Goal: Task Accomplishment & Management: Manage account settings

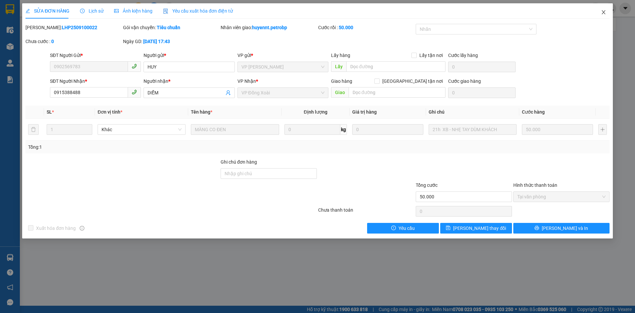
click at [602, 13] on icon "close" at bounding box center [603, 12] width 5 height 5
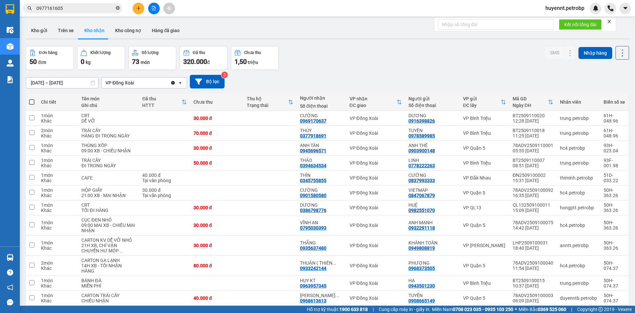
click at [119, 9] on icon "close-circle" at bounding box center [118, 8] width 4 height 4
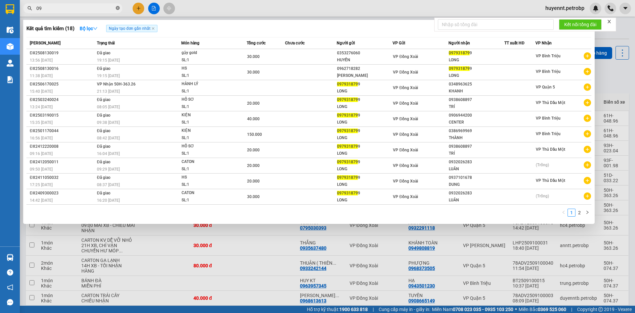
type input "0"
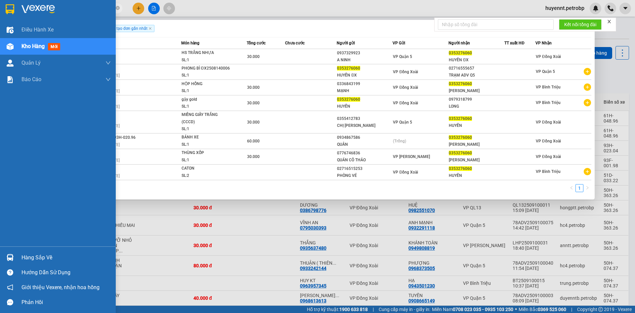
type input "0353276060"
click at [36, 254] on div "Hàng sắp về" at bounding box center [66, 257] width 89 height 10
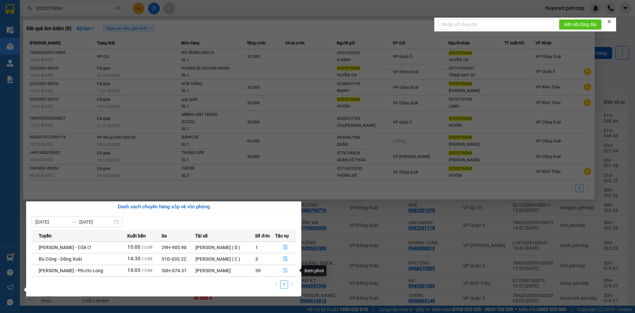
click at [283, 269] on button "button" at bounding box center [286, 270] width 21 height 11
click at [381, 229] on div at bounding box center [317, 156] width 635 height 313
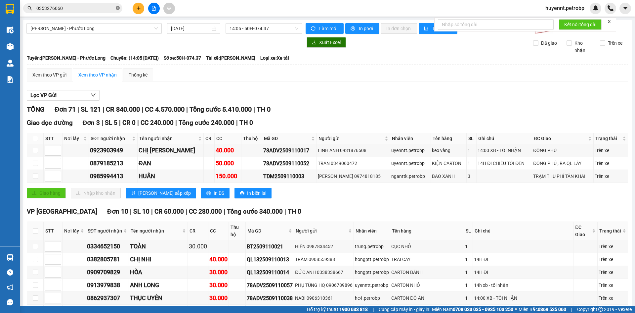
click at [118, 9] on icon "close-circle" at bounding box center [118, 8] width 4 height 4
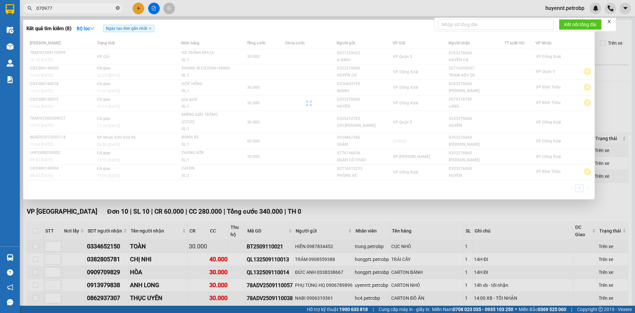
type input "0709777"
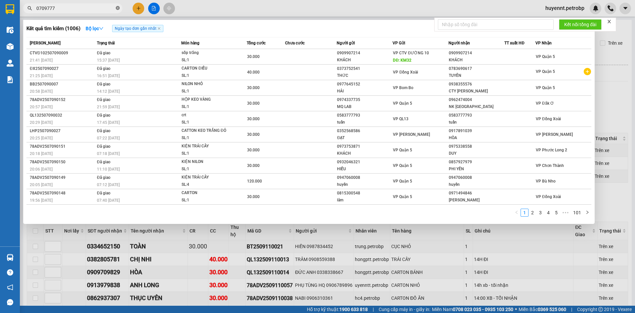
click at [118, 9] on icon "close-circle" at bounding box center [118, 8] width 4 height 4
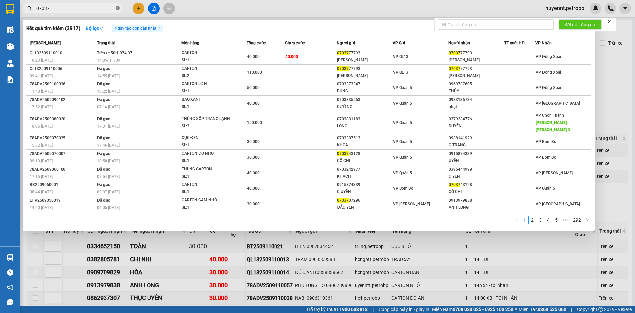
type input "070377"
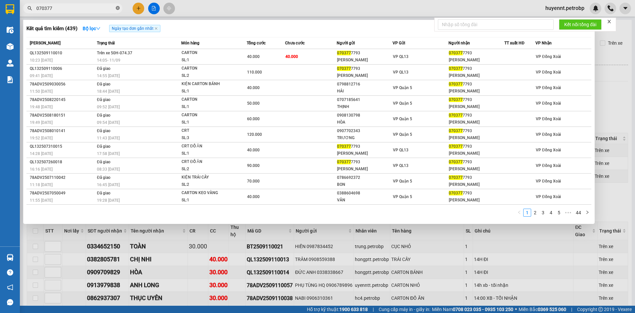
click at [118, 9] on icon "close-circle" at bounding box center [118, 8] width 4 height 4
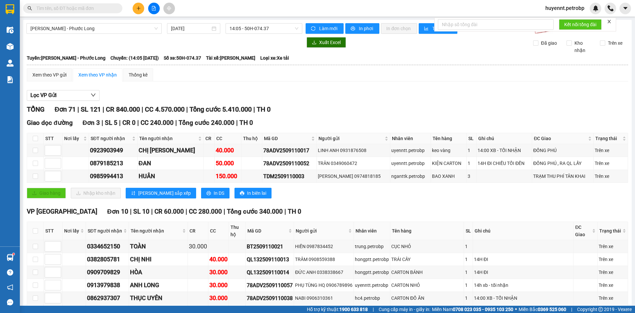
click at [32, 138] on th at bounding box center [35, 138] width 17 height 11
click at [127, 33] on span "Hồ Chí Minh - Phước Long" at bounding box center [93, 28] width 127 height 10
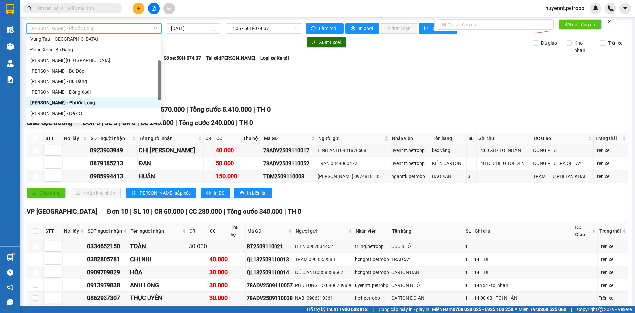
scroll to position [138, 0]
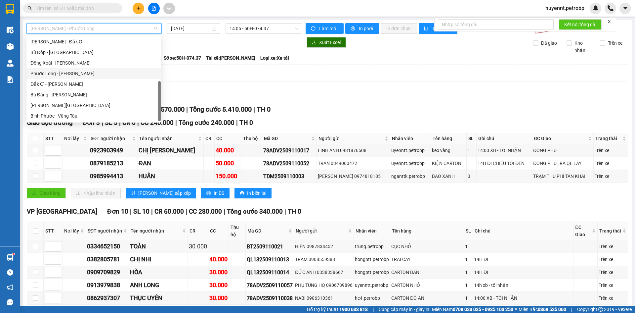
click at [76, 76] on div "Phước Long - Hồ Chí Minh" at bounding box center [93, 73] width 126 height 7
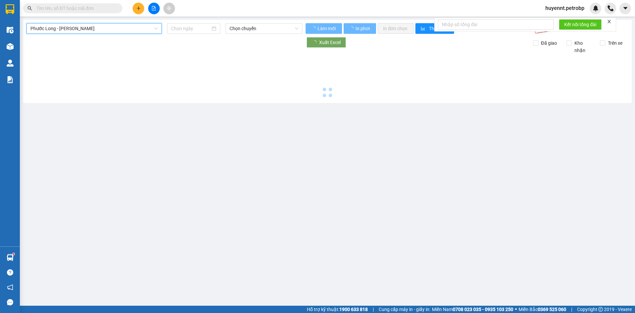
type input "[DATE]"
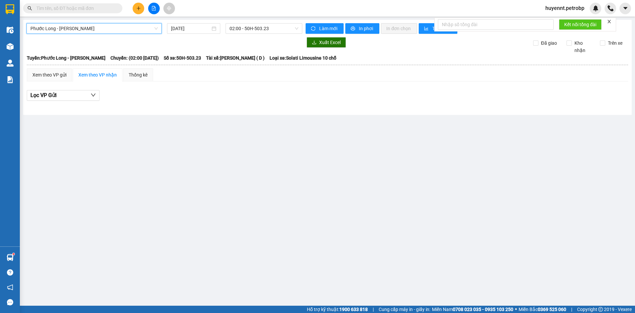
click at [233, 28] on span "02:00 - 50H-503.23" at bounding box center [264, 28] width 69 height 10
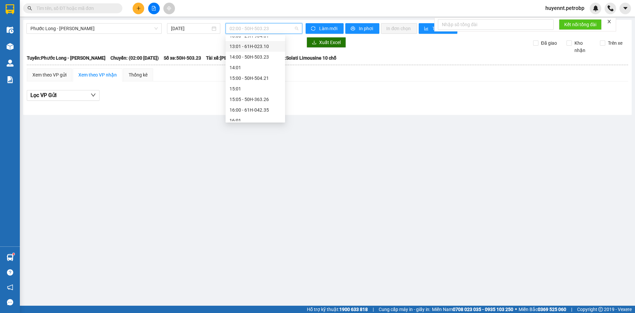
scroll to position [298, 0]
click at [265, 83] on div "15:05 - 50H-363.26" at bounding box center [256, 82] width 52 height 7
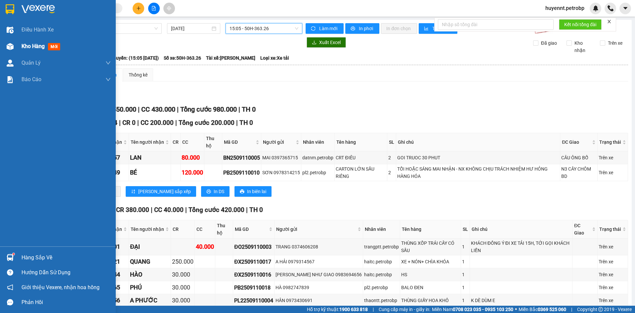
click at [34, 45] on span "Kho hàng" at bounding box center [33, 46] width 23 height 6
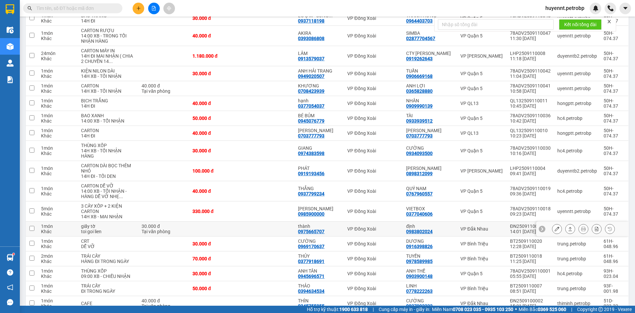
scroll to position [232, 0]
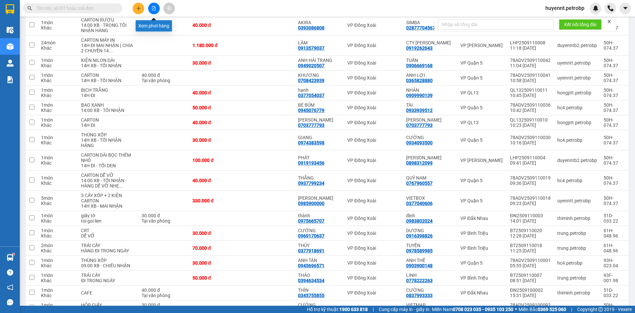
click at [153, 10] on icon "file-add" at bounding box center [154, 8] width 5 height 5
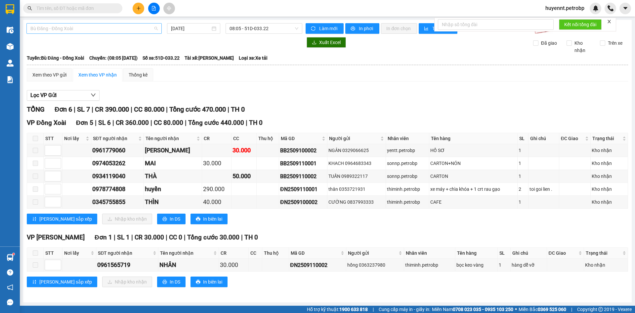
click at [99, 29] on span "Bù Đăng - Đồng Xoài" at bounding box center [93, 28] width 127 height 10
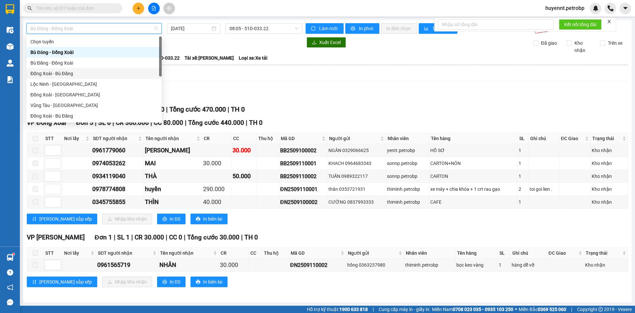
click at [88, 71] on div "Đồng Xoài - Bù Đăng" at bounding box center [93, 73] width 127 height 7
type input "[DATE]"
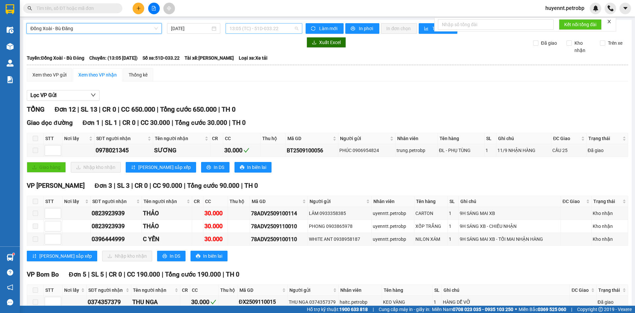
click at [242, 28] on span "13:05 (TC) - 51D-033.22" at bounding box center [264, 28] width 69 height 10
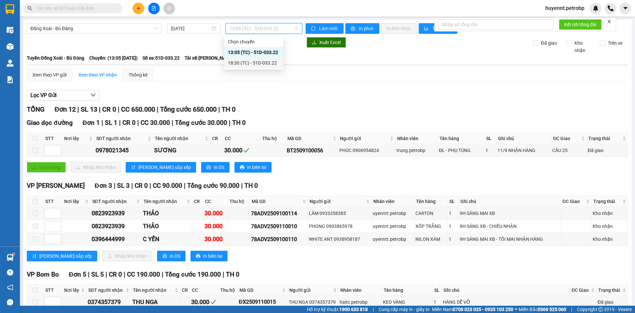
click at [253, 64] on div "18:30 (TC) - 51D-033.22" at bounding box center [254, 62] width 52 height 7
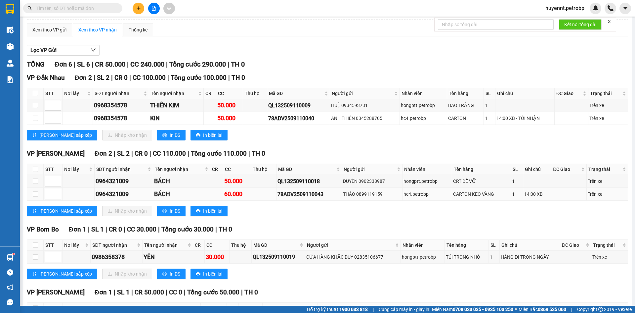
scroll to position [33, 0]
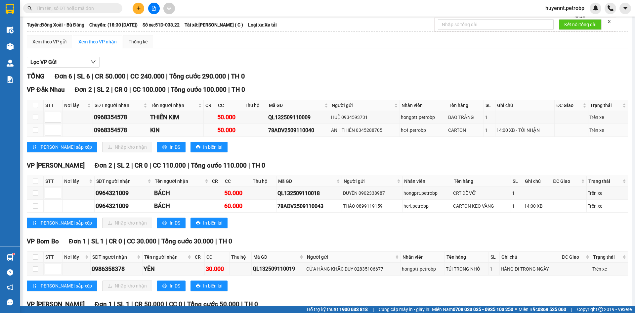
click at [121, 133] on div "0968354578" at bounding box center [121, 129] width 54 height 9
copy div "0968354578"
click at [97, 9] on input "text" at bounding box center [75, 8] width 78 height 7
paste input "0968354578"
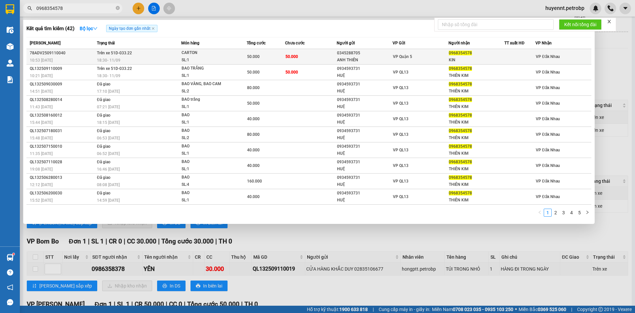
type input "0968354578"
click at [207, 53] on div "CARTON" at bounding box center [207, 52] width 50 height 7
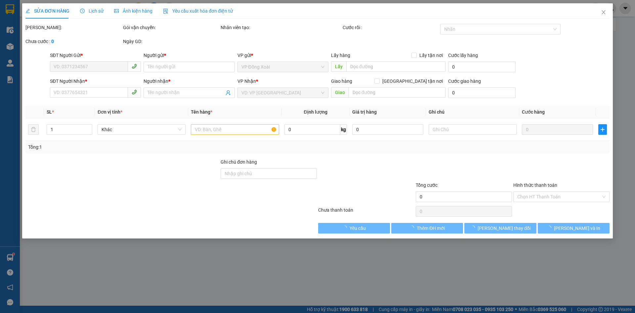
type input "0345288705"
type input "ANH THIÊN"
type input "0968354578"
type input "KIN"
type input "50.000"
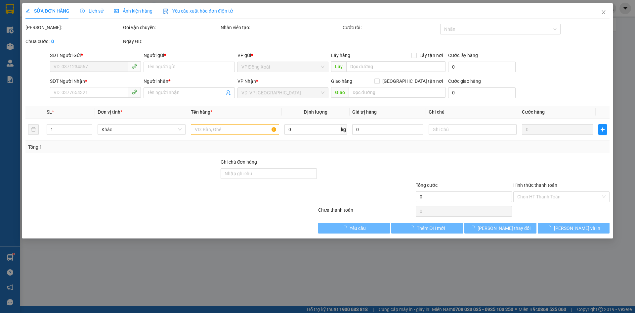
type input "50.000"
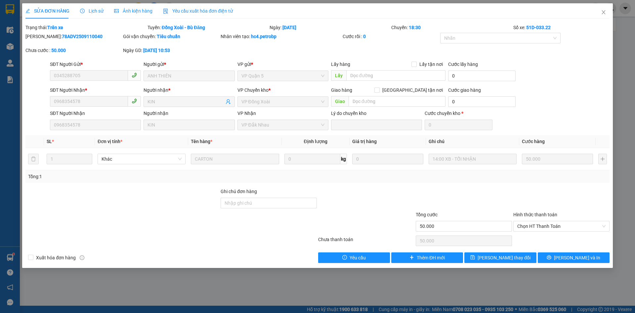
click at [98, 10] on span "Lịch sử" at bounding box center [91, 10] width 23 height 5
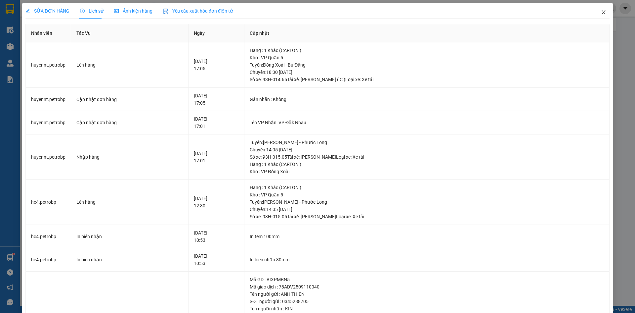
click at [602, 14] on icon "close" at bounding box center [604, 12] width 4 height 4
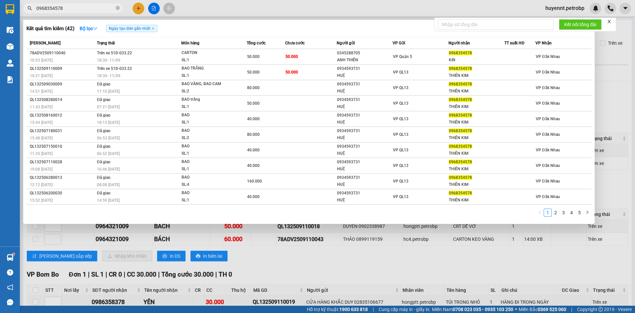
click at [89, 9] on input "0968354578" at bounding box center [75, 8] width 78 height 7
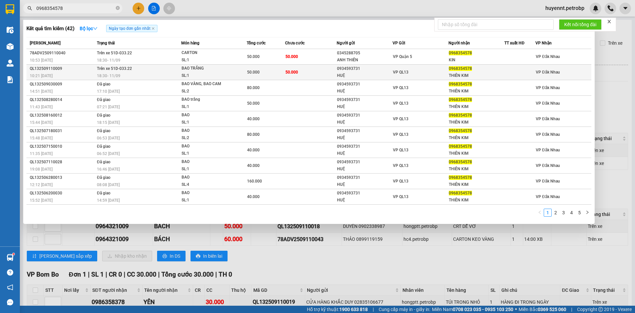
click at [321, 71] on td "50.000" at bounding box center [311, 73] width 52 height 16
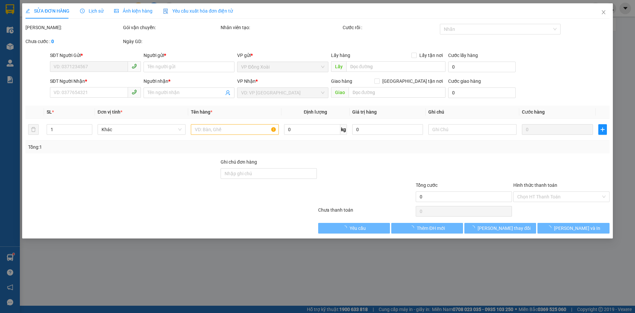
click at [91, 15] on div "Lịch sử" at bounding box center [91, 10] width 23 height 15
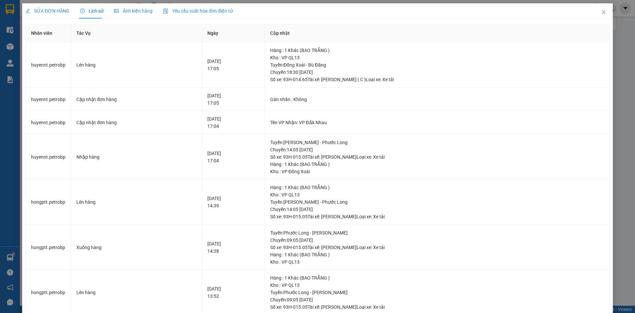
click at [94, 13] on span "Lịch sử" at bounding box center [91, 10] width 23 height 5
click at [601, 11] on icon "close" at bounding box center [603, 12] width 5 height 5
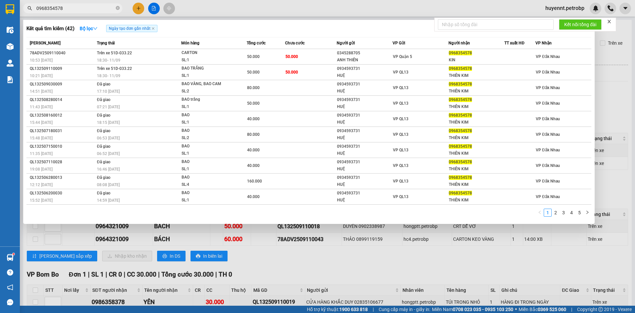
click at [76, 4] on span "0968354578" at bounding box center [72, 8] width 99 height 10
click at [78, 10] on input "0968354578" at bounding box center [75, 8] width 78 height 7
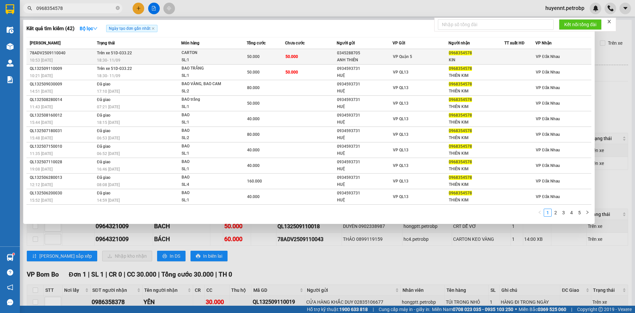
click at [263, 58] on div "50.000" at bounding box center [266, 56] width 38 height 7
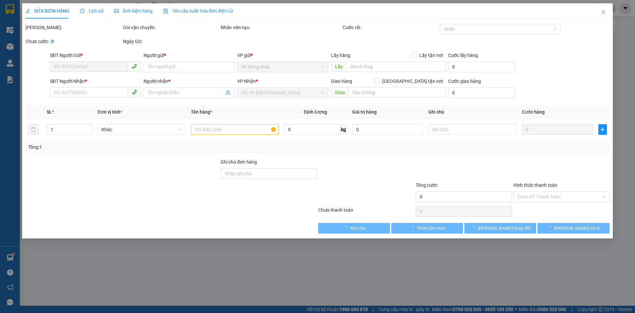
type input "0345288705"
type input "ANH THIÊN"
type input "0968354578"
type input "KIN"
type input "50.000"
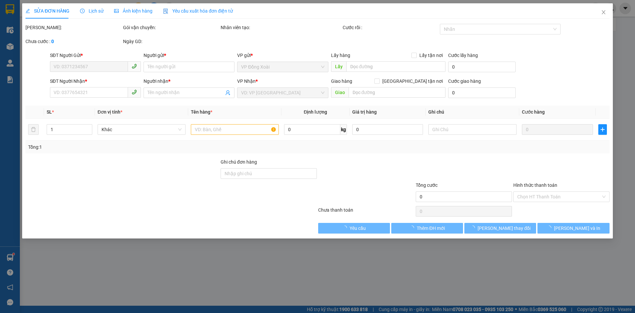
type input "50.000"
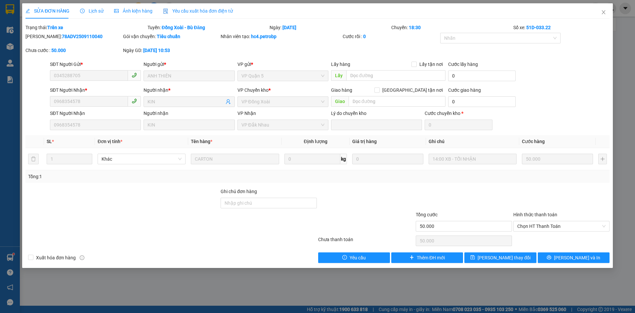
click at [94, 13] on span "Lịch sử" at bounding box center [91, 10] width 23 height 5
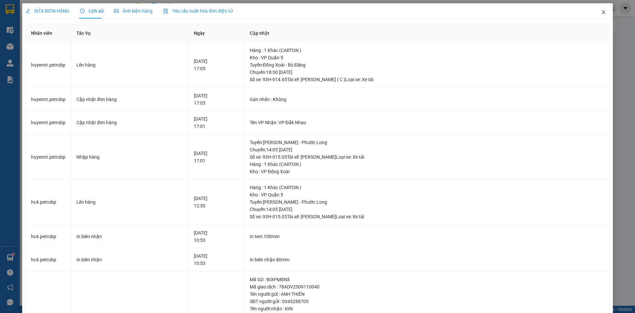
click at [602, 12] on icon "close" at bounding box center [604, 12] width 4 height 4
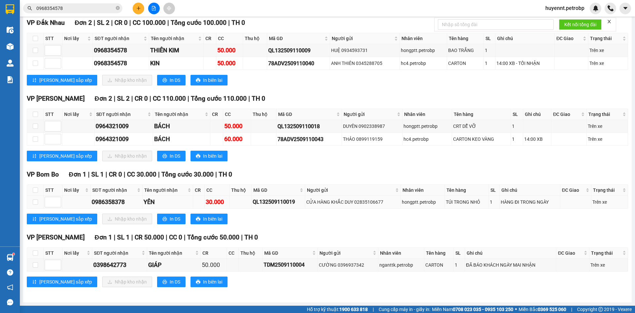
scroll to position [1, 0]
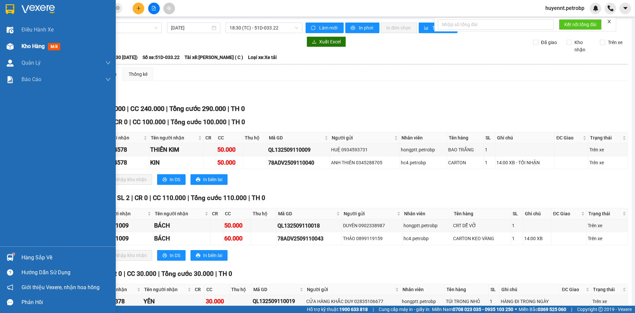
click at [33, 46] on span "Kho hàng" at bounding box center [33, 46] width 23 height 6
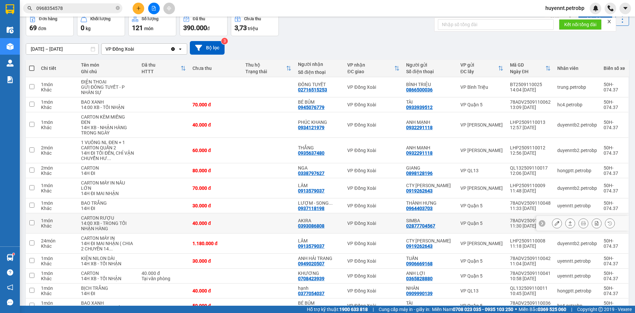
scroll to position [67, 0]
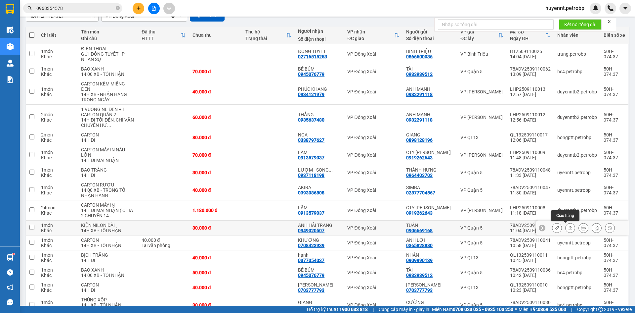
click at [568, 228] on icon at bounding box center [570, 227] width 5 height 5
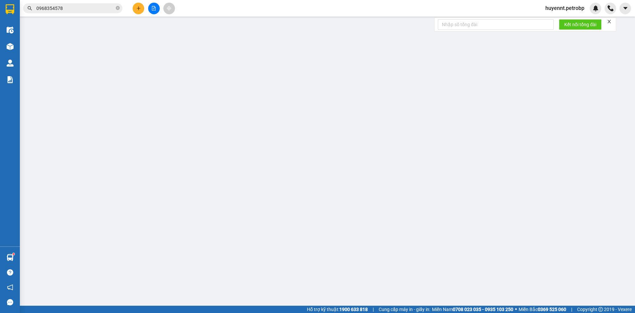
type input "0906669168"
type input "TUẤN"
type input "0949020507"
type input "ANH HẢI TRANG"
type input "30.000"
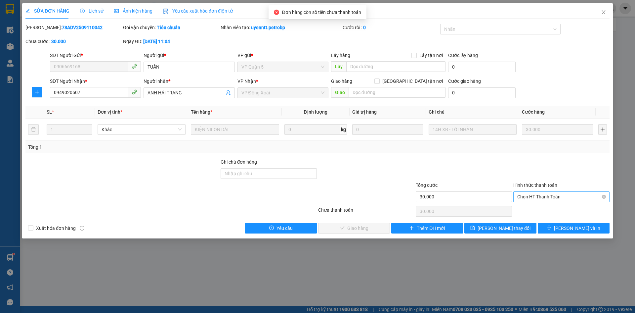
click at [553, 195] on span "Chọn HT Thanh Toán" at bounding box center [561, 197] width 88 height 10
click at [545, 209] on div "Tại văn phòng" at bounding box center [561, 209] width 88 height 7
type input "0"
click at [372, 226] on span "[PERSON_NAME] và Giao hàng" at bounding box center [363, 227] width 64 height 7
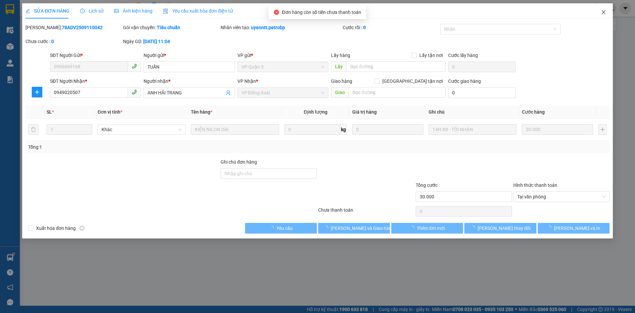
click at [606, 10] on span "Close" at bounding box center [604, 12] width 19 height 19
click at [605, 12] on div at bounding box center [611, 9] width 12 height 12
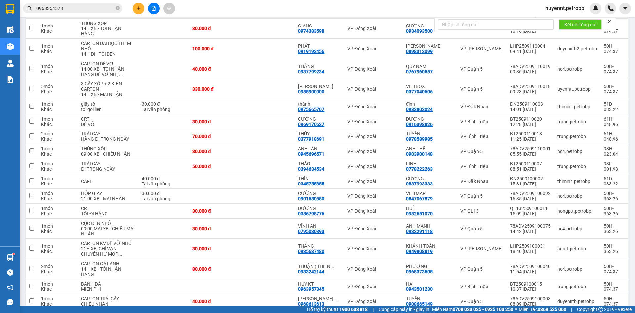
scroll to position [332, 0]
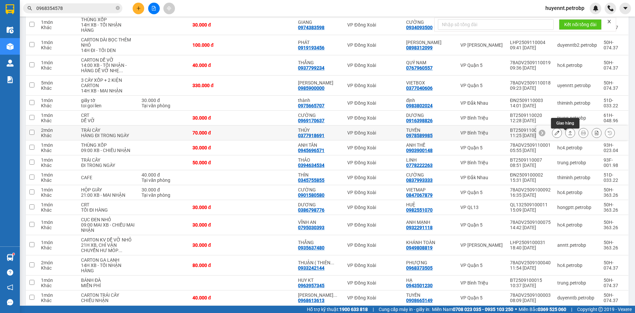
click at [568, 135] on icon at bounding box center [570, 132] width 5 height 5
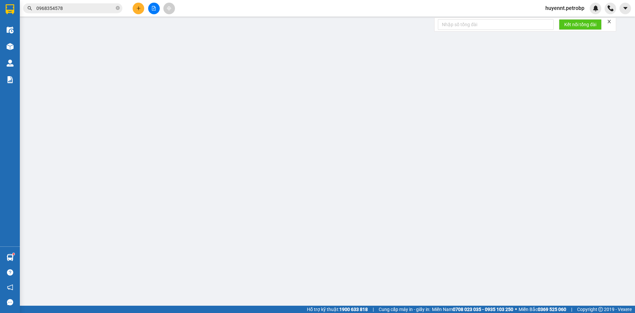
type input "0978589985"
type input "TUYỀN"
type input "0377918691"
type input "THỦY"
type input "70.000"
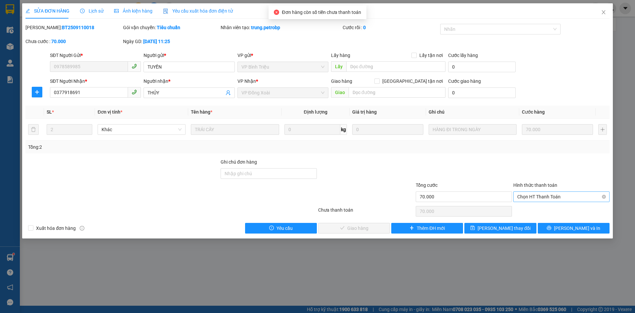
click at [546, 198] on span "Chọn HT Thanh Toán" at bounding box center [561, 197] width 88 height 10
click at [544, 207] on div "Tại văn phòng" at bounding box center [561, 209] width 88 height 7
type input "0"
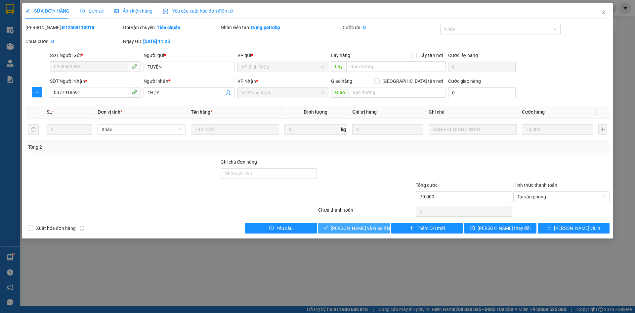
click at [374, 228] on span "[PERSON_NAME] và Giao hàng" at bounding box center [363, 227] width 64 height 7
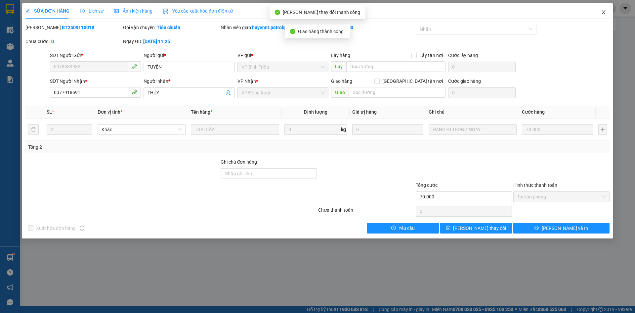
click at [604, 12] on icon "close" at bounding box center [603, 12] width 5 height 5
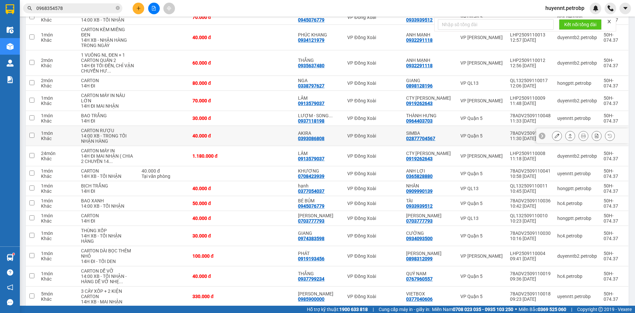
scroll to position [132, 0]
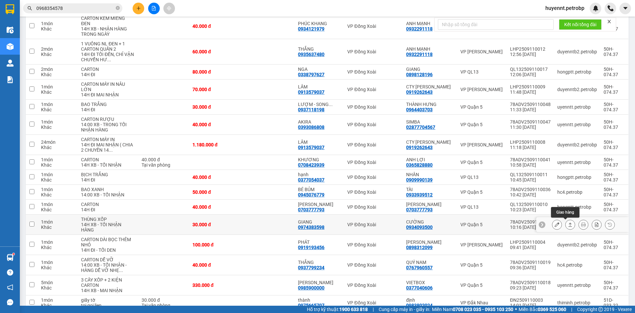
click at [566, 221] on button at bounding box center [570, 225] width 9 height 12
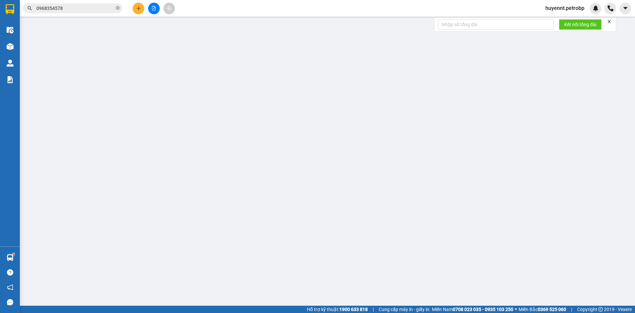
type input "0934093500"
type input "CƯỜNG"
type input "0974383598"
type input "GIANG"
type input "30.000"
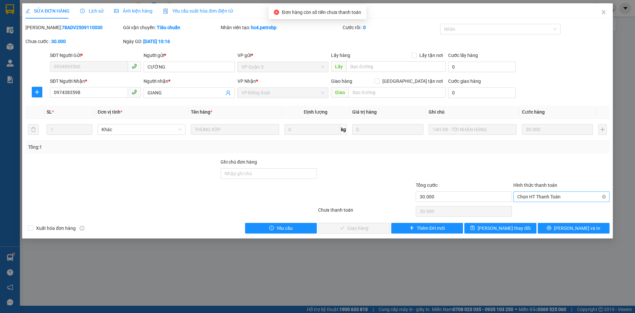
click at [556, 196] on span "Chọn HT Thanh Toán" at bounding box center [561, 197] width 88 height 10
click at [550, 208] on div "Tại văn phòng" at bounding box center [561, 209] width 88 height 7
type input "0"
click at [368, 230] on span "[PERSON_NAME] và Giao hàng" at bounding box center [363, 227] width 64 height 7
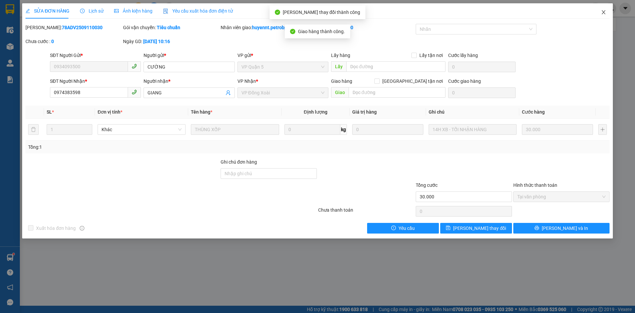
click at [603, 10] on icon "close" at bounding box center [603, 12] width 5 height 5
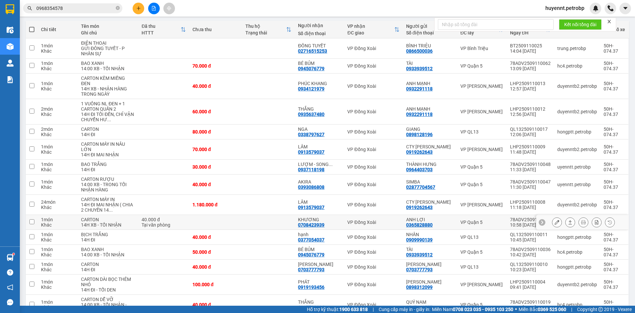
scroll to position [66, 0]
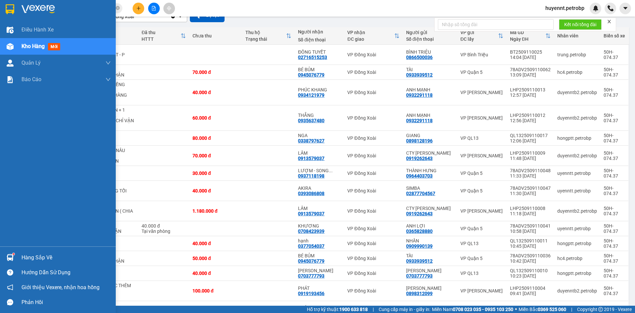
click at [39, 261] on div "Hàng sắp về" at bounding box center [66, 257] width 89 height 10
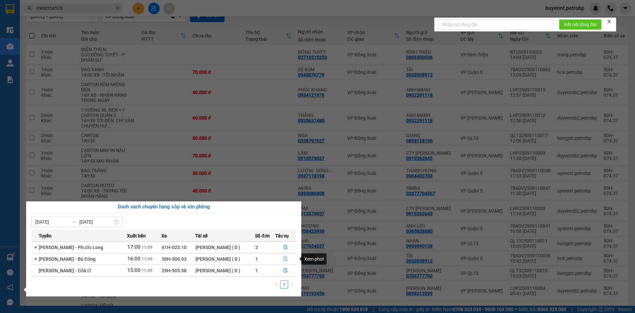
click at [286, 260] on icon "file-done" at bounding box center [285, 258] width 5 height 5
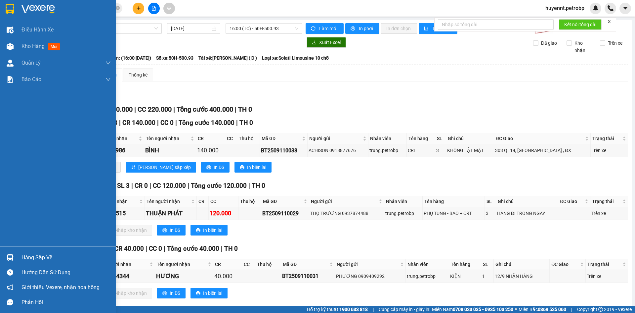
click at [27, 256] on div "Hàng sắp về" at bounding box center [66, 257] width 89 height 10
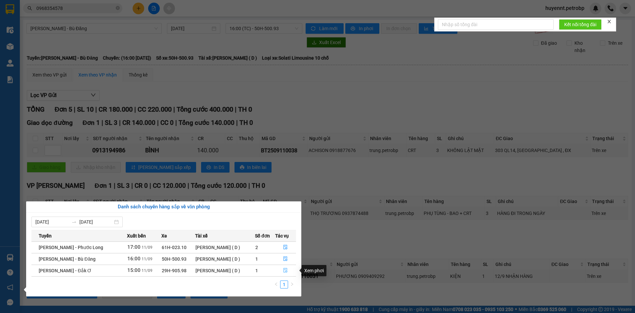
click at [287, 269] on icon "file-done" at bounding box center [285, 270] width 5 height 5
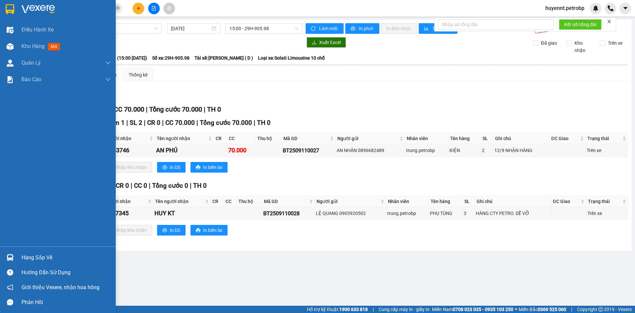
click at [36, 257] on div "Hàng sắp về" at bounding box center [66, 257] width 89 height 10
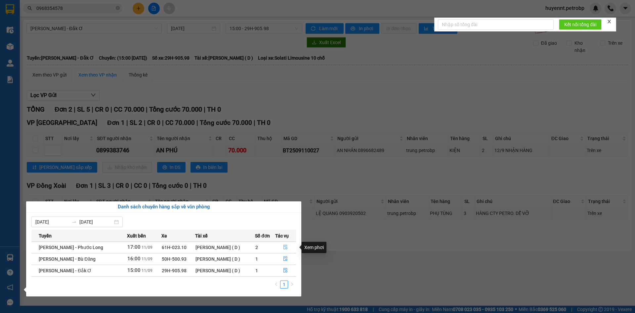
click at [282, 248] on button "button" at bounding box center [286, 247] width 21 height 11
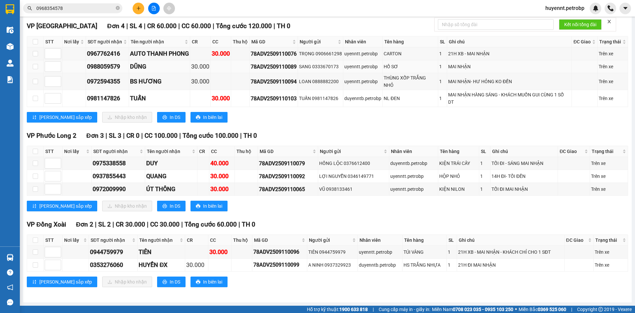
scroll to position [99, 0]
click at [117, 10] on icon "close-circle" at bounding box center [118, 8] width 4 height 4
click at [117, 9] on span at bounding box center [118, 8] width 4 height 7
click at [105, 9] on input "text" at bounding box center [75, 8] width 78 height 7
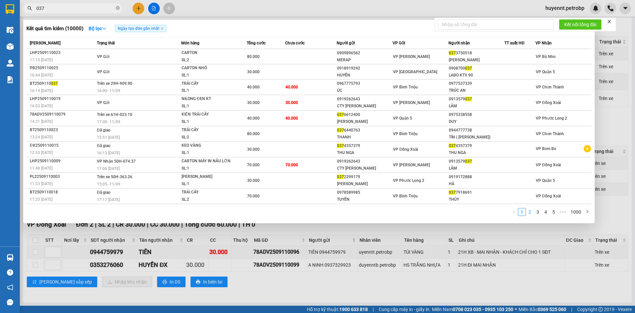
type input "037"
click at [531, 213] on link "2" at bounding box center [529, 211] width 7 height 7
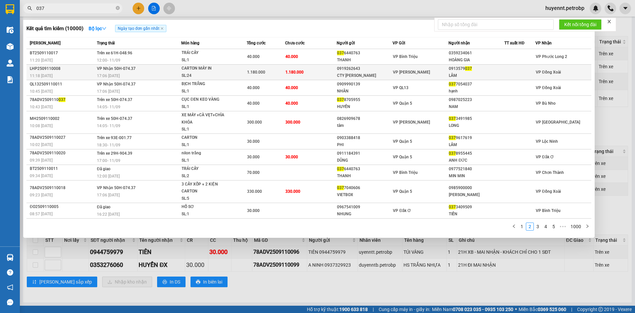
click at [322, 69] on td "1.180.000" at bounding box center [311, 73] width 52 height 16
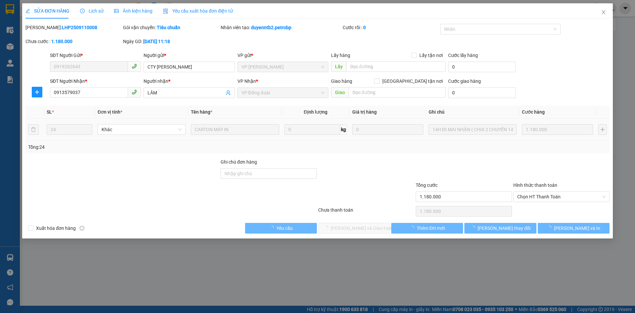
type input "0919262643"
type input "CTY MAI PHƯƠNG"
type input "0913579037"
type input "LÂM"
type input "1.180.000"
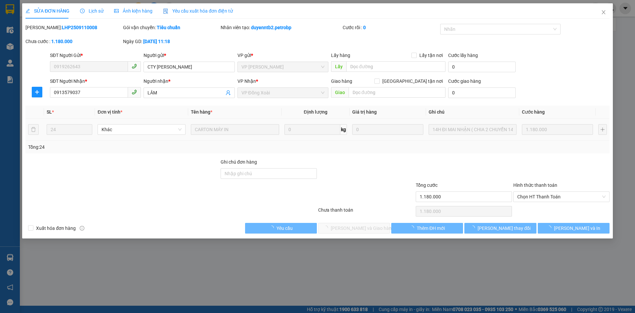
type input "1.180.000"
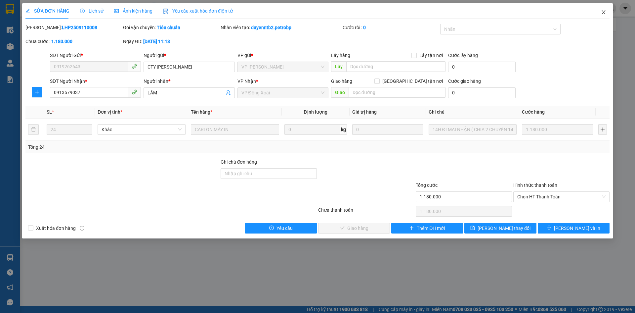
click at [601, 12] on icon "close" at bounding box center [603, 12] width 5 height 5
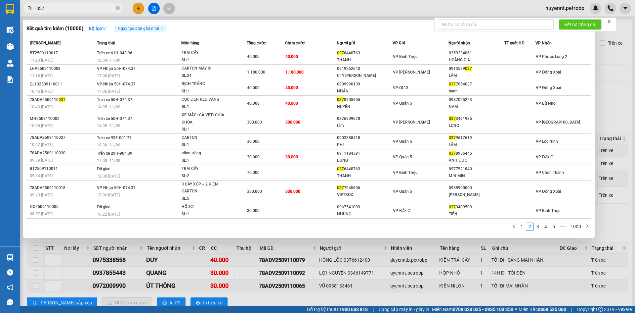
click at [89, 11] on input "037" at bounding box center [75, 8] width 78 height 7
click at [36, 9] on span "037" at bounding box center [72, 8] width 99 height 10
click at [38, 7] on input "037" at bounding box center [75, 8] width 78 height 7
click at [36, 7] on input "037" at bounding box center [75, 8] width 78 height 7
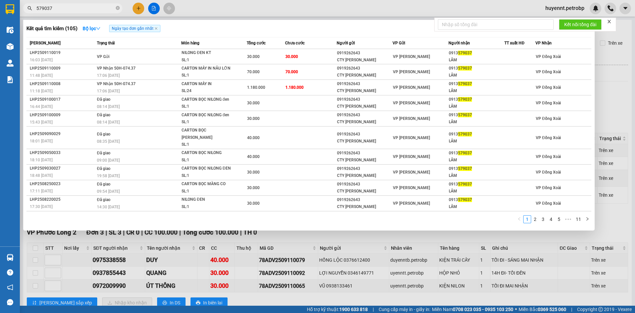
type input "579037"
click at [366, 241] on div at bounding box center [317, 156] width 635 height 313
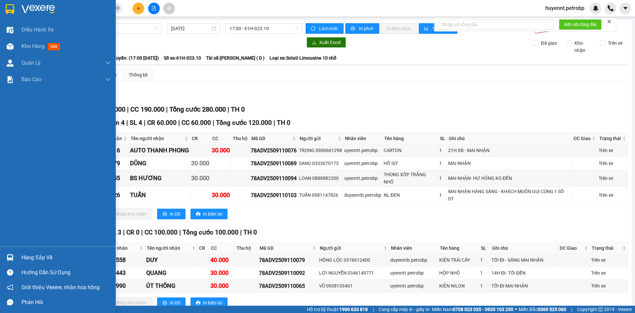
click at [29, 257] on div "Hàng sắp về" at bounding box center [66, 257] width 89 height 10
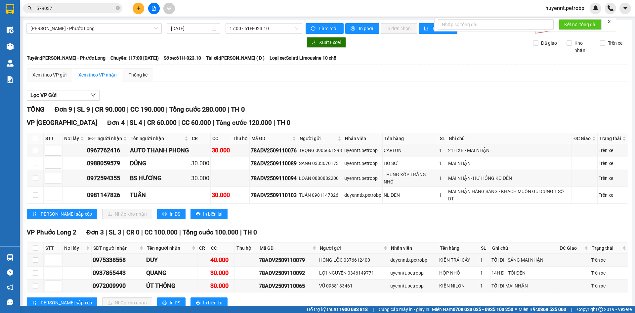
click at [384, 246] on section "Kết quả tìm kiếm ( 105 ) Bộ lọc Ngày tạo đơn gần nhất Mã ĐH Trạng thái Món hàng…" at bounding box center [317, 156] width 635 height 313
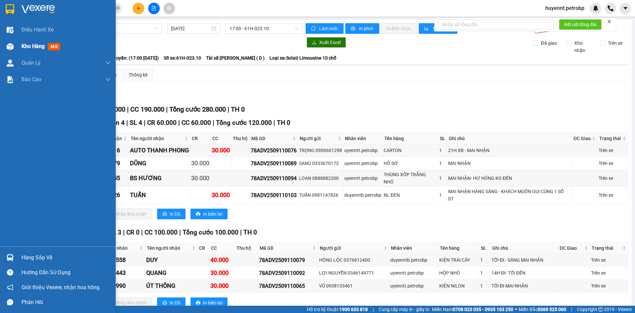
click at [38, 46] on span "Kho hàng" at bounding box center [33, 46] width 23 height 6
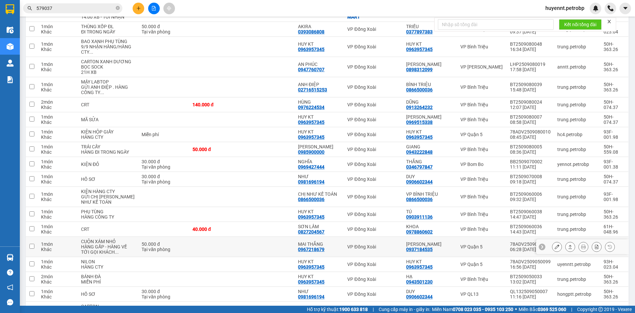
scroll to position [733, 0]
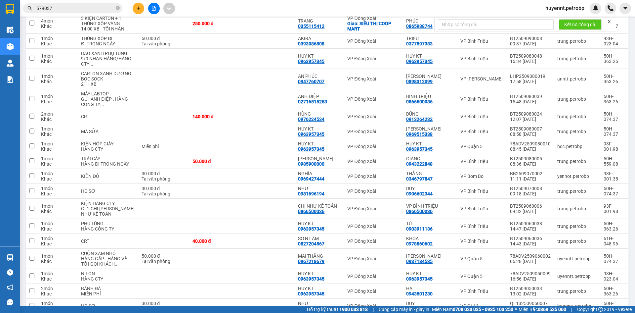
drag, startPoint x: 117, startPoint y: 9, endPoint x: 71, endPoint y: 8, distance: 46.3
click at [117, 9] on icon "close-circle" at bounding box center [118, 8] width 4 height 4
click at [71, 8] on input "text" at bounding box center [75, 8] width 78 height 7
paste input "QL132509050013"
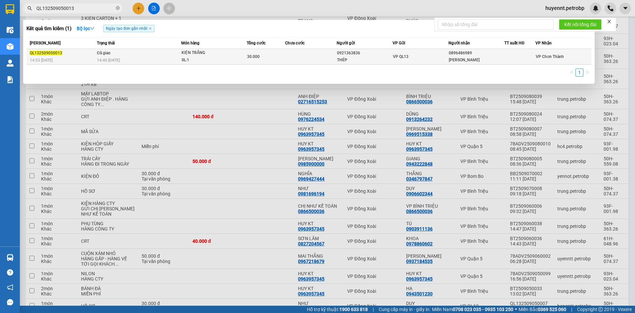
type input "QL132509050013"
click at [319, 60] on td at bounding box center [311, 57] width 52 height 16
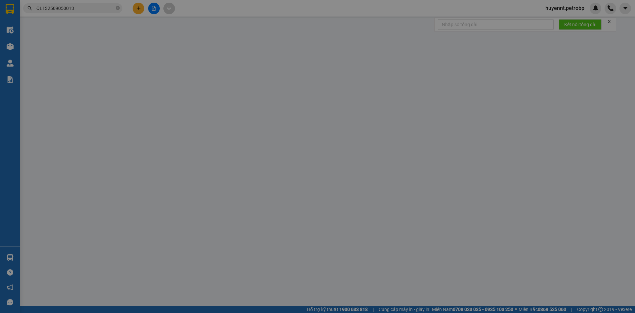
type input "0921363836"
type input "THÉP"
type input "0896486989"
type input "NGUYỄN ĐÌNH NAM"
type input "30.000"
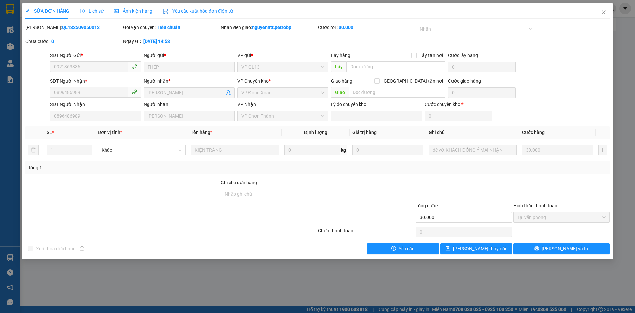
click at [90, 12] on span "Lịch sử" at bounding box center [91, 10] width 23 height 5
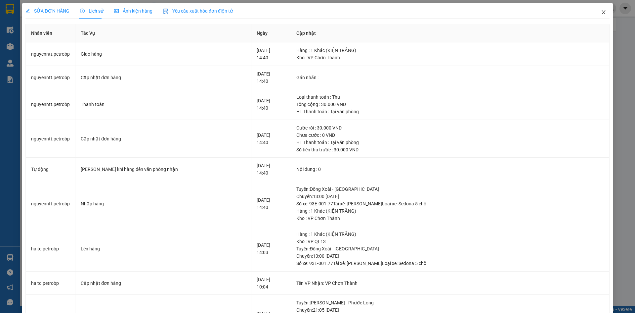
click at [601, 15] on icon "close" at bounding box center [603, 12] width 5 height 5
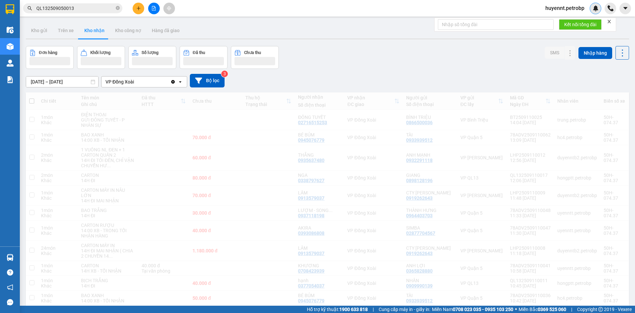
click at [599, 11] on div at bounding box center [596, 9] width 12 height 12
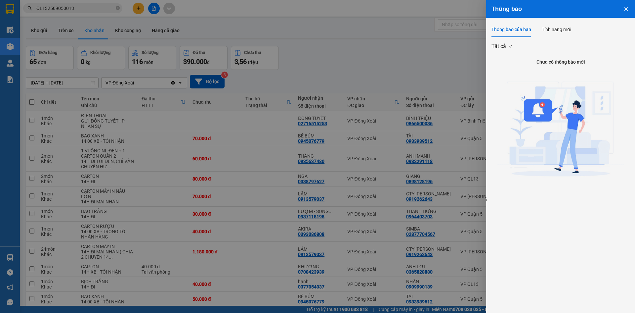
click at [444, 49] on div at bounding box center [317, 156] width 635 height 313
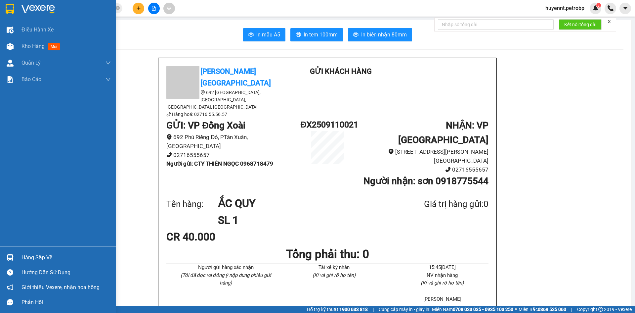
click at [39, 254] on div "Hàng sắp về" at bounding box center [66, 257] width 89 height 10
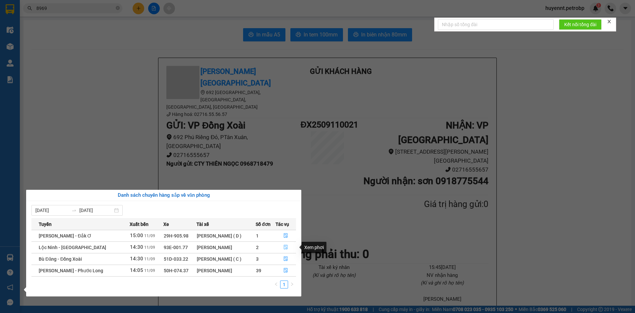
click at [286, 247] on icon "file-done" at bounding box center [286, 247] width 5 height 5
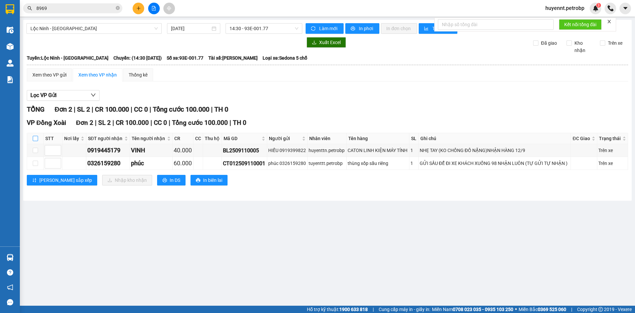
click at [33, 139] on input "checkbox" at bounding box center [35, 138] width 5 height 5
checkbox input "true"
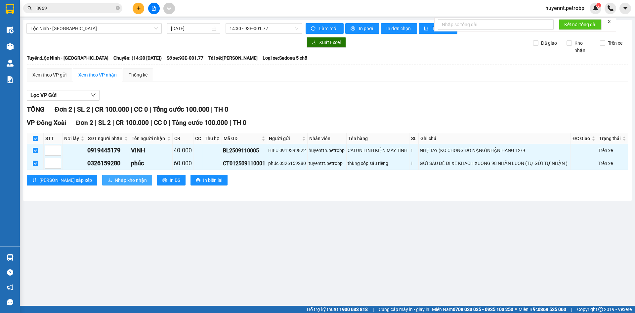
click at [115, 179] on span "Nhập kho nhận" at bounding box center [131, 179] width 32 height 7
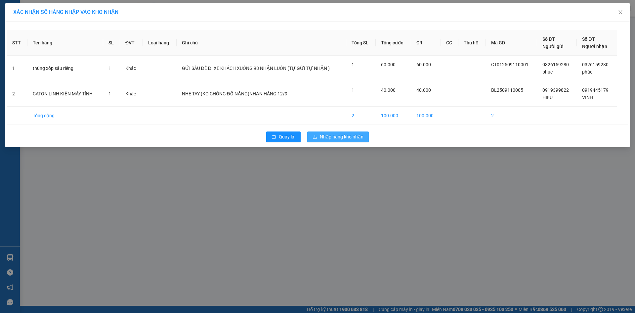
click at [324, 137] on span "Nhập hàng kho nhận" at bounding box center [342, 136] width 44 height 7
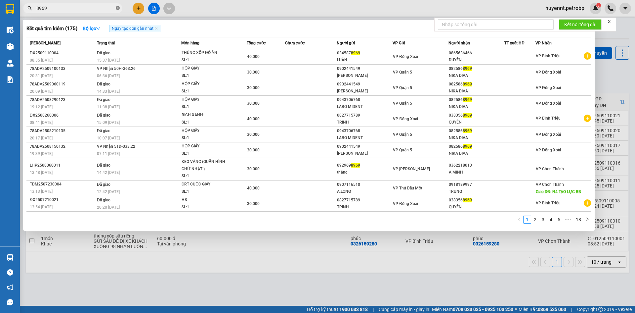
click at [116, 8] on icon "close-circle" at bounding box center [118, 8] width 4 height 4
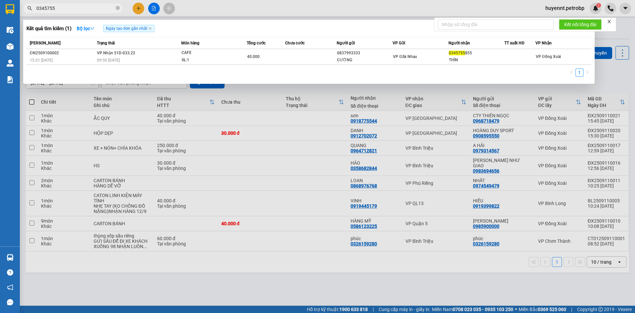
type input "0345755"
click at [287, 248] on div at bounding box center [317, 156] width 635 height 313
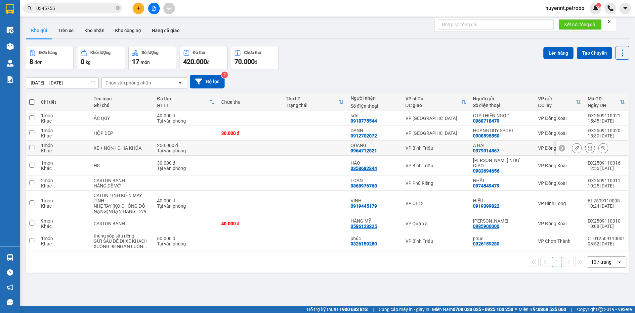
click at [319, 148] on td at bounding box center [315, 148] width 65 height 15
checkbox input "true"
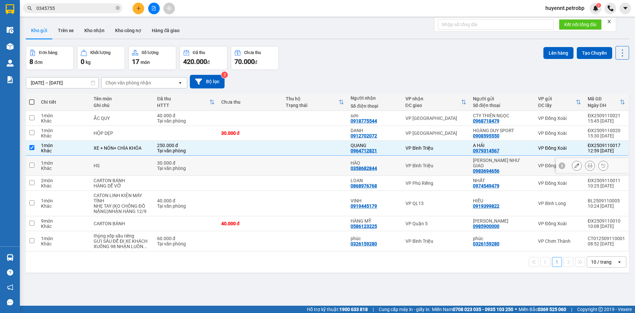
click at [318, 157] on td at bounding box center [315, 166] width 65 height 20
checkbox input "true"
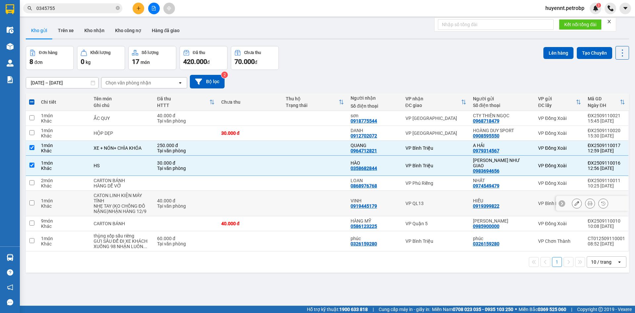
click at [318, 197] on td at bounding box center [315, 203] width 65 height 25
checkbox input "true"
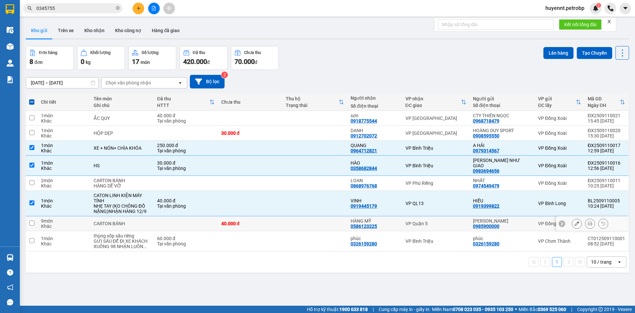
click at [327, 222] on td at bounding box center [315, 223] width 65 height 15
checkbox input "true"
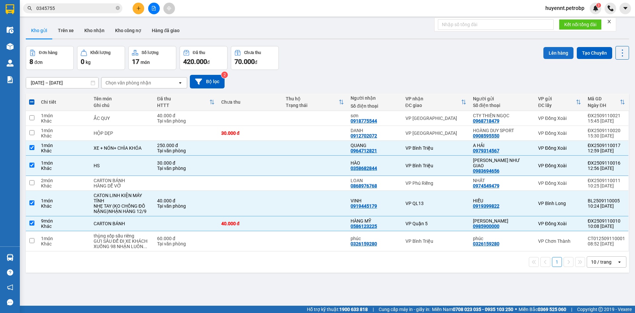
click at [552, 52] on button "Lên hàng" at bounding box center [559, 53] width 30 height 12
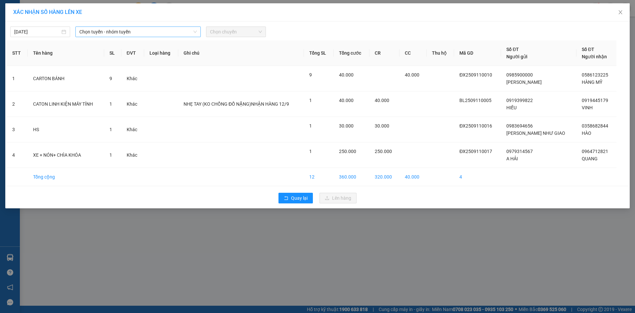
click at [119, 31] on span "Chọn tuyến - nhóm tuyến" at bounding box center [137, 32] width 117 height 10
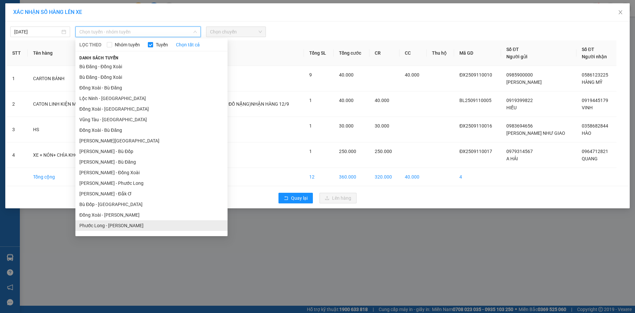
click at [120, 227] on li "Phước Long - Hồ Chí Minh" at bounding box center [151, 225] width 152 height 11
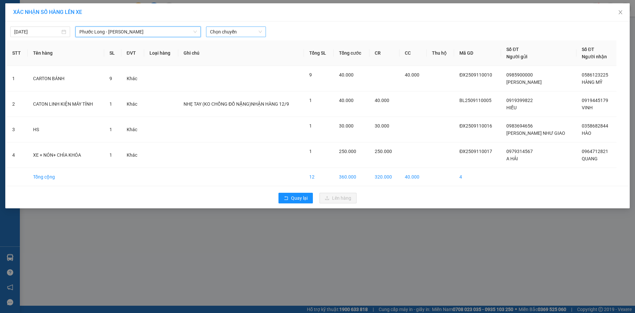
click at [220, 33] on span "Chọn chuyến" at bounding box center [236, 32] width 52 height 10
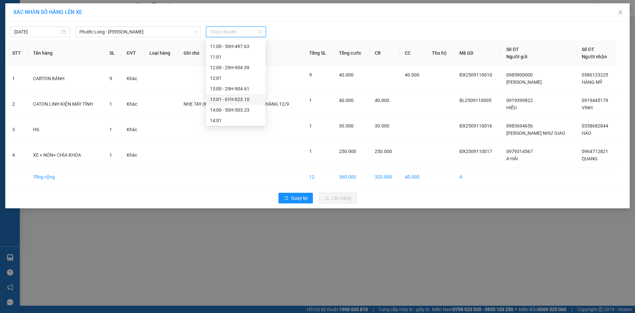
scroll to position [265, 0]
click at [248, 120] on div "15:05 - 50H-363.26" at bounding box center [236, 118] width 52 height 7
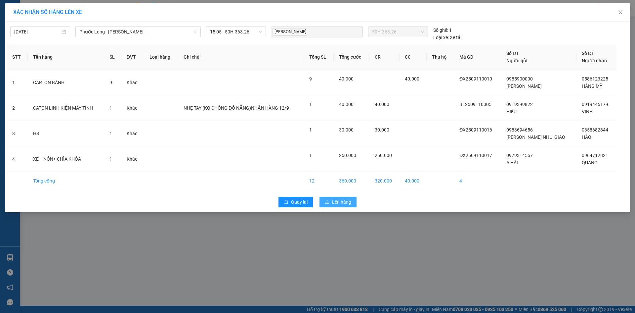
click at [352, 203] on button "Lên hàng" at bounding box center [338, 202] width 37 height 11
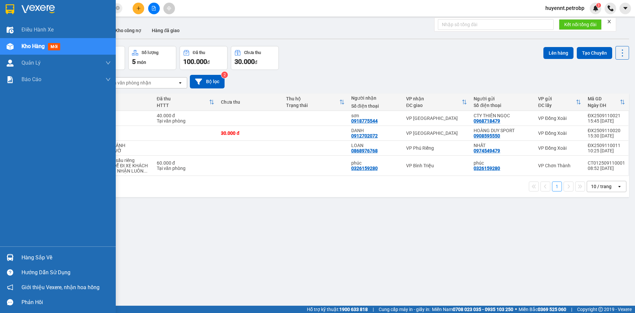
click at [40, 254] on div "Hàng sắp về" at bounding box center [66, 257] width 89 height 10
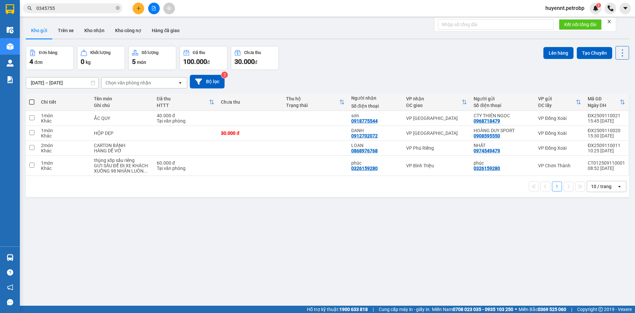
click at [404, 248] on section "Kết quả tìm kiếm ( 1 ) Bộ lọc Ngày tạo đơn gần nhất Mã ĐH Trạng thái Món hàng T…" at bounding box center [317, 156] width 635 height 313
click at [98, 31] on button "Kho nhận" at bounding box center [94, 30] width 31 height 16
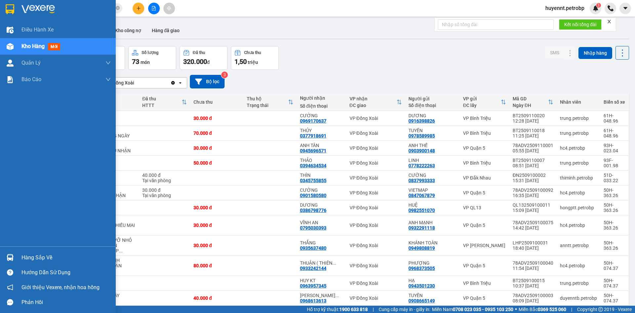
click at [57, 257] on div "Hàng sắp về" at bounding box center [66, 257] width 89 height 10
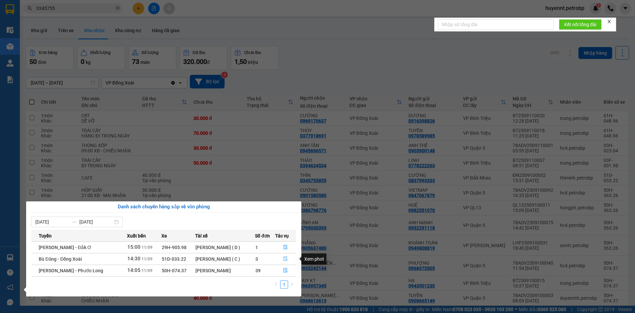
click at [285, 256] on button "button" at bounding box center [286, 258] width 21 height 11
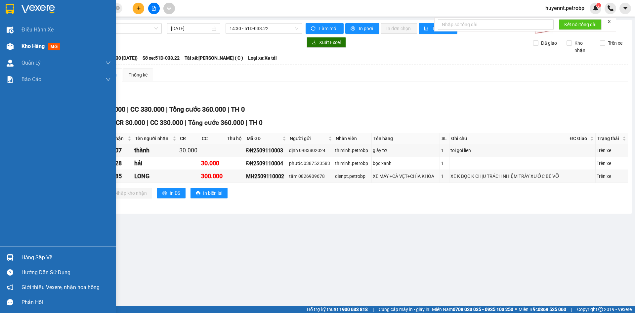
click at [34, 43] on span "Kho hàng" at bounding box center [33, 46] width 23 height 6
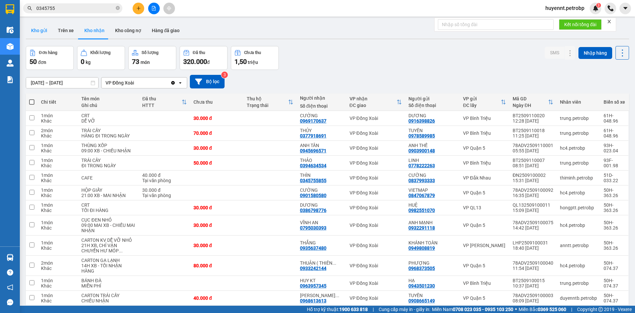
click at [38, 25] on button "Kho gửi" at bounding box center [39, 30] width 27 height 16
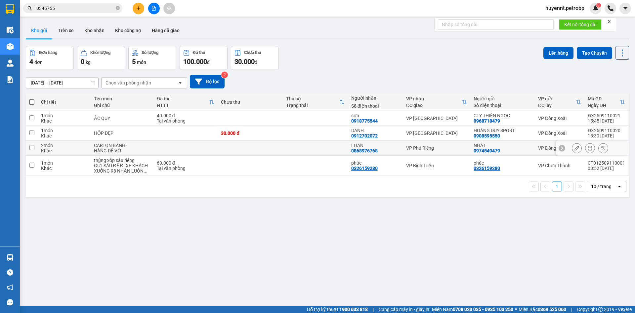
click at [323, 149] on td at bounding box center [315, 148] width 65 height 15
checkbox input "true"
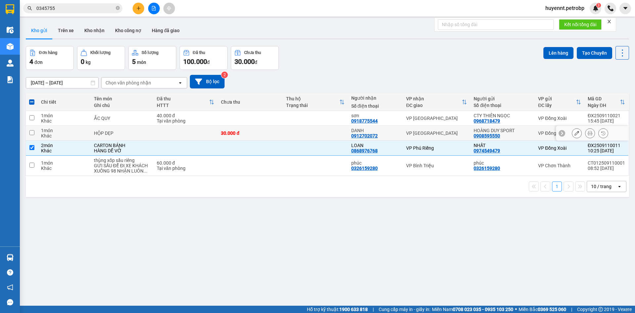
click at [318, 132] on td at bounding box center [315, 133] width 65 height 15
checkbox input "true"
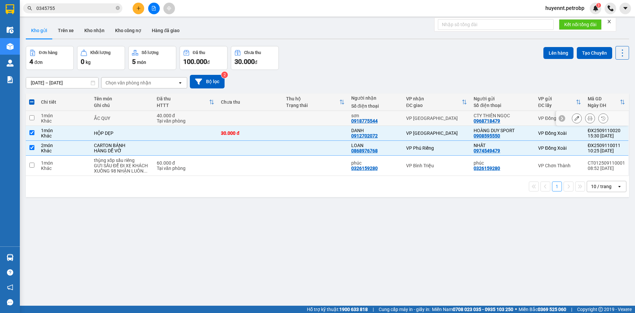
click at [322, 111] on td at bounding box center [315, 118] width 65 height 15
checkbox input "true"
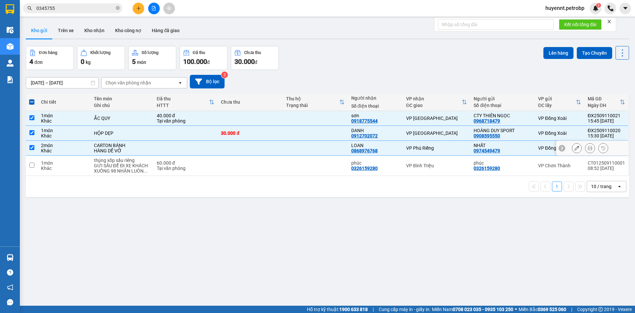
click at [303, 153] on td at bounding box center [315, 148] width 65 height 15
checkbox input "false"
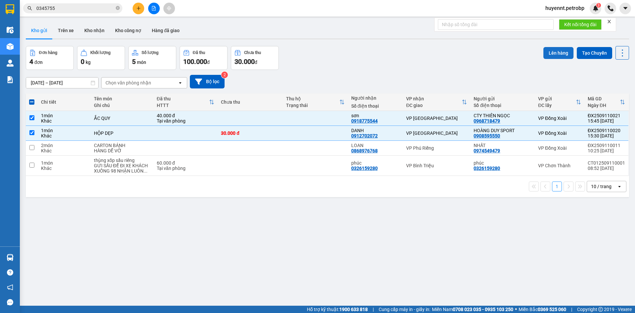
click at [556, 53] on button "Lên hàng" at bounding box center [559, 53] width 30 height 12
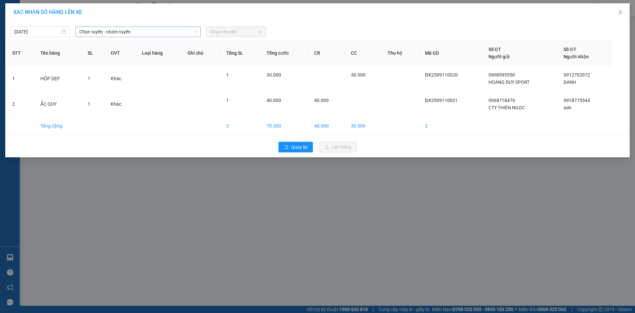
click at [127, 31] on span "Chọn tuyến - nhóm tuyến" at bounding box center [137, 32] width 117 height 10
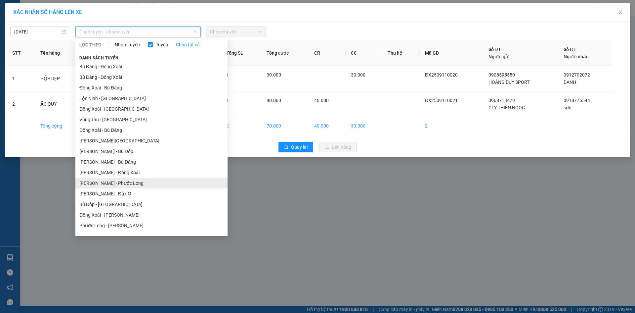
click at [132, 179] on li "Hồ Chí Minh - Phước Long" at bounding box center [151, 183] width 152 height 11
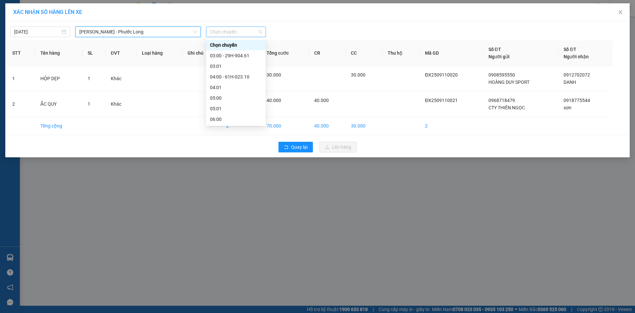
click at [228, 32] on span "Chọn chuyến" at bounding box center [236, 32] width 52 height 10
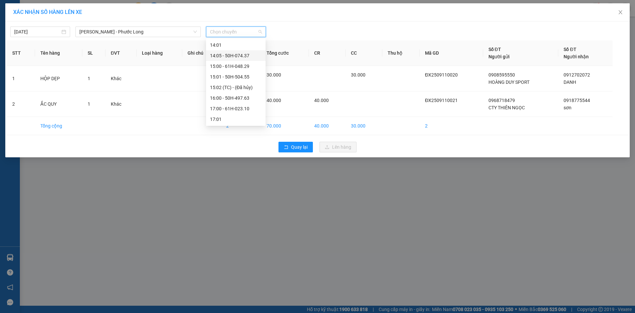
click at [246, 54] on div "14:05 - 50H-074.37" at bounding box center [236, 55] width 52 height 7
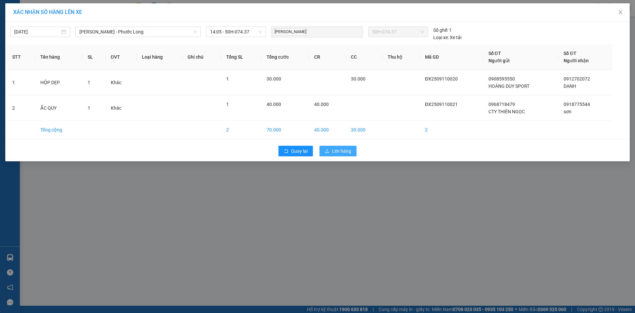
click at [344, 150] on span "Lên hàng" at bounding box center [341, 150] width 19 height 7
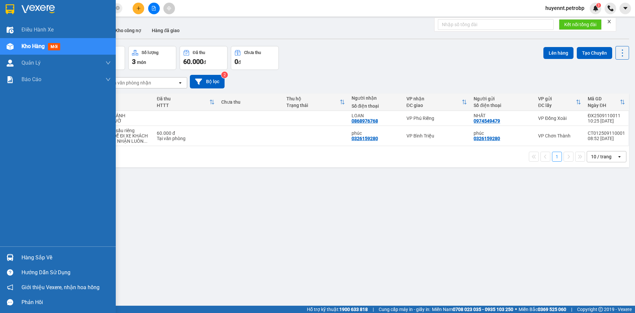
click at [41, 256] on div "Hàng sắp về" at bounding box center [66, 257] width 89 height 10
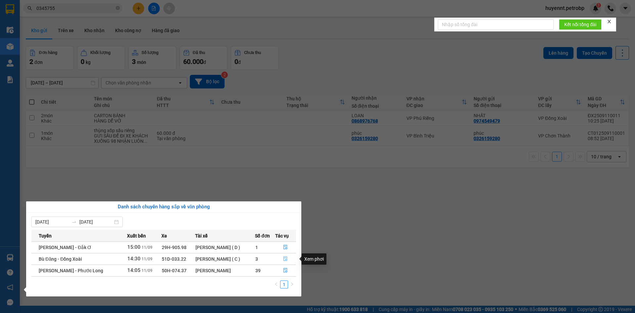
click at [288, 259] on icon "file-done" at bounding box center [286, 258] width 4 height 5
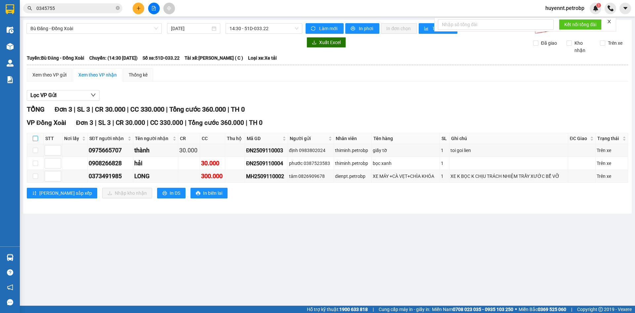
click at [37, 137] on input "checkbox" at bounding box center [35, 138] width 5 height 5
checkbox input "true"
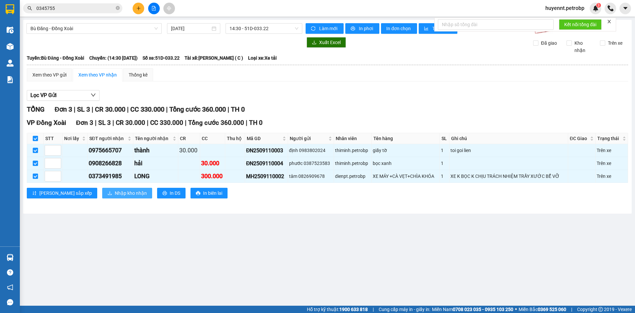
click at [115, 194] on span "Nhập kho nhận" at bounding box center [131, 192] width 32 height 7
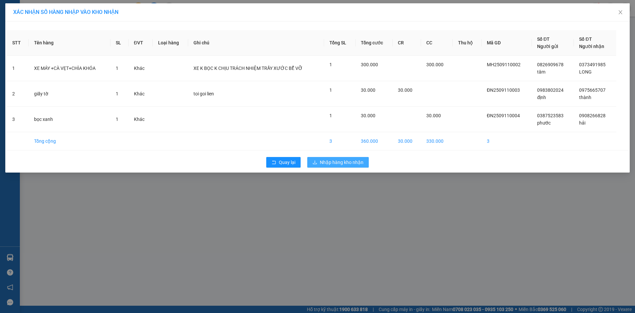
click at [334, 161] on span "Nhập hàng kho nhận" at bounding box center [342, 161] width 44 height 7
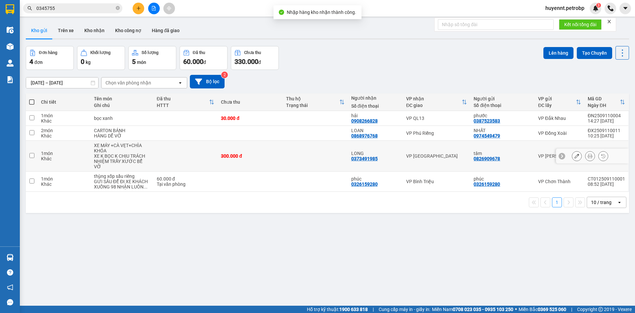
click at [315, 154] on td at bounding box center [315, 156] width 65 height 31
checkbox input "true"
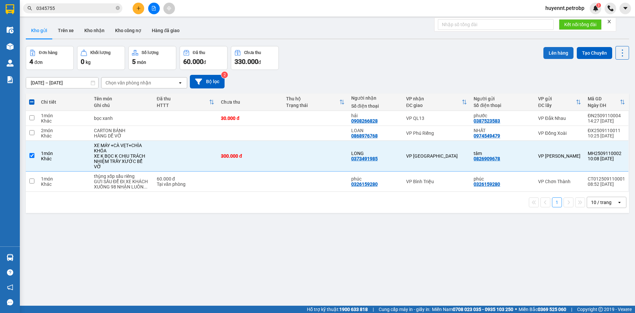
click at [559, 51] on button "Lên hàng" at bounding box center [559, 53] width 30 height 12
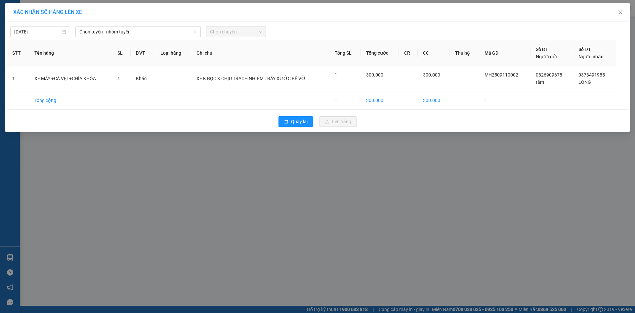
click at [128, 25] on div "11/09/2025 Chọn tuyến - nhóm tuyến Chọn chuyến" at bounding box center [317, 30] width 621 height 14
click at [128, 34] on span "Chọn tuyến - nhóm tuyến" at bounding box center [137, 32] width 117 height 10
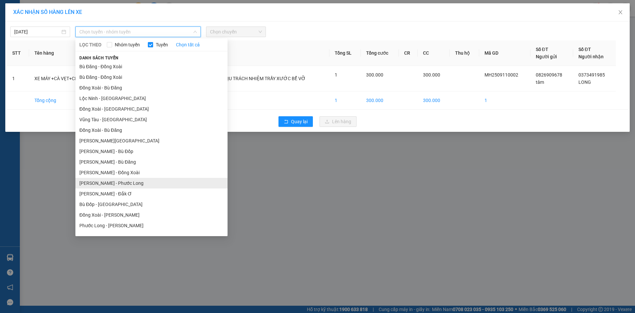
click at [134, 183] on li "Hồ Chí Minh - Phước Long" at bounding box center [151, 183] width 152 height 11
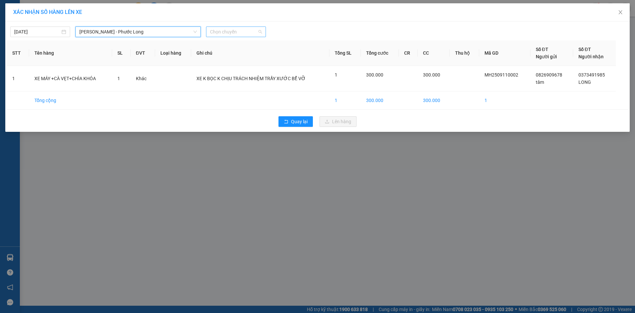
click at [221, 29] on span "Chọn chuyến" at bounding box center [236, 32] width 52 height 10
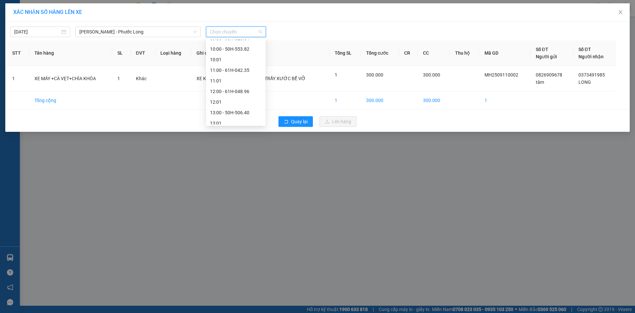
scroll to position [265, 0]
click at [246, 55] on div "14:05 - 50H-074.37" at bounding box center [236, 55] width 52 height 7
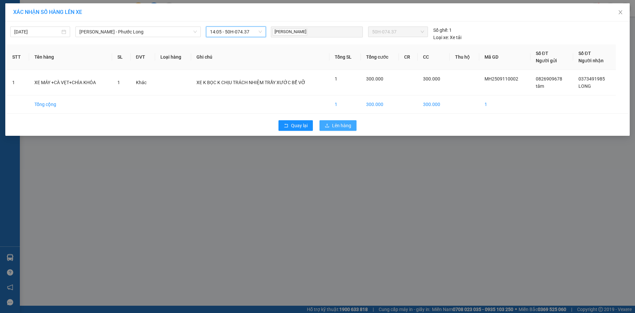
click at [334, 127] on span "Lên hàng" at bounding box center [341, 125] width 19 height 7
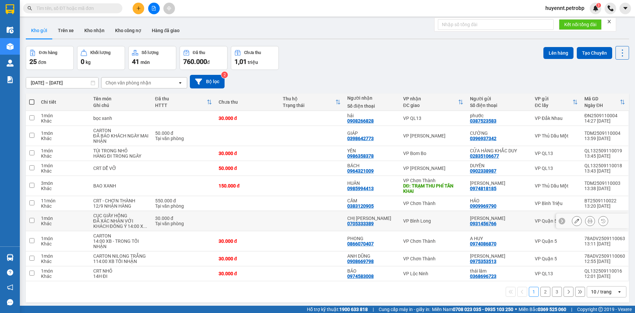
scroll to position [30, 0]
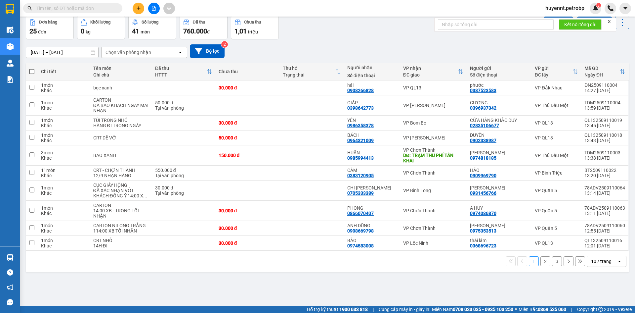
click at [602, 260] on div "10 / trang" at bounding box center [601, 261] width 21 height 7
click at [604, 249] on span "100 / trang" at bounding box center [599, 246] width 24 height 7
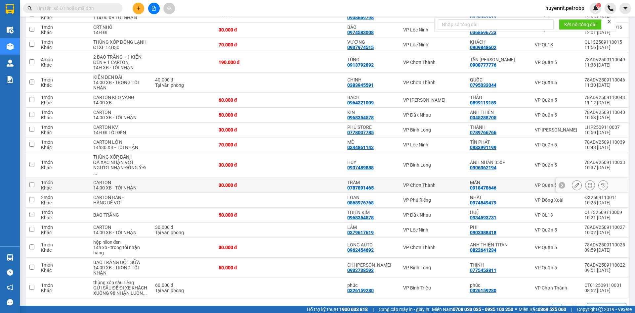
scroll to position [258, 0]
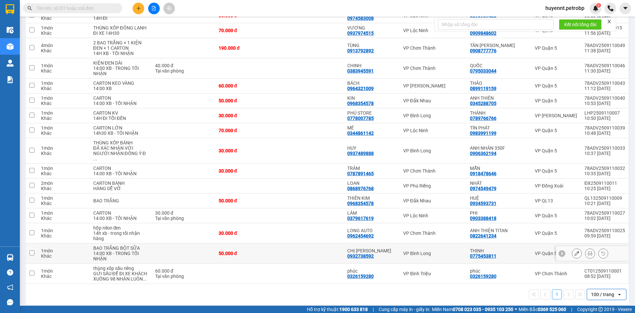
click at [320, 244] on td at bounding box center [312, 253] width 65 height 20
checkbox input "true"
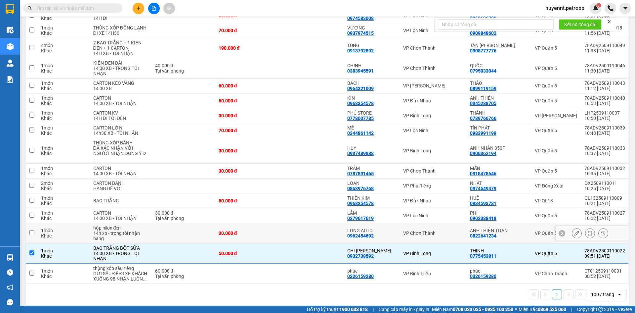
click at [320, 229] on td at bounding box center [312, 233] width 65 height 20
checkbox input "true"
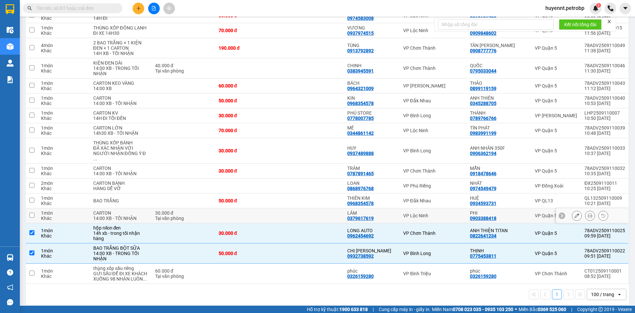
click at [320, 208] on td at bounding box center [312, 215] width 65 height 15
checkbox input "true"
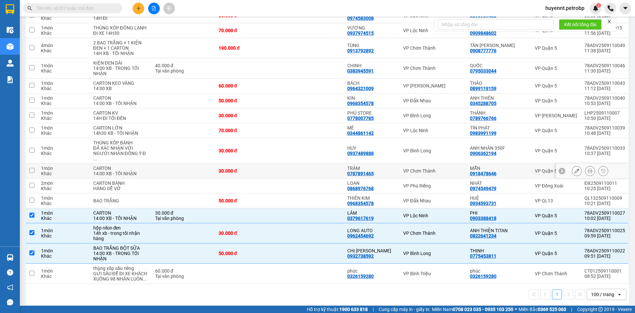
click at [322, 163] on td at bounding box center [312, 170] width 65 height 15
checkbox input "true"
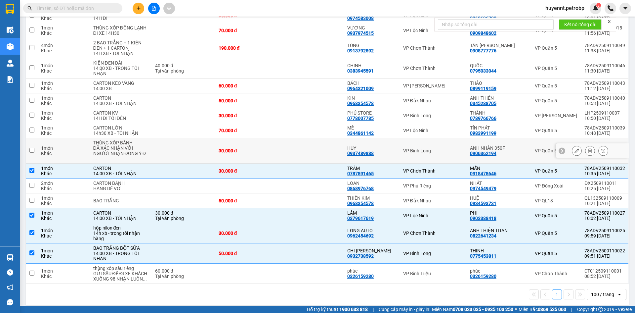
click at [324, 145] on td at bounding box center [312, 150] width 65 height 25
checkbox input "true"
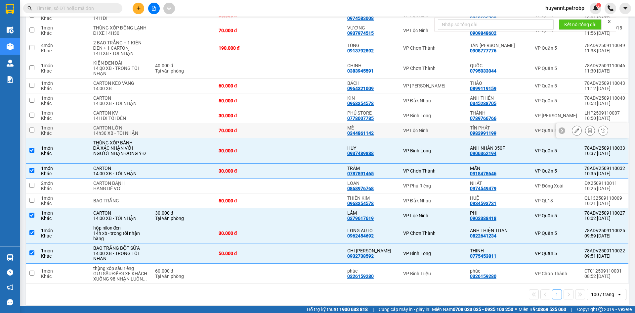
click at [325, 130] on td at bounding box center [312, 130] width 65 height 15
checkbox input "true"
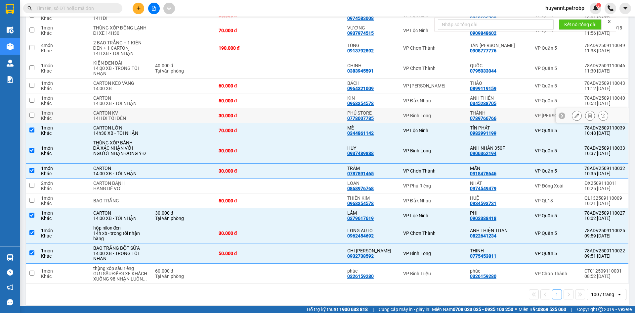
click at [326, 116] on td at bounding box center [312, 115] width 65 height 15
checkbox input "true"
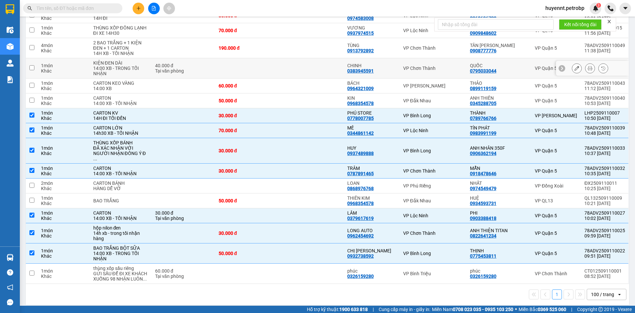
click at [331, 63] on td at bounding box center [312, 68] width 65 height 20
checkbox input "true"
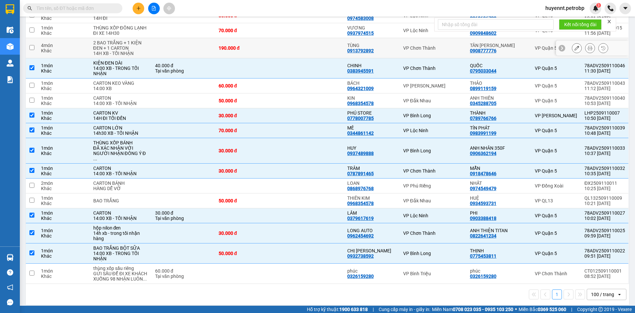
click at [325, 48] on td at bounding box center [312, 48] width 65 height 20
checkbox input "true"
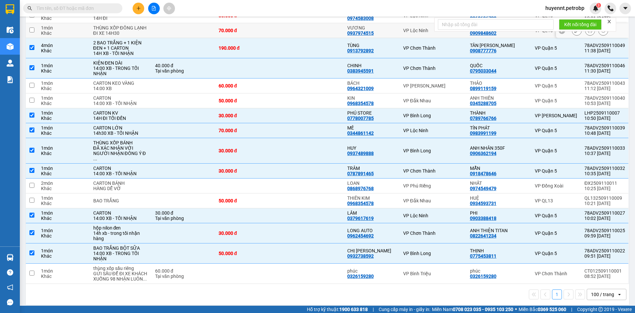
click at [325, 33] on td at bounding box center [312, 30] width 65 height 15
checkbox input "true"
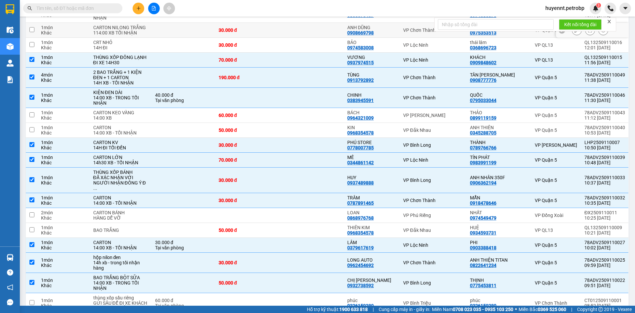
scroll to position [192, 0]
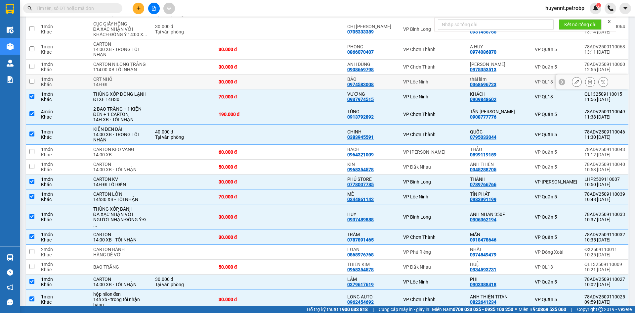
click at [328, 85] on td at bounding box center [312, 81] width 65 height 15
checkbox input "true"
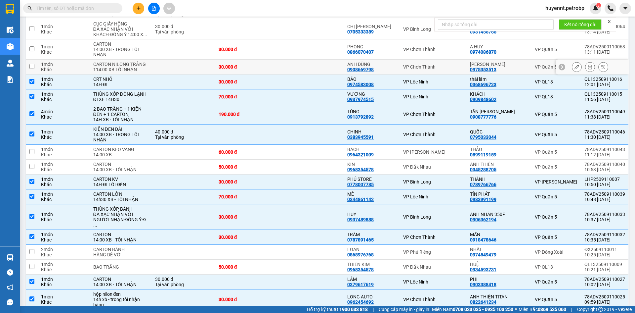
click at [327, 69] on td at bounding box center [312, 67] width 65 height 15
checkbox input "true"
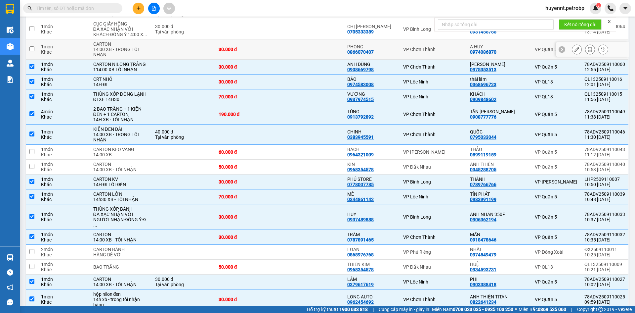
click at [327, 52] on td at bounding box center [312, 49] width 65 height 20
checkbox input "true"
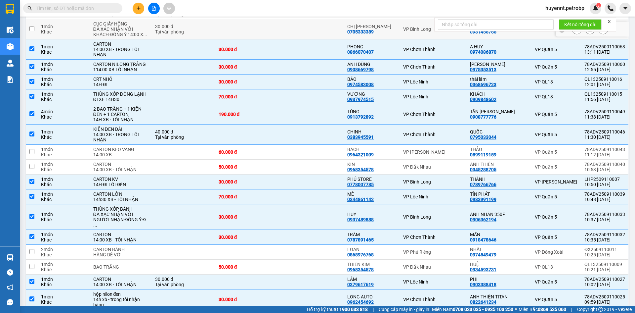
click at [326, 31] on td at bounding box center [312, 29] width 65 height 20
checkbox input "true"
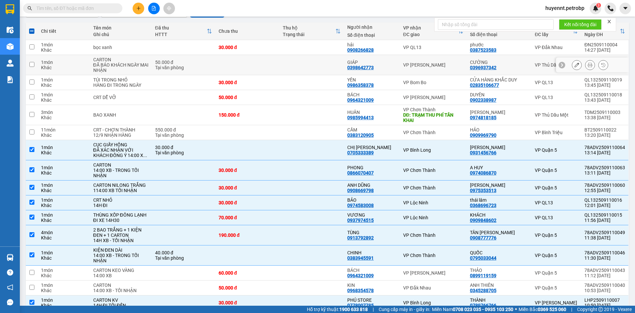
scroll to position [59, 0]
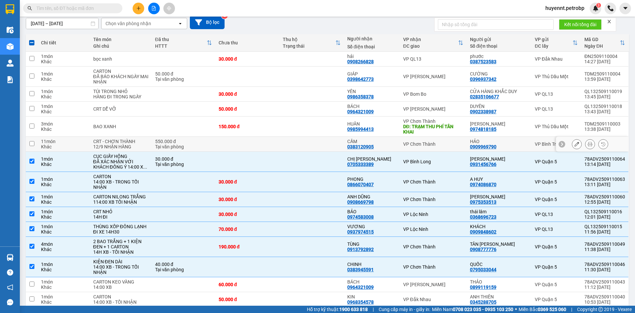
click at [337, 143] on td at bounding box center [312, 144] width 65 height 15
checkbox input "true"
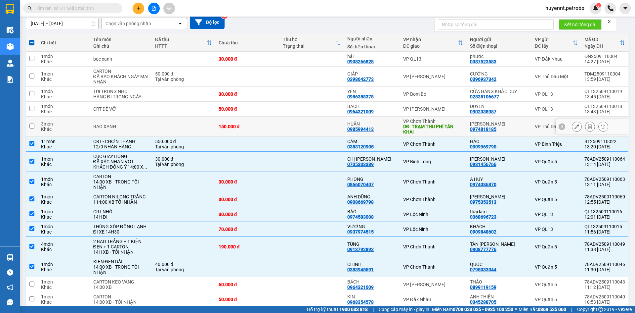
click at [332, 130] on td at bounding box center [312, 126] width 65 height 20
checkbox input "true"
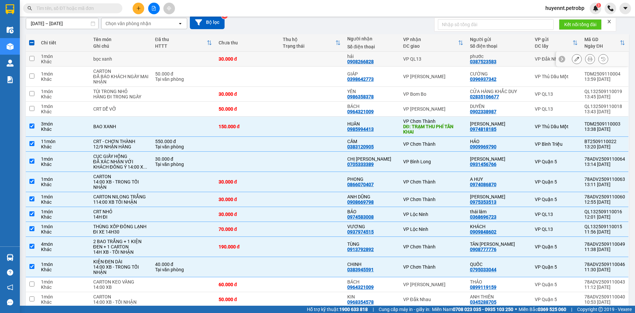
scroll to position [0, 0]
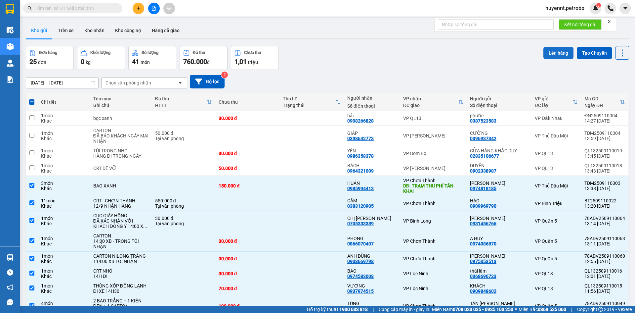
click at [561, 52] on button "Lên hàng" at bounding box center [559, 53] width 30 height 12
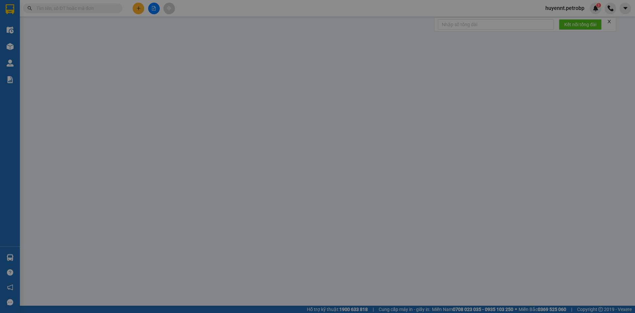
click at [102, 33] on div "XÁC NHẬN SỐ HÀNG LÊN XE 11/09/2025 Chọn tuyến - nhóm tuyến Chọn chuyến STT Tên …" at bounding box center [317, 156] width 635 height 313
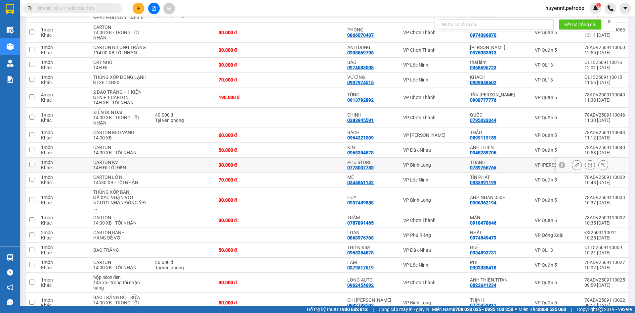
scroll to position [258, 0]
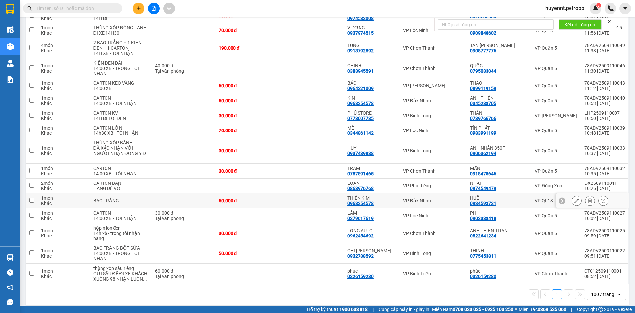
click at [337, 193] on td at bounding box center [312, 200] width 65 height 15
checkbox input "true"
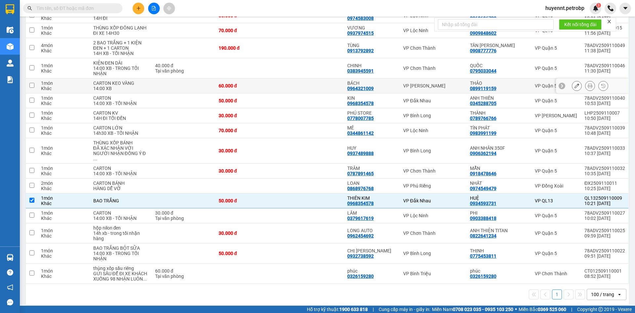
click at [333, 87] on td at bounding box center [312, 85] width 65 height 15
checkbox input "true"
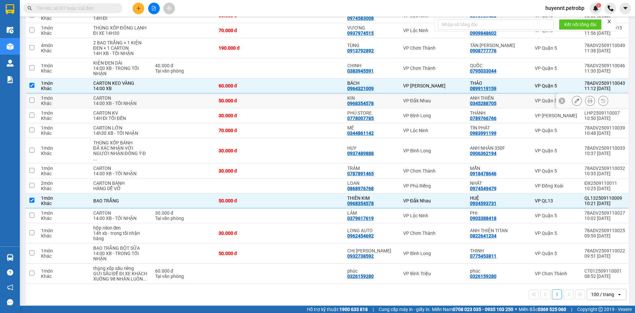
click at [333, 99] on td at bounding box center [312, 100] width 65 height 15
checkbox input "true"
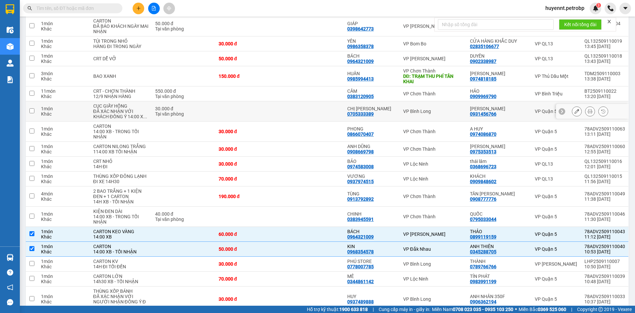
scroll to position [92, 0]
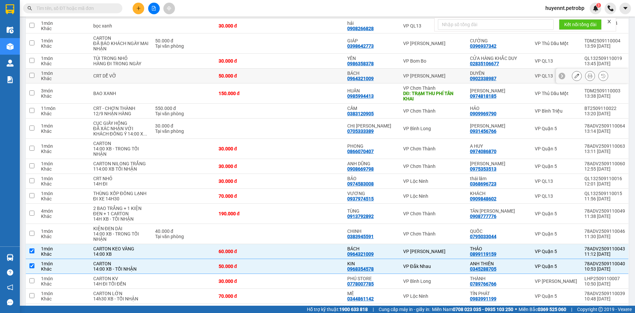
click at [331, 75] on td at bounding box center [312, 75] width 65 height 15
checkbox input "true"
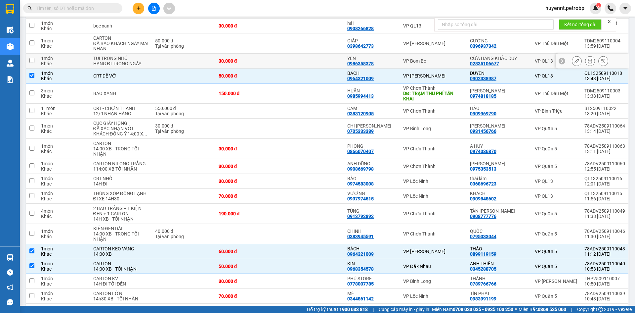
click at [331, 63] on td at bounding box center [312, 61] width 65 height 15
checkbox input "true"
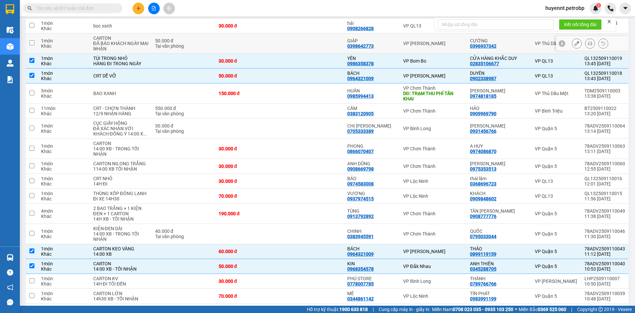
click at [333, 43] on td at bounding box center [312, 43] width 65 height 20
checkbox input "true"
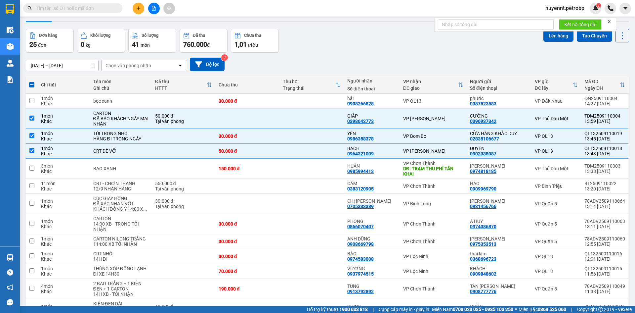
scroll to position [0, 0]
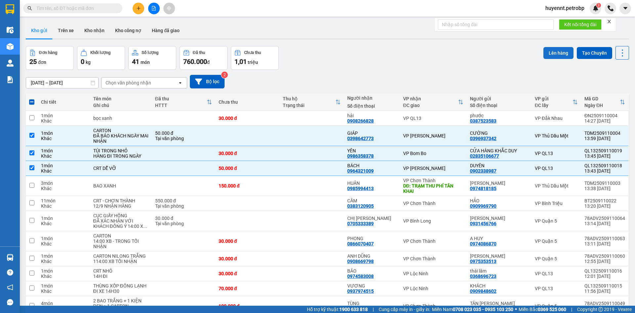
click at [549, 53] on button "Lên hàng" at bounding box center [559, 53] width 30 height 12
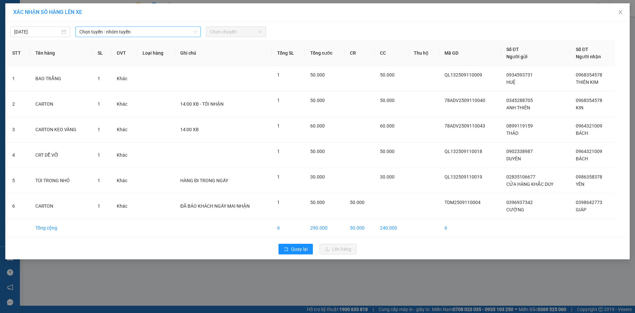
click at [123, 32] on span "Chọn tuyến - nhóm tuyến" at bounding box center [137, 32] width 117 height 10
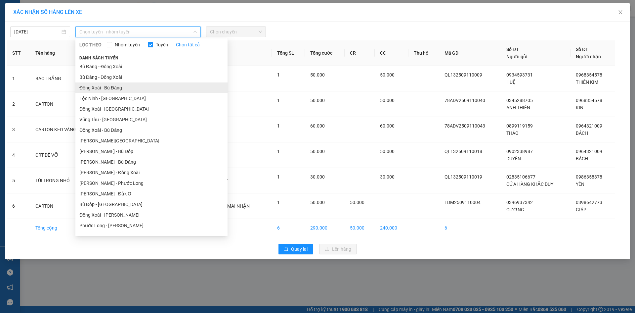
click at [122, 87] on li "Đồng Xoài - Bù Đăng" at bounding box center [151, 87] width 152 height 11
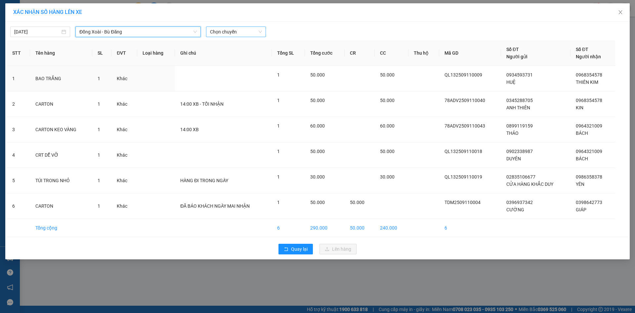
click at [226, 32] on span "Chọn chuyến" at bounding box center [236, 32] width 52 height 10
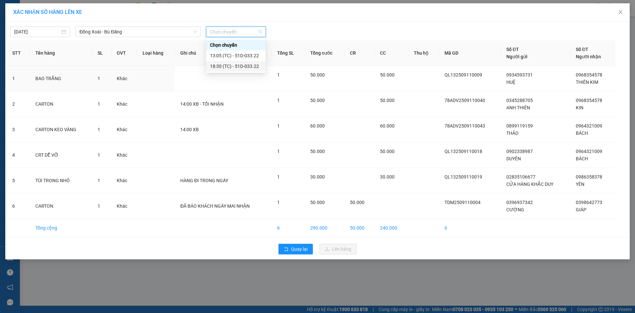
click at [235, 65] on div "18:30 (TC) - 51D-033.22" at bounding box center [236, 66] width 52 height 7
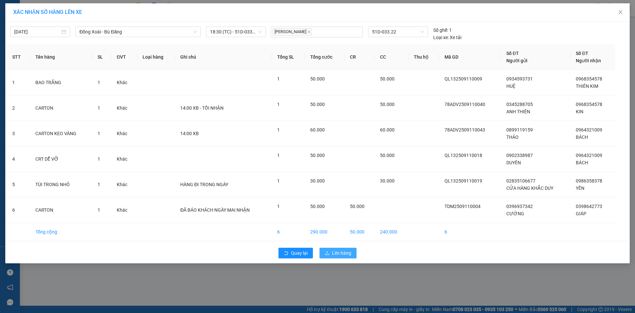
click at [342, 253] on span "Lên hàng" at bounding box center [341, 252] width 19 height 7
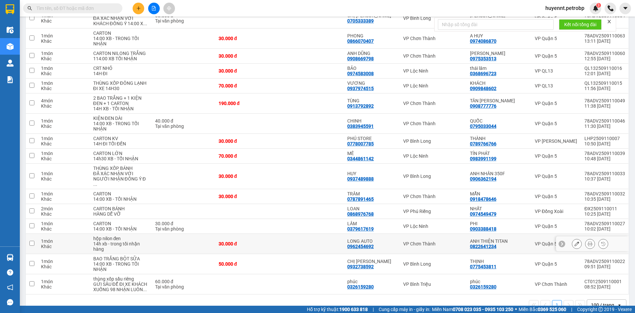
scroll to position [163, 0]
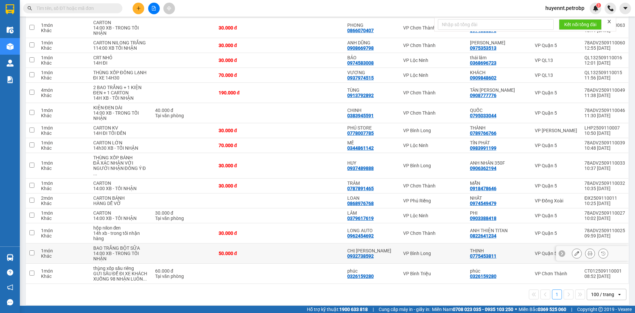
click at [322, 245] on td at bounding box center [312, 253] width 65 height 20
checkbox input "true"
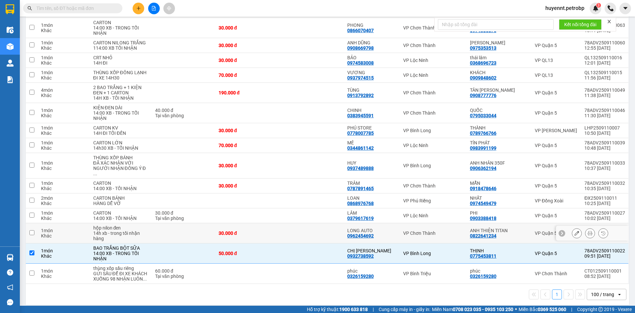
click at [318, 231] on td at bounding box center [312, 233] width 65 height 20
checkbox input "true"
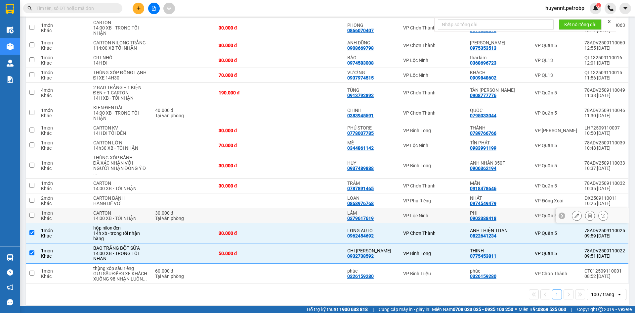
click at [319, 213] on td at bounding box center [312, 215] width 65 height 15
checkbox input "true"
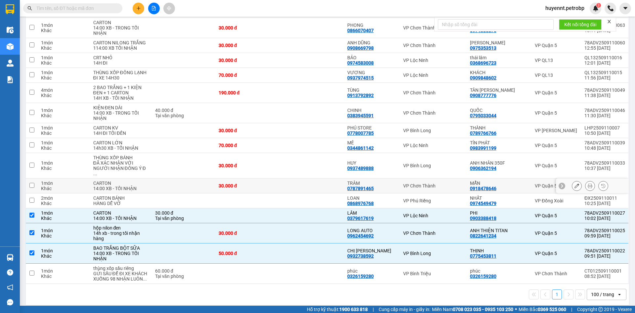
click at [319, 180] on td at bounding box center [312, 185] width 65 height 15
checkbox input "true"
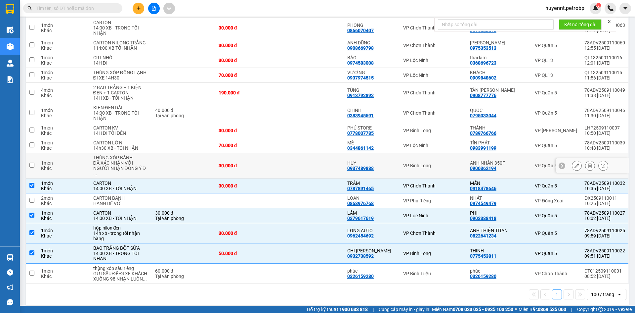
drag, startPoint x: 320, startPoint y: 161, endPoint x: 320, endPoint y: 149, distance: 11.6
click at [320, 159] on td at bounding box center [312, 165] width 65 height 25
checkbox input "true"
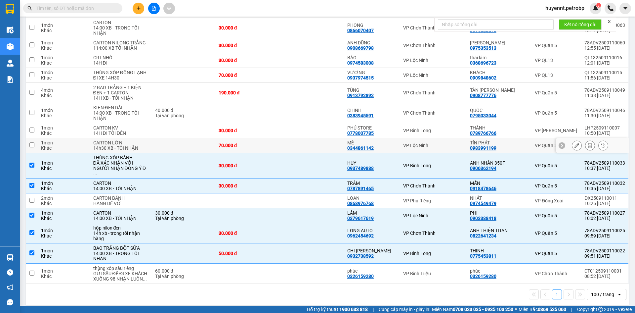
click at [320, 139] on td at bounding box center [312, 145] width 65 height 15
checkbox input "true"
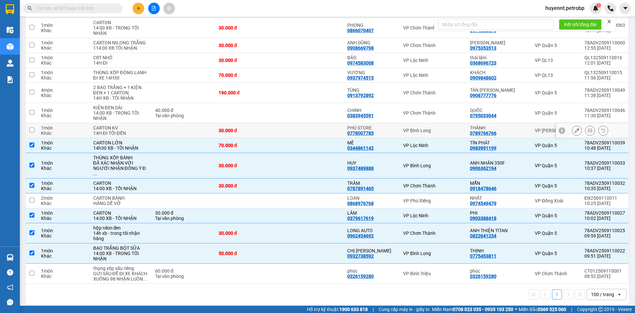
click at [319, 127] on td at bounding box center [312, 130] width 65 height 15
checkbox input "true"
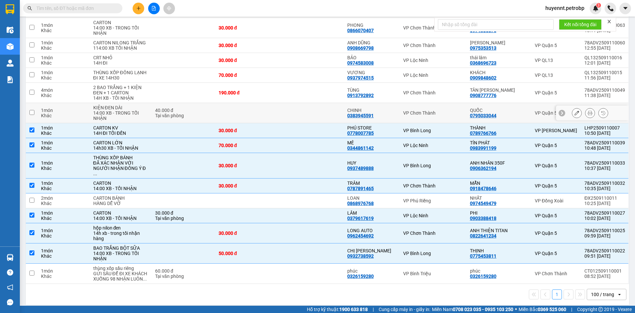
click at [319, 112] on td at bounding box center [312, 113] width 65 height 20
checkbox input "true"
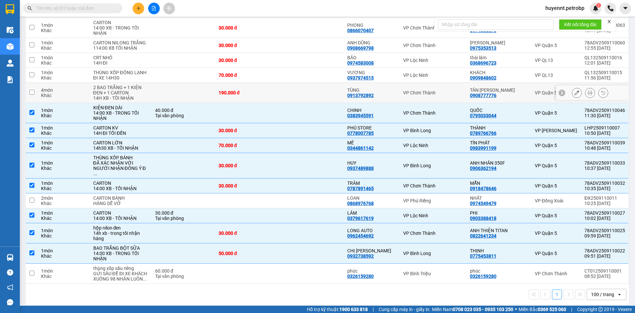
click at [318, 93] on td at bounding box center [312, 93] width 65 height 20
checkbox input "true"
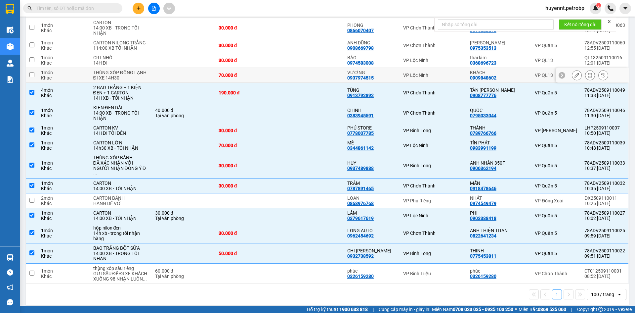
click at [317, 76] on td at bounding box center [312, 75] width 65 height 15
checkbox input "true"
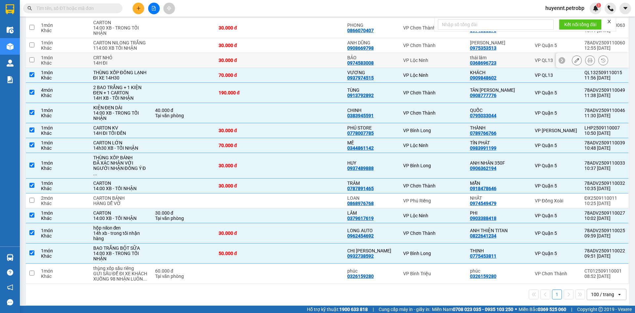
click at [318, 58] on td at bounding box center [312, 60] width 65 height 15
checkbox input "true"
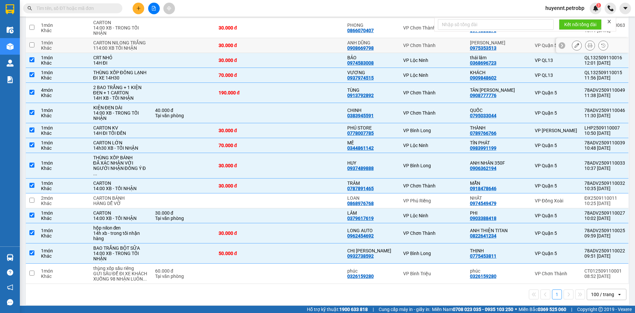
click at [321, 47] on td at bounding box center [312, 45] width 65 height 15
checkbox input "true"
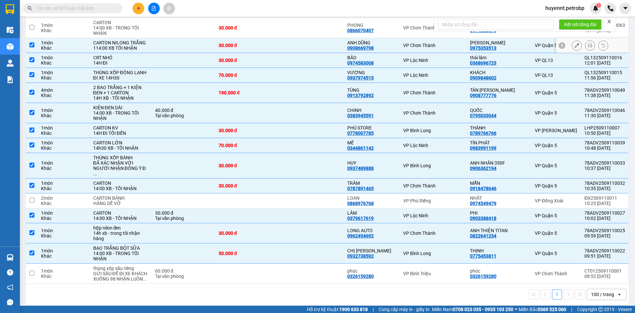
scroll to position [64, 0]
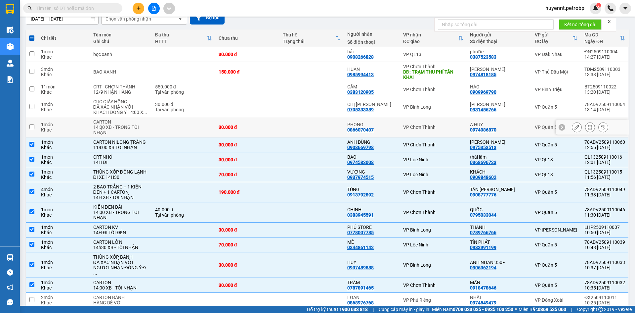
click at [335, 126] on td at bounding box center [312, 127] width 65 height 20
checkbox input "true"
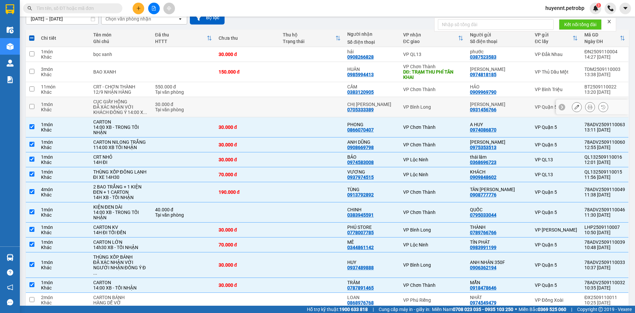
click at [335, 106] on td at bounding box center [312, 107] width 65 height 20
checkbox input "true"
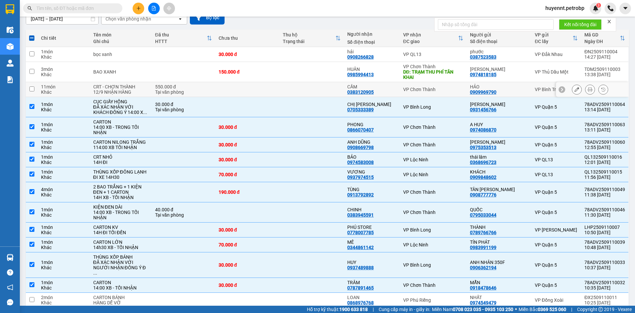
click at [334, 85] on td at bounding box center [312, 89] width 65 height 15
checkbox input "true"
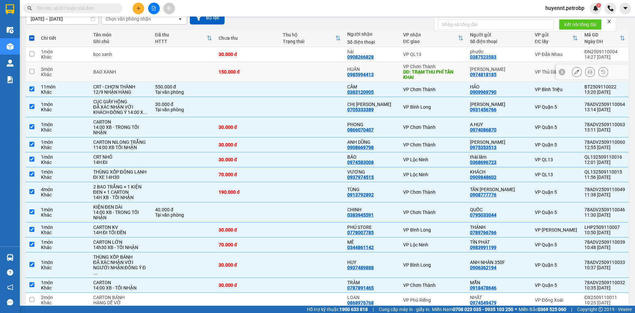
click at [331, 73] on td at bounding box center [312, 72] width 65 height 20
checkbox input "true"
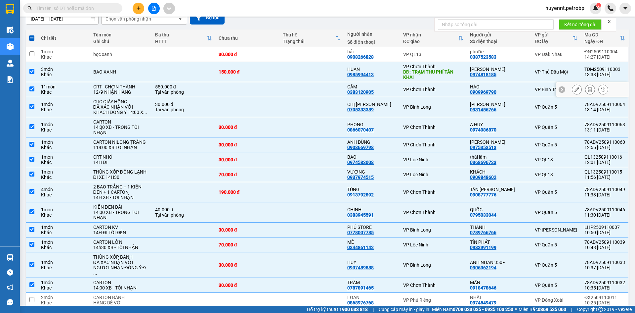
scroll to position [0, 0]
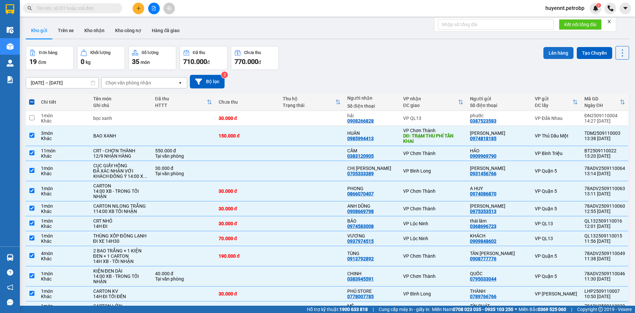
click at [549, 55] on button "Lên hàng" at bounding box center [559, 53] width 30 height 12
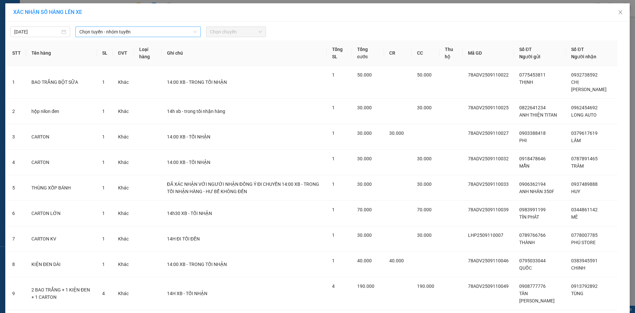
drag, startPoint x: 156, startPoint y: 18, endPoint x: 156, endPoint y: 28, distance: 10.6
click at [156, 19] on div "XÁC NHẬN SỐ HÀNG LÊN XE" at bounding box center [317, 12] width 625 height 18
click at [156, 29] on span "Chọn tuyến - nhóm tuyến" at bounding box center [137, 32] width 117 height 10
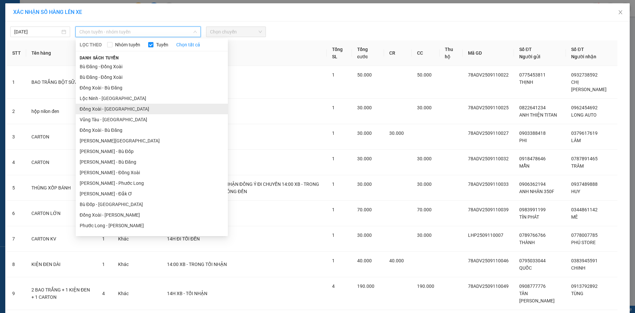
click at [117, 110] on li "Đồng Xoài - Lộc Ninh" at bounding box center [152, 109] width 152 height 11
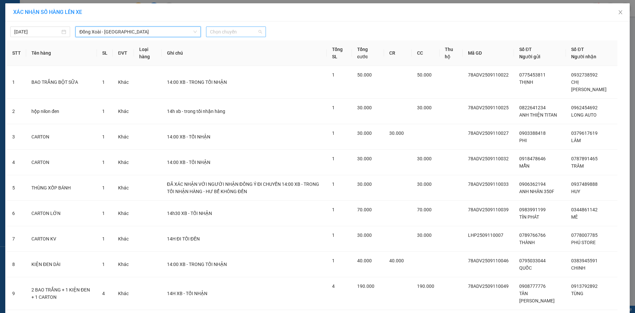
click at [216, 27] on span "Chọn chuyến" at bounding box center [236, 32] width 52 height 10
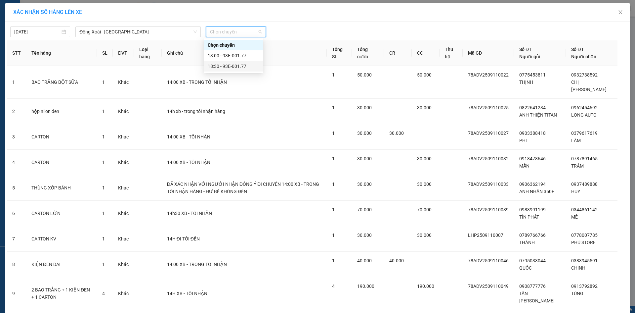
click at [230, 67] on div "18:30 - 93E-001.77" at bounding box center [234, 66] width 52 height 7
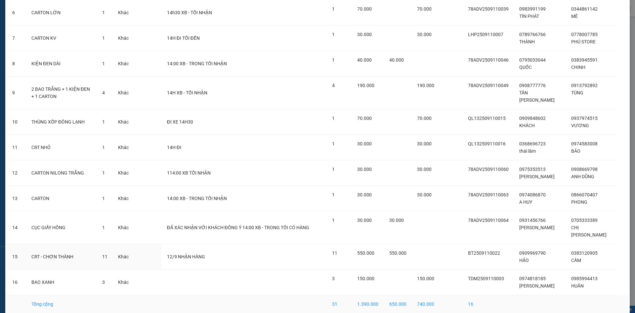
scroll to position [228, 0]
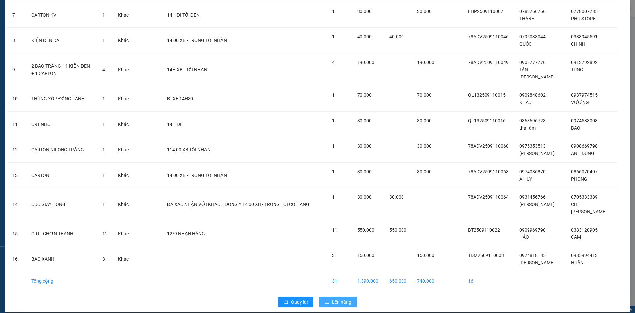
click at [350, 296] on button "Lên hàng" at bounding box center [338, 301] width 37 height 11
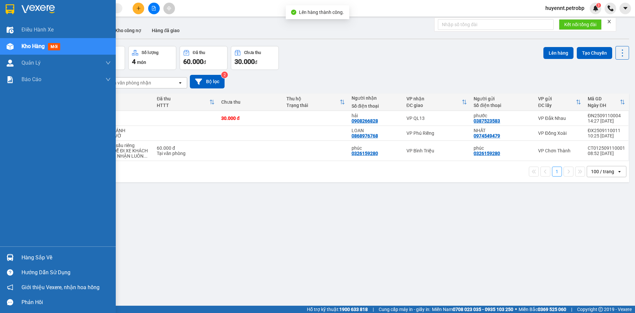
click at [27, 256] on div "Hàng sắp về" at bounding box center [66, 257] width 89 height 10
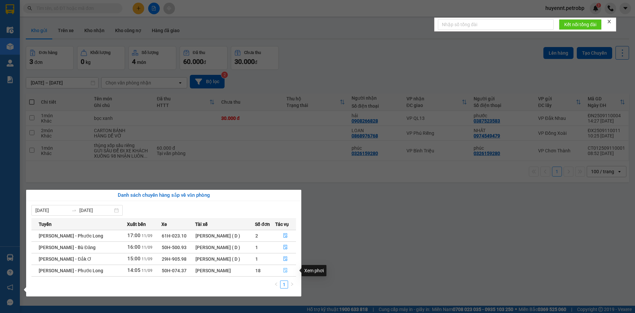
click at [286, 268] on icon "file-done" at bounding box center [286, 270] width 4 height 5
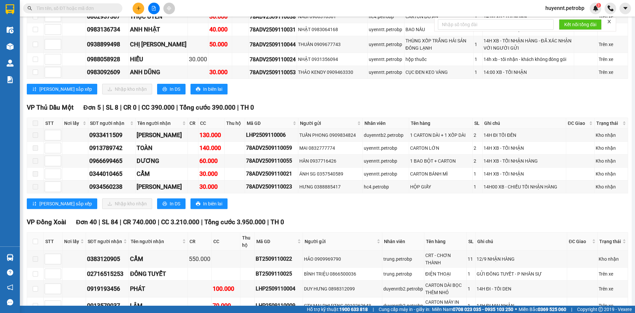
scroll to position [397, 0]
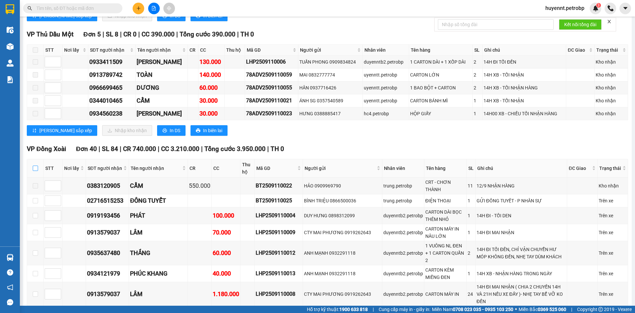
click at [36, 169] on input "checkbox" at bounding box center [35, 167] width 5 height 5
checkbox input "true"
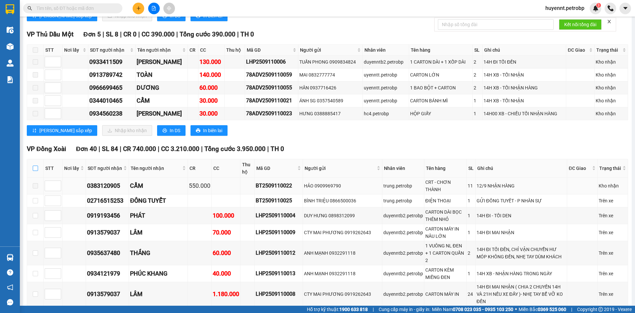
checkbox input "true"
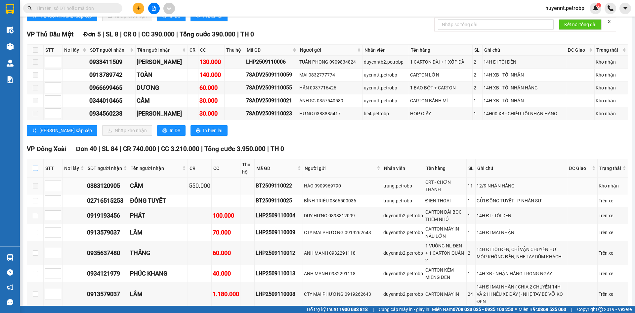
checkbox input "true"
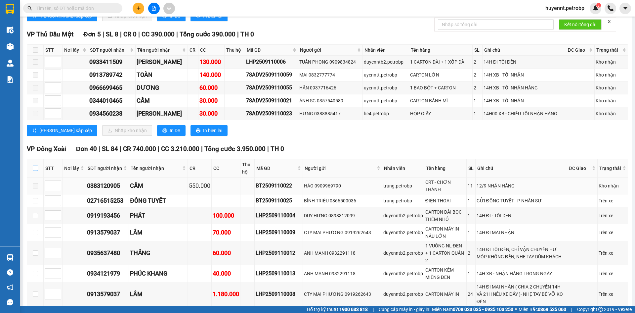
checkbox input "true"
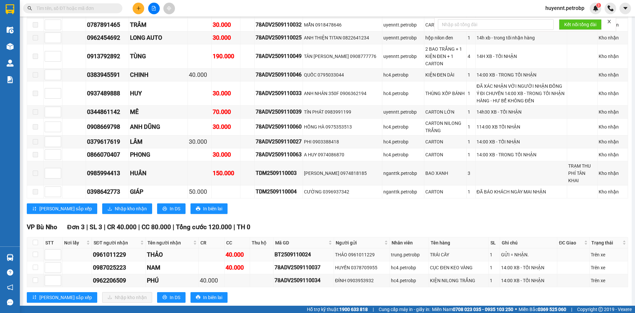
scroll to position [993, 0]
click at [115, 207] on span "Nhập kho nhận" at bounding box center [131, 207] width 32 height 7
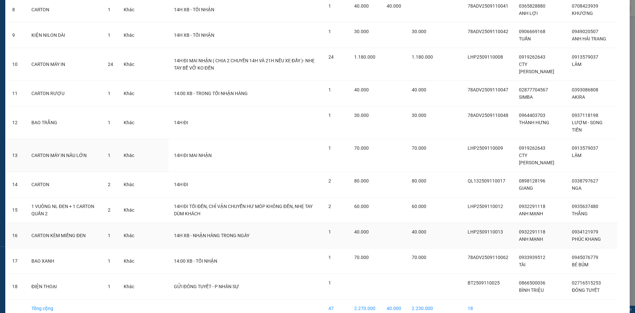
scroll to position [272, 0]
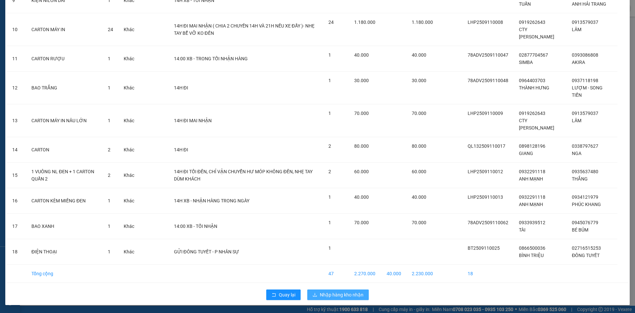
click at [351, 296] on span "Nhập hàng kho nhận" at bounding box center [342, 294] width 44 height 7
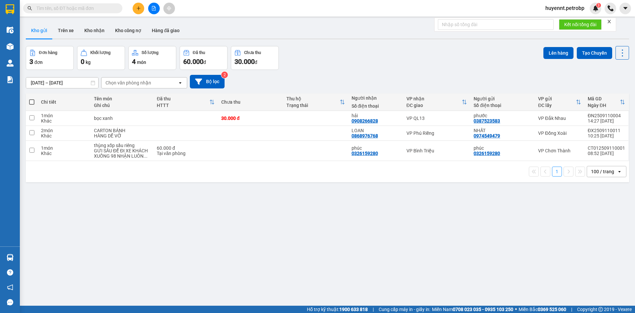
click at [80, 9] on input "text" at bounding box center [75, 8] width 78 height 7
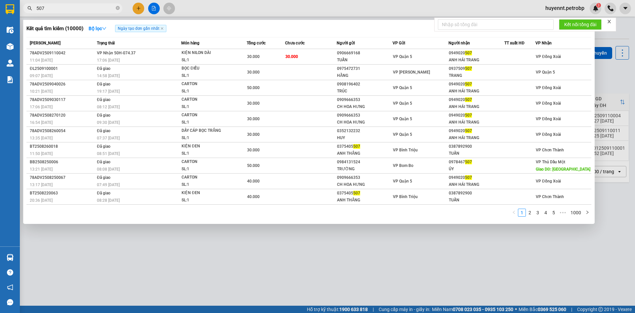
type input "507"
drag, startPoint x: 191, startPoint y: 231, endPoint x: 169, endPoint y: 14, distance: 218.1
click at [190, 228] on div at bounding box center [317, 156] width 635 height 313
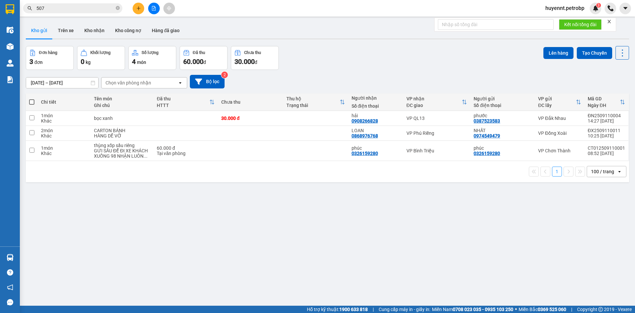
click at [141, 7] on icon "plus" at bounding box center [138, 8] width 5 height 5
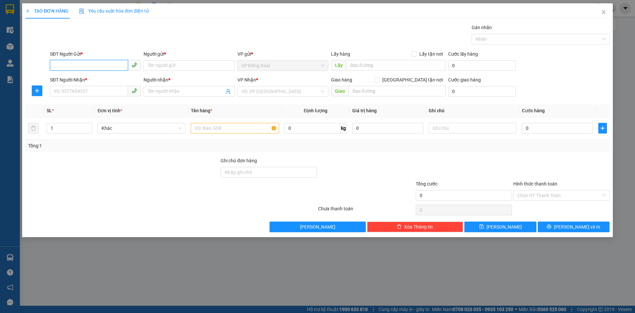
click at [98, 68] on input "SĐT Người Gửi *" at bounding box center [89, 65] width 78 height 11
type input "0919833204"
click at [96, 78] on div "0919833204 - BÌNH" at bounding box center [95, 78] width 83 height 7
type input "BÌNH"
type input "0974412144"
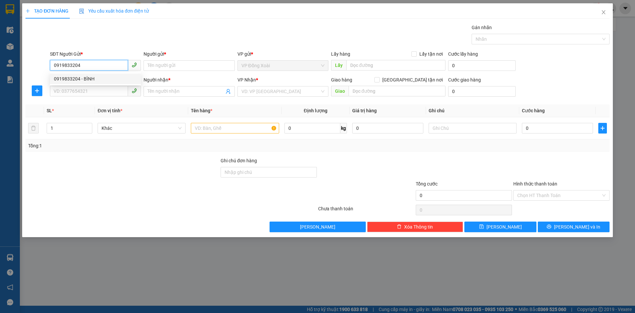
type input "VY"
type input "50.000"
type input "0919833204"
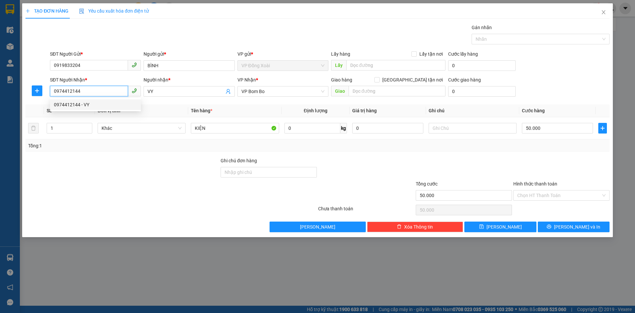
drag, startPoint x: 92, startPoint y: 91, endPoint x: 55, endPoint y: 96, distance: 38.1
click at [55, 96] on span "0974412144" at bounding box center [95, 91] width 91 height 11
click at [65, 105] on div "0967949474 - XOAN" at bounding box center [95, 104] width 83 height 7
type input "0967949474"
type input "XOAN"
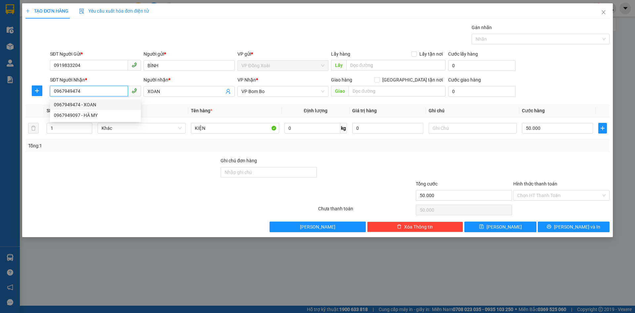
type input "30.000"
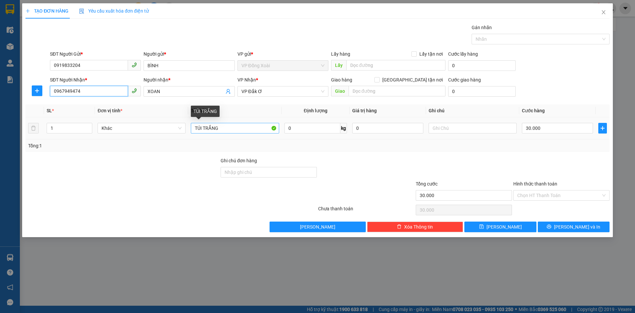
type input "0967949474"
drag, startPoint x: 233, startPoint y: 130, endPoint x: 195, endPoint y: 130, distance: 38.0
click at [195, 130] on input "TÚI TRẮNG" at bounding box center [235, 128] width 88 height 11
type input "CARTON"
click at [441, 131] on input "text" at bounding box center [473, 128] width 88 height 11
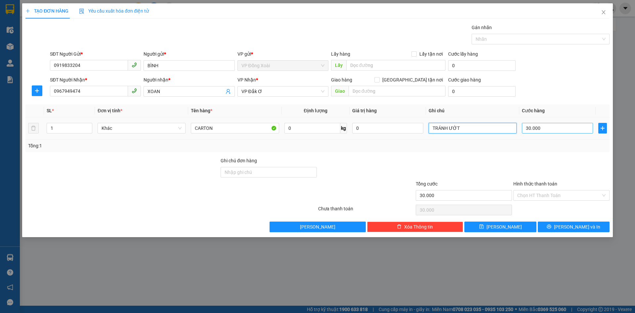
type input "TRÁNH ƯỚT"
click at [563, 131] on input "30.000" at bounding box center [557, 128] width 71 height 11
type input "4"
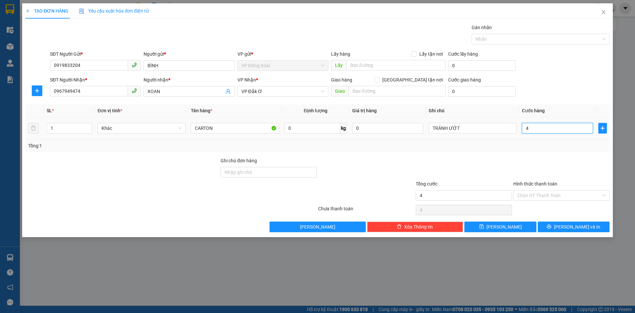
type input "40"
type input "400"
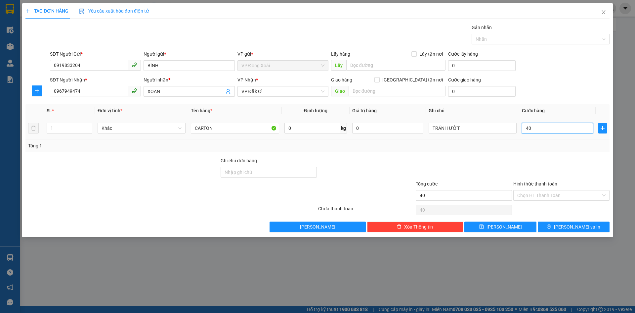
type input "400"
type input "4.000"
type input "40.000"
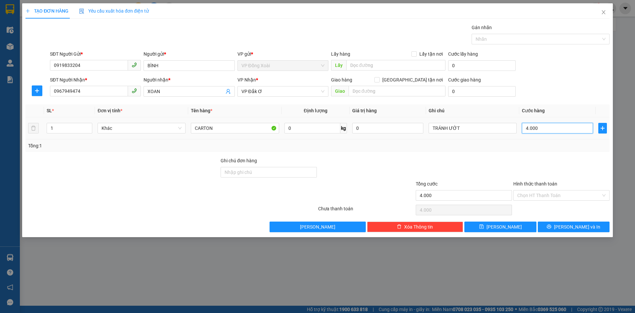
type input "40.000"
drag, startPoint x: 561, startPoint y: 235, endPoint x: 561, endPoint y: 231, distance: 3.7
click at [561, 235] on div "TẠO ĐƠN HÀNG Yêu cầu xuất hóa đơn điện tử Transit Pickup Surcharge Ids Transit …" at bounding box center [317, 120] width 591 height 234
click at [552, 227] on icon "printer" at bounding box center [549, 226] width 4 height 4
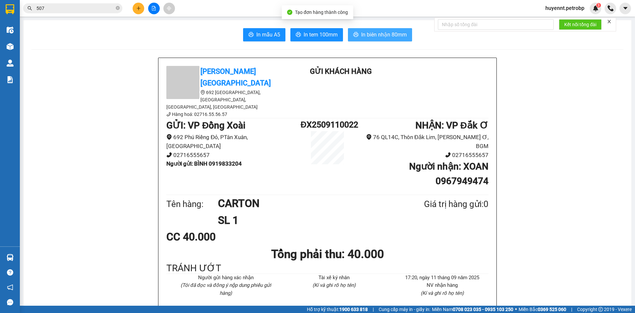
click at [366, 34] on span "In biên nhận 80mm" at bounding box center [384, 34] width 46 height 8
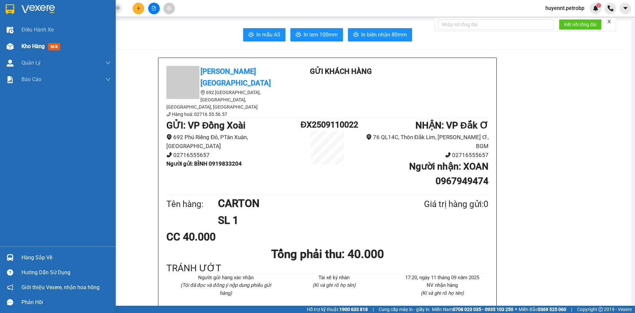
click at [33, 48] on span "Kho hàng" at bounding box center [33, 46] width 23 height 6
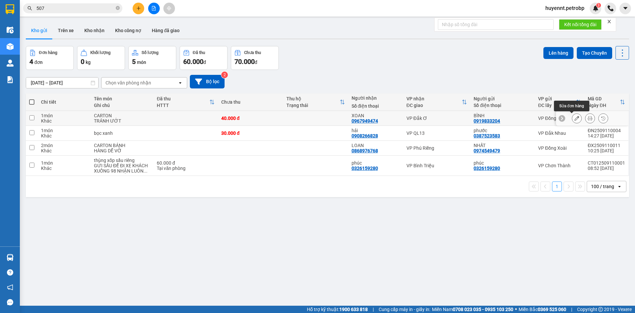
click at [573, 115] on button at bounding box center [576, 118] width 9 height 12
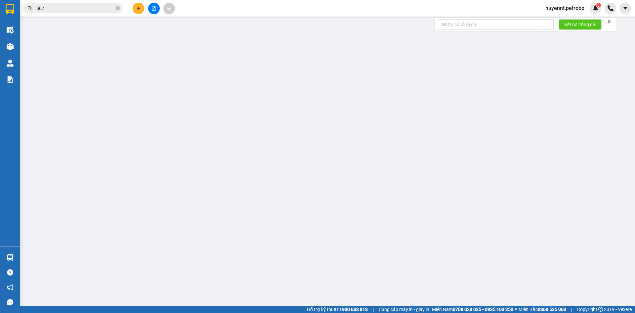
type input "0919833204"
type input "BÌNH"
type input "0967949474"
type input "XOAN"
type input "40.000"
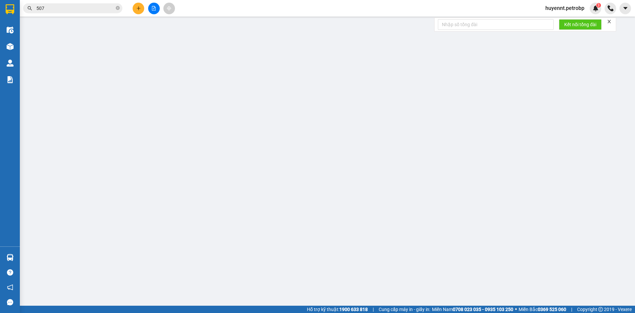
type input "40.000"
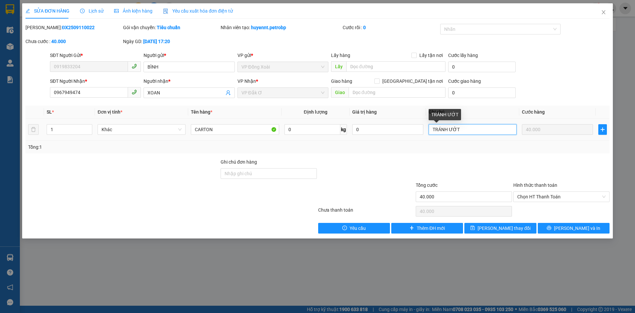
click at [463, 131] on input "TRÁNH ƯỚT" at bounding box center [473, 129] width 88 height 11
type input "TRÁNH ƯỚT(NHẬN TRONG NGÀY 12/9"
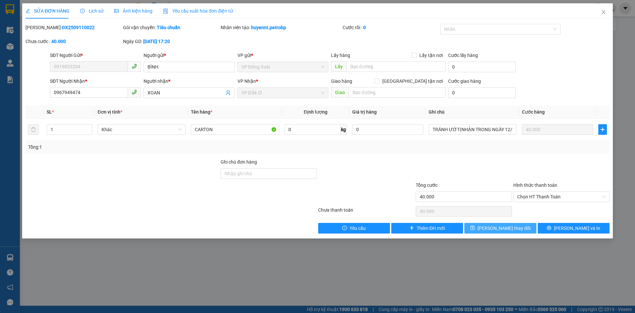
click at [503, 227] on span "Lưu thay đổi" at bounding box center [504, 227] width 53 height 7
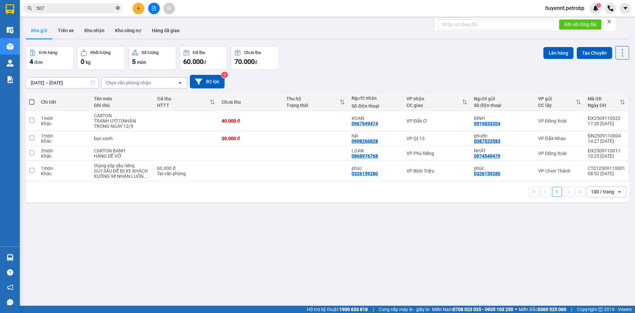
click at [118, 6] on span at bounding box center [118, 8] width 4 height 6
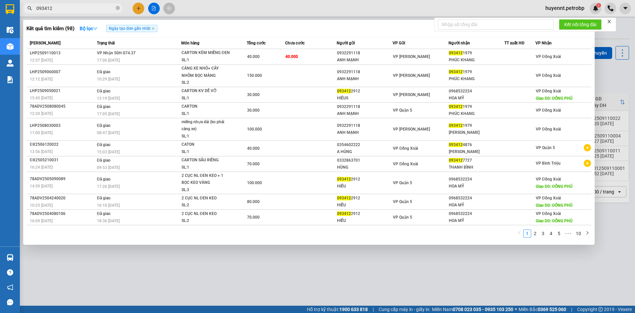
type input "093412"
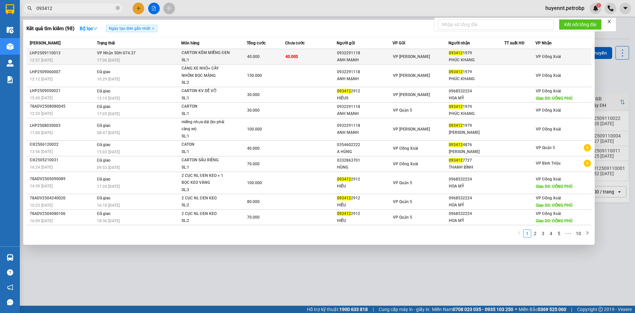
click at [272, 57] on div "40.000" at bounding box center [266, 56] width 38 height 7
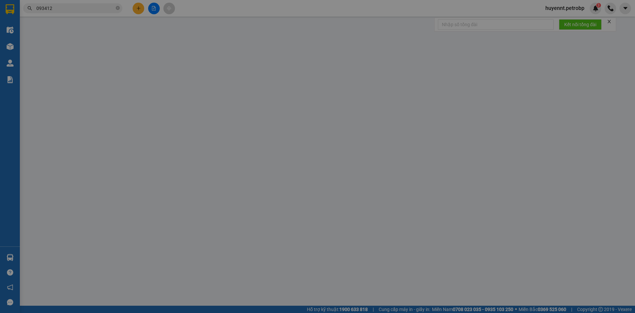
type input "0932291118"
type input "ANH MẠNH"
type input "0934121979"
type input "PHÚC KHANG"
type input "40.000"
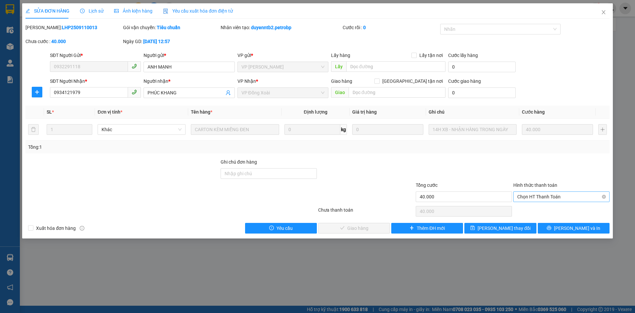
click at [553, 199] on span "Chọn HT Thanh Toán" at bounding box center [561, 197] width 88 height 10
drag, startPoint x: 534, startPoint y: 210, endPoint x: 476, endPoint y: 214, distance: 58.0
click at [533, 210] on div "Tại văn phòng" at bounding box center [561, 209] width 88 height 7
type input "0"
click at [360, 231] on span "[PERSON_NAME] và Giao hàng" at bounding box center [363, 227] width 64 height 7
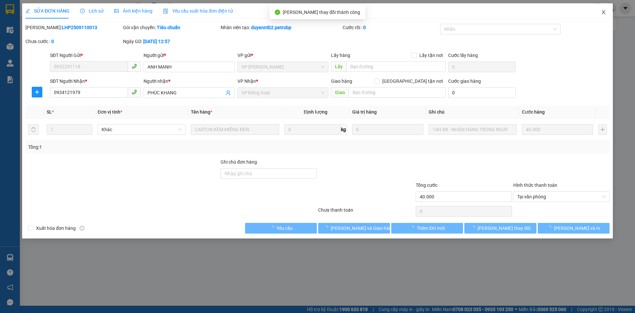
click at [603, 14] on icon "close" at bounding box center [603, 12] width 5 height 5
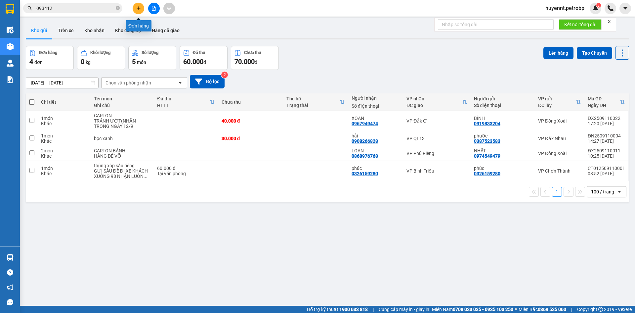
click at [137, 10] on icon "plus" at bounding box center [138, 8] width 5 height 5
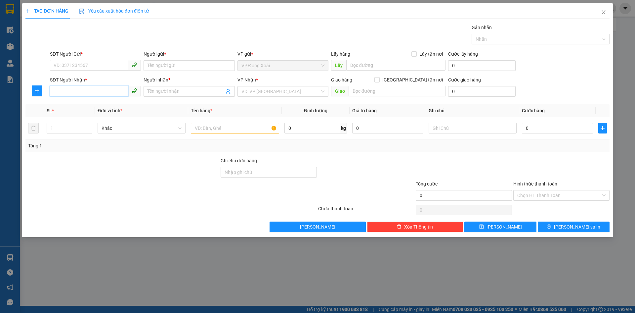
click at [97, 92] on input "SĐT Người Nhận *" at bounding box center [89, 91] width 78 height 11
click at [98, 101] on div "0396827777 - THÀNH" at bounding box center [95, 104] width 83 height 7
type input "0396827777"
type input "THÀNH"
type input "30.000"
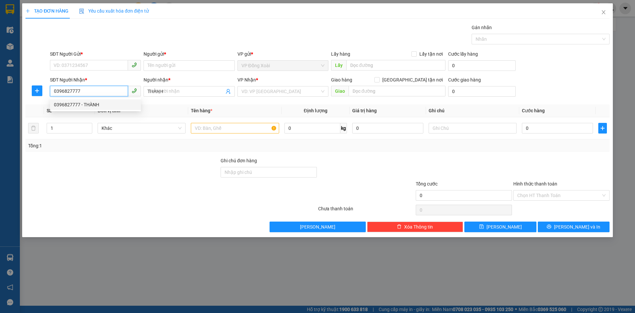
type input "30.000"
type input "0396827777"
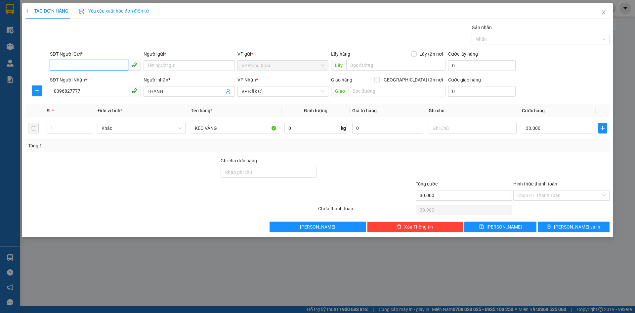
click at [108, 67] on input "SĐT Người Gửi *" at bounding box center [89, 65] width 78 height 11
click at [108, 74] on div "0919013333 - LỢI" at bounding box center [95, 78] width 91 height 11
type input "0919013333"
type input "LỢI"
click at [572, 225] on span "[PERSON_NAME] và In" at bounding box center [577, 226] width 46 height 7
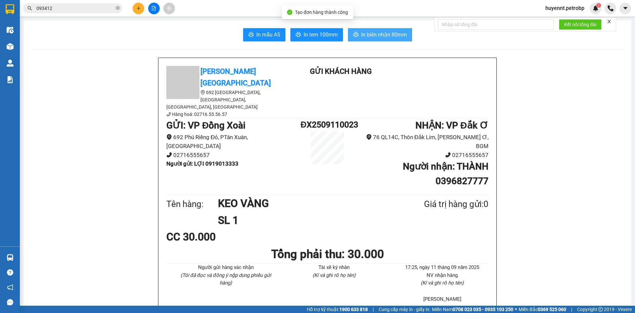
click at [361, 37] on span "In biên nhận 80mm" at bounding box center [384, 34] width 46 height 8
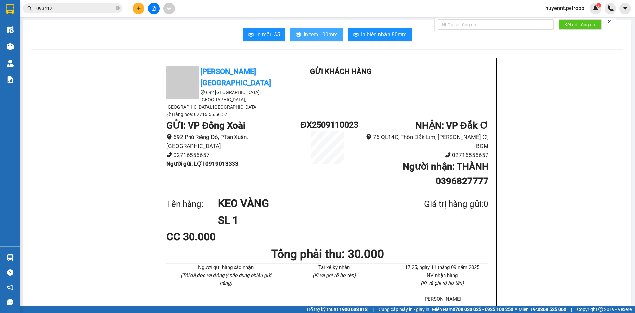
click at [320, 37] on span "In tem 100mm" at bounding box center [321, 34] width 34 height 8
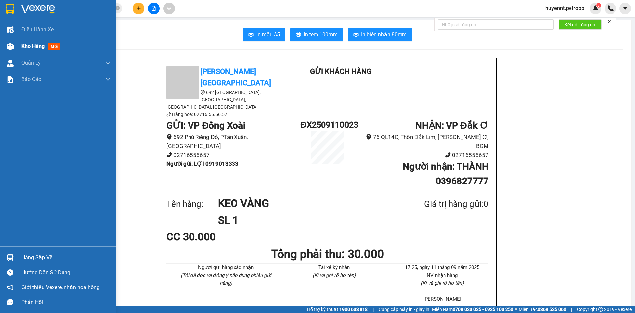
click at [28, 40] on div "Kho hàng mới" at bounding box center [66, 46] width 89 height 17
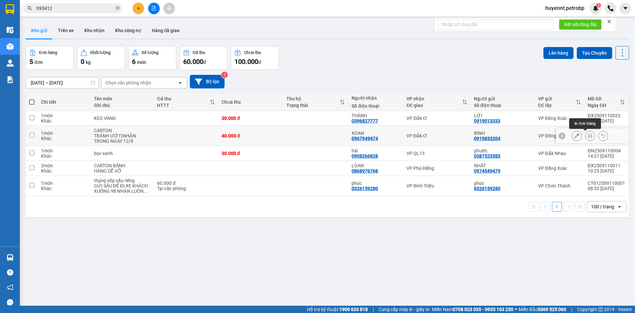
click at [588, 136] on icon at bounding box center [590, 135] width 5 height 5
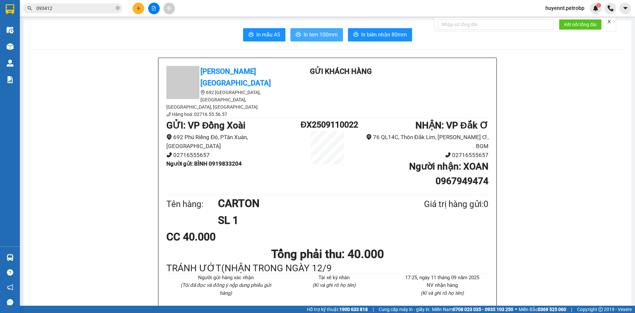
click at [312, 35] on span "In tem 100mm" at bounding box center [321, 34] width 34 height 8
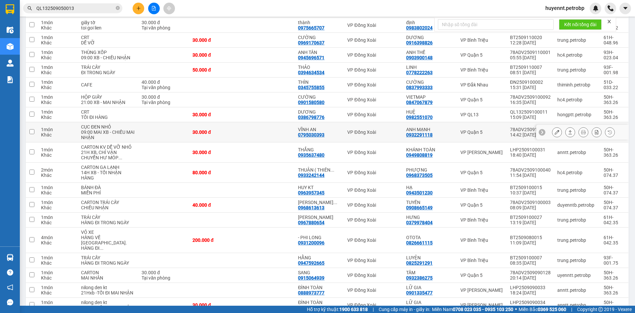
scroll to position [397, 0]
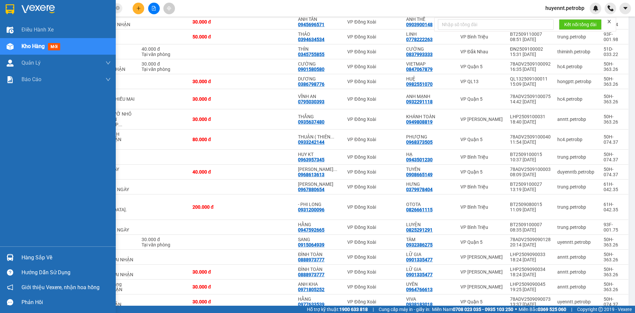
click at [29, 252] on div "Hàng sắp về" at bounding box center [66, 257] width 89 height 10
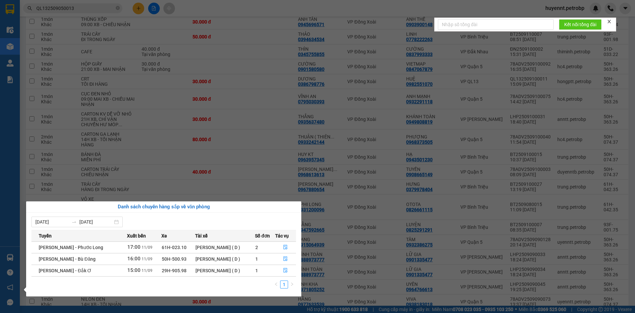
click at [220, 103] on section "Kết quả tìm kiếm ( 1 ) Bộ lọc Ngày tạo đơn gần nhất Mã ĐH Trạng thái Món hàng T…" at bounding box center [317, 156] width 635 height 313
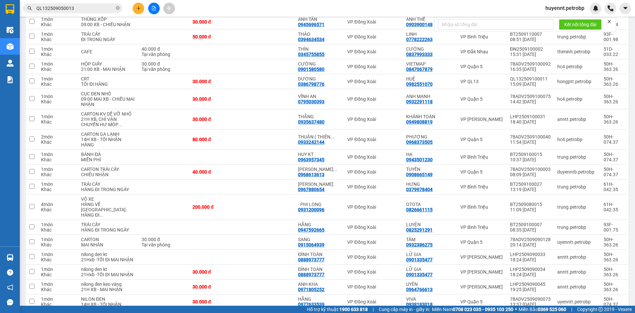
scroll to position [364, 0]
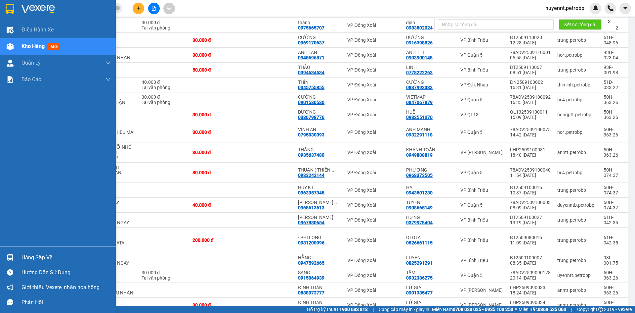
click at [29, 258] on div "Hàng sắp về" at bounding box center [66, 257] width 89 height 10
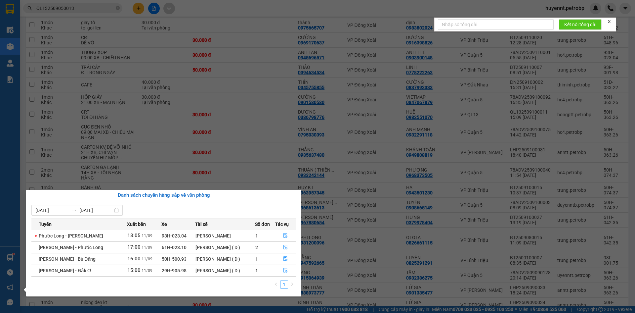
click at [219, 112] on section "Kết quả tìm kiếm ( 1 ) Bộ lọc Ngày tạo đơn gần nhất Mã ĐH Trạng thái Món hàng T…" at bounding box center [317, 156] width 635 height 313
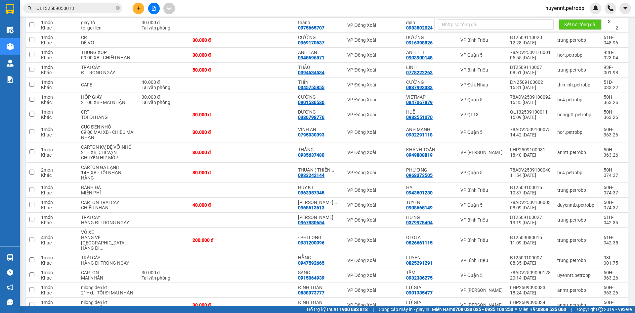
scroll to position [232, 0]
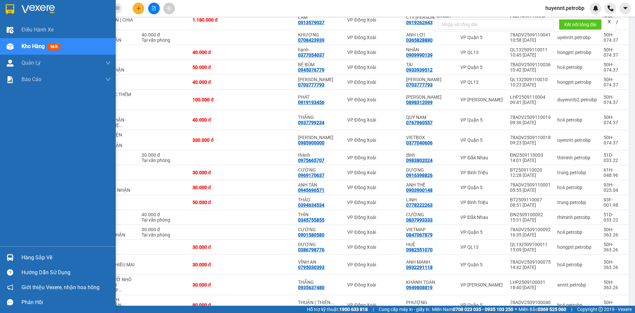
click at [38, 257] on div "Hàng sắp về" at bounding box center [66, 257] width 89 height 10
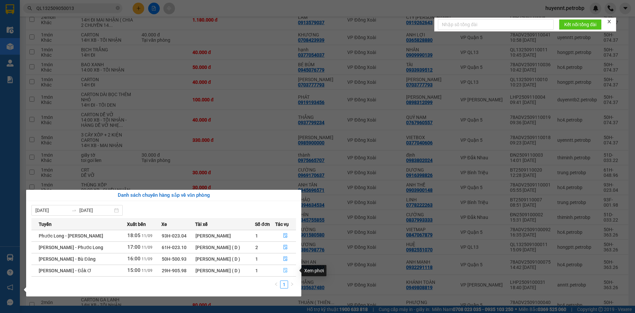
click at [285, 270] on icon "file-done" at bounding box center [286, 270] width 4 height 5
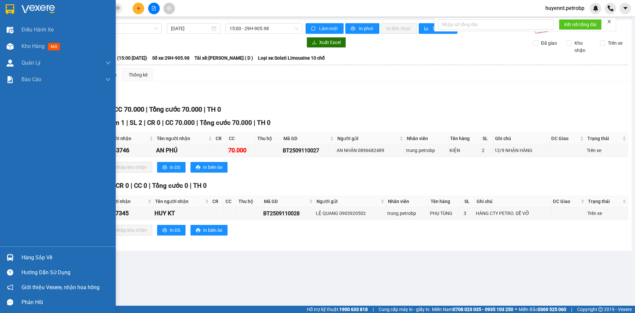
click at [25, 257] on div "Hàng sắp về" at bounding box center [66, 257] width 89 height 10
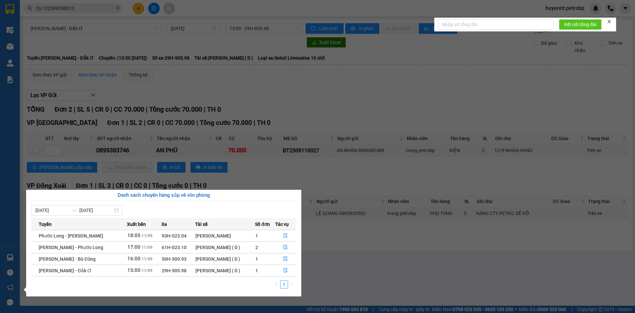
click at [406, 255] on section "Kết quả tìm kiếm ( 1 ) Bộ lọc Ngày tạo đơn gần nhất Mã ĐH Trạng thái Món hàng T…" at bounding box center [317, 156] width 635 height 313
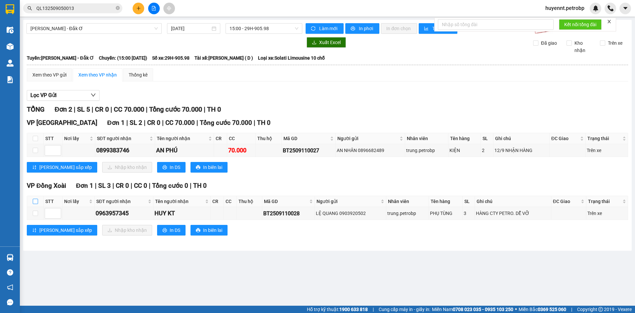
click at [36, 201] on input "checkbox" at bounding box center [35, 201] width 5 height 5
checkbox input "true"
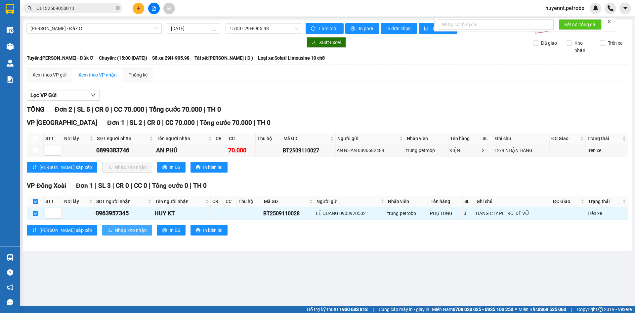
click at [115, 231] on span "Nhập kho nhận" at bounding box center [131, 229] width 32 height 7
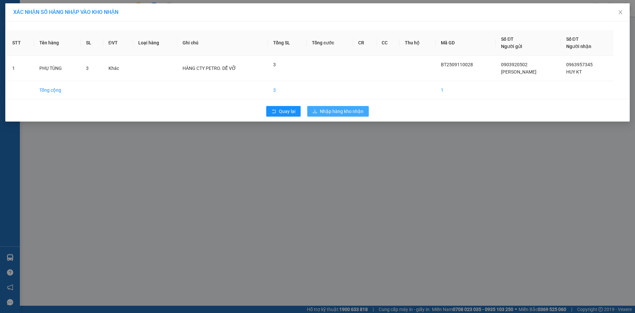
click at [357, 111] on span "Nhập hàng kho nhận" at bounding box center [342, 111] width 44 height 7
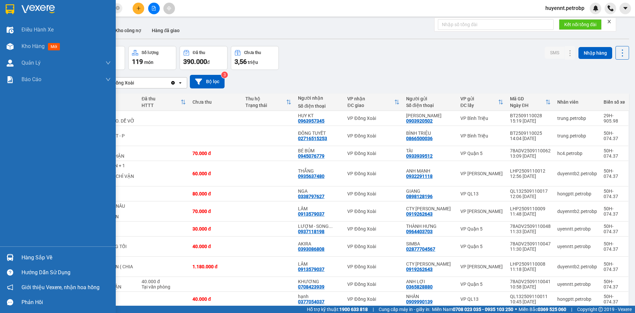
click at [26, 255] on div "Hàng sắp về" at bounding box center [66, 257] width 89 height 10
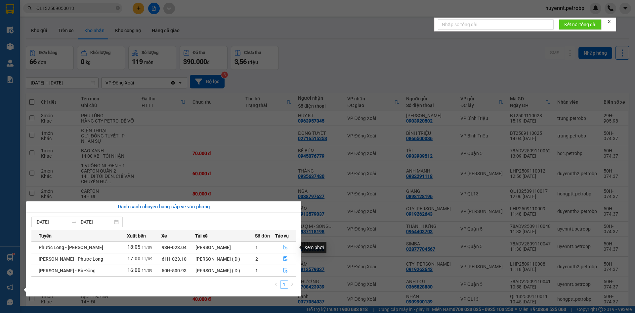
click at [287, 247] on icon "file-done" at bounding box center [285, 247] width 5 height 5
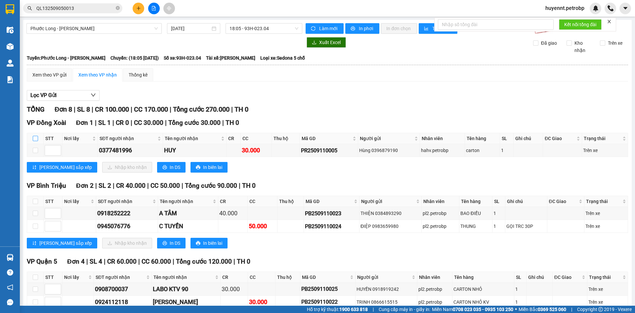
click at [33, 138] on input "checkbox" at bounding box center [35, 138] width 5 height 5
checkbox input "true"
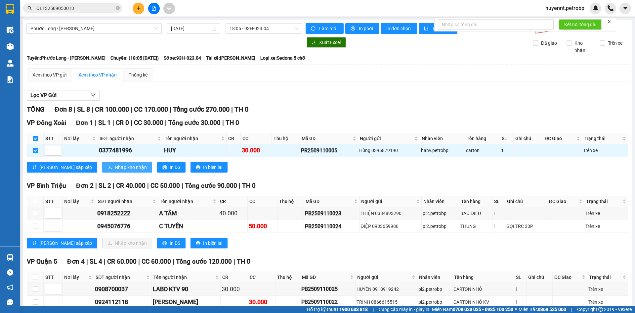
click at [115, 166] on span "Nhập kho nhận" at bounding box center [131, 166] width 32 height 7
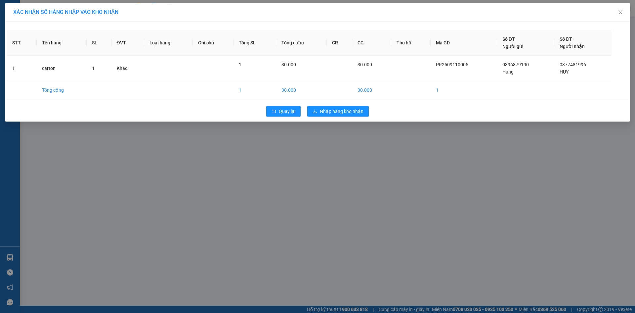
click at [341, 103] on div "Quay lại Nhập hàng kho nhận" at bounding box center [317, 111] width 621 height 17
click at [341, 116] on button "Nhập hàng kho nhận" at bounding box center [338, 111] width 62 height 11
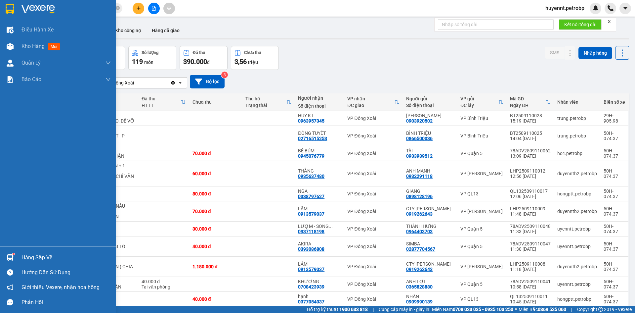
click at [24, 257] on div "Hàng sắp về" at bounding box center [66, 257] width 89 height 10
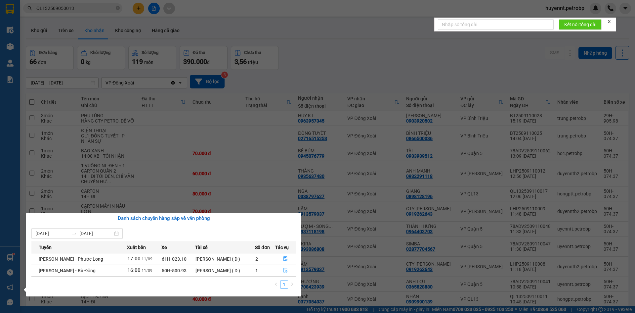
click at [287, 272] on icon "file-done" at bounding box center [286, 270] width 4 height 5
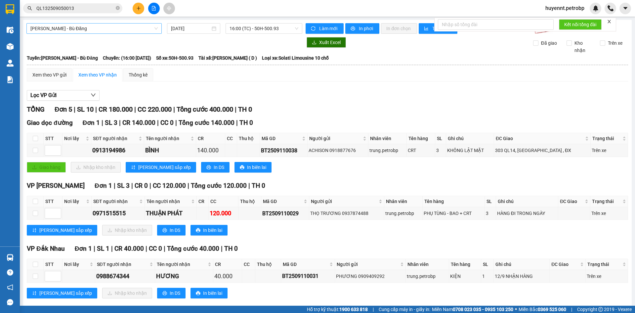
click at [90, 29] on span "[PERSON_NAME] - Bù Đăng" at bounding box center [93, 28] width 127 height 10
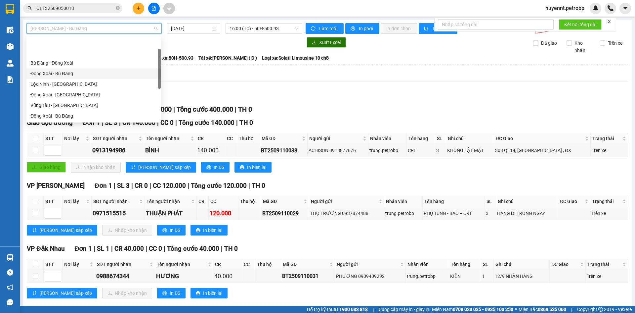
scroll to position [32, 0]
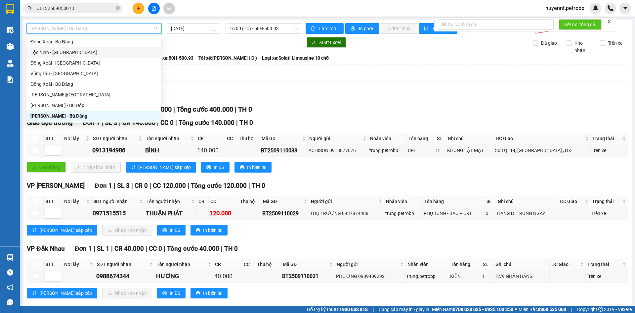
click at [91, 55] on div "Lộc Ninh - [GEOGRAPHIC_DATA]" at bounding box center [93, 52] width 126 height 7
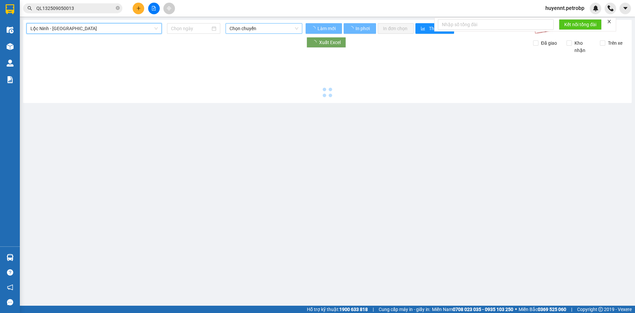
type input "[DATE]"
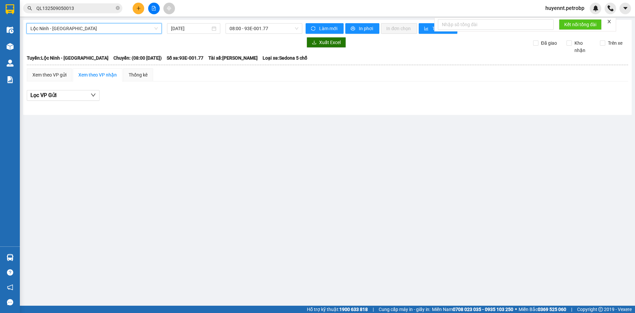
click at [237, 34] on div "Lộc Ninh - Đồng Xoài Lộc Ninh - Đồng Xoài 11/09/2025 08:00 - 93E-001.77 Làm mới…" at bounding box center [327, 67] width 609 height 95
click at [239, 30] on span "08:00 - 93E-001.77" at bounding box center [264, 28] width 69 height 10
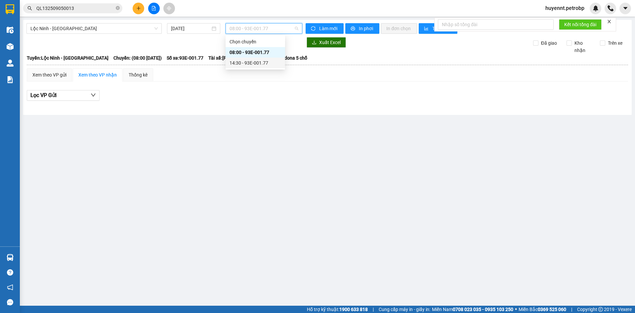
click at [248, 62] on div "14:30 - 93E-001.77" at bounding box center [256, 62] width 52 height 7
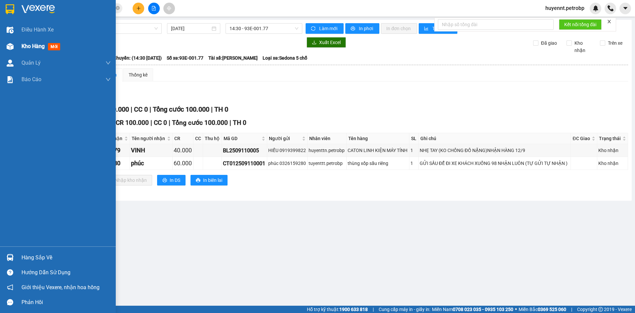
click at [22, 49] on span "Kho hàng" at bounding box center [33, 46] width 23 height 6
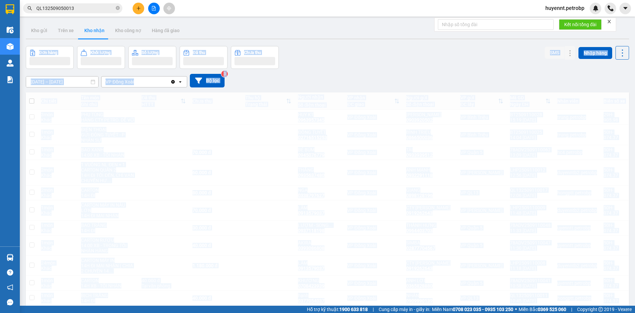
click at [372, 56] on div "Đơn hàng Khối lượng Số lượng Đã thu Chưa thu SMS Nhập hàng" at bounding box center [327, 57] width 603 height 23
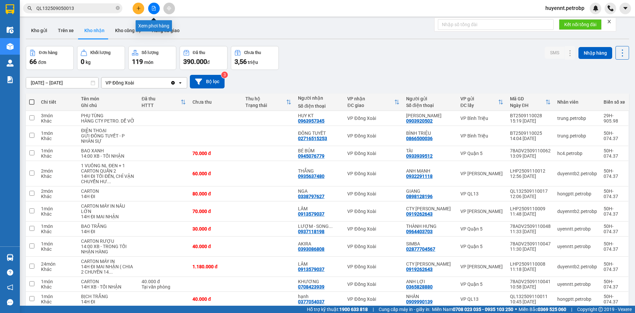
click at [154, 6] on icon "file-add" at bounding box center [154, 8] width 4 height 5
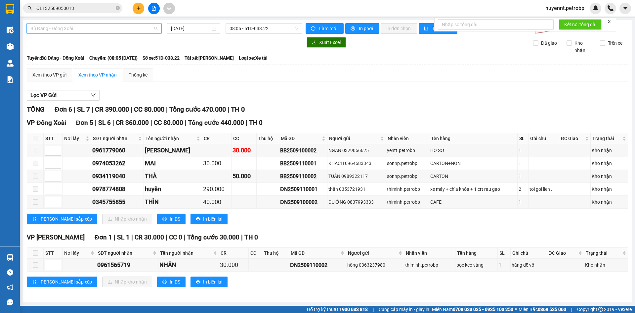
click at [111, 30] on span "Bù Đăng - Đồng Xoài" at bounding box center [93, 28] width 127 height 10
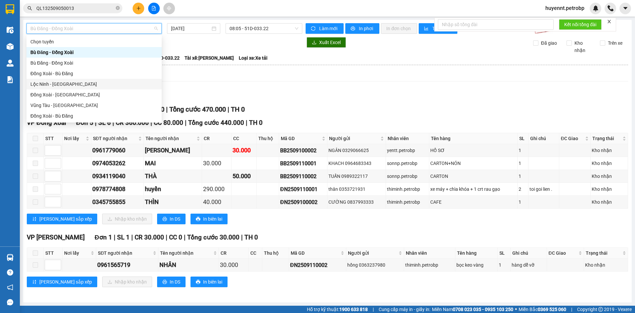
click at [88, 85] on div "Lộc Ninh - [GEOGRAPHIC_DATA]" at bounding box center [93, 83] width 127 height 7
type input "[DATE]"
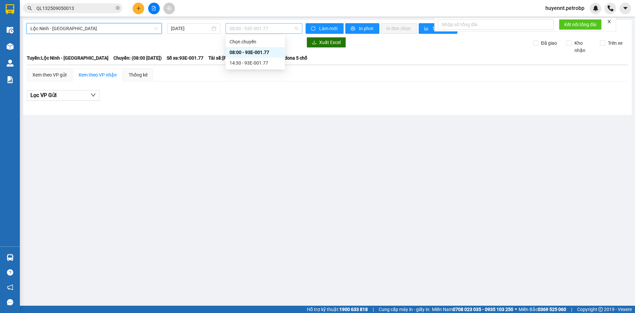
click at [245, 30] on span "08:00 - 93E-001.77" at bounding box center [264, 28] width 69 height 10
click at [251, 52] on div "08:00 - 93E-001.77" at bounding box center [256, 52] width 52 height 7
click at [77, 32] on span "Lộc Ninh - [GEOGRAPHIC_DATA]" at bounding box center [93, 28] width 127 height 10
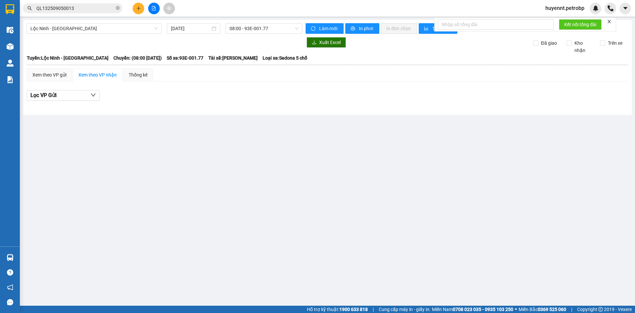
click at [178, 168] on main "Lộc Ninh - Đồng Xoài 11/09/2025 08:00 - 93E-001.77 Làm mới In phơi In đơn chọn …" at bounding box center [317, 152] width 635 height 305
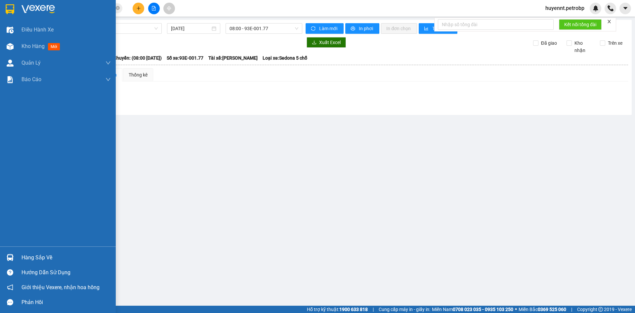
click at [32, 257] on div "Hàng sắp về" at bounding box center [66, 257] width 89 height 10
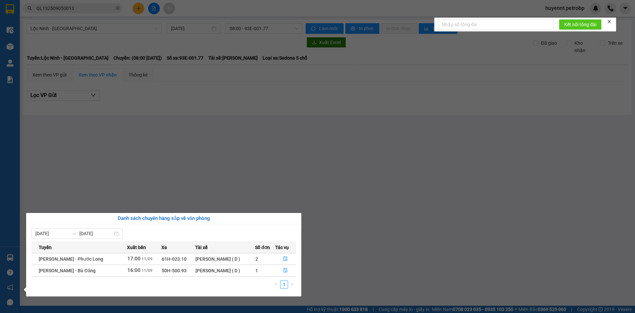
click at [334, 274] on section "Kết quả tìm kiếm ( 1 ) Bộ lọc Ngày tạo đơn gần nhất Mã ĐH Trạng thái Món hàng T…" at bounding box center [317, 156] width 635 height 313
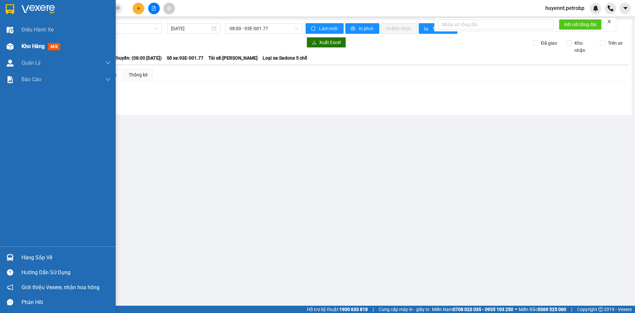
click at [29, 45] on span "Kho hàng" at bounding box center [33, 46] width 23 height 6
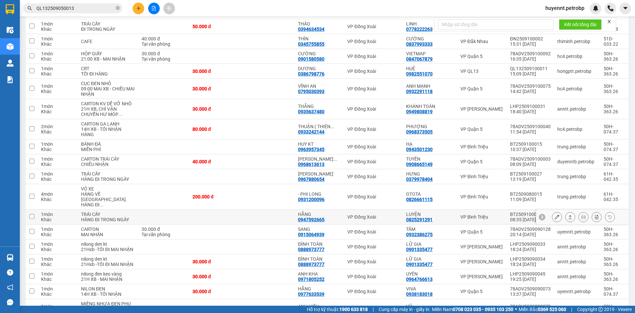
scroll to position [389, 0]
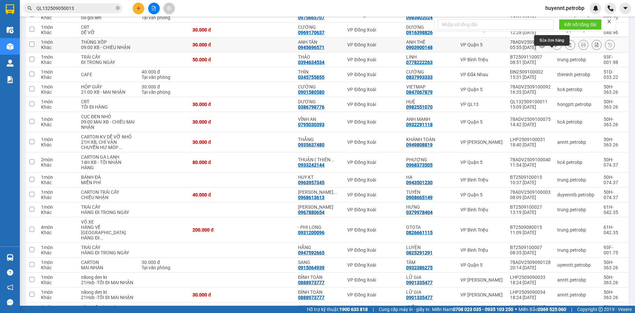
click at [553, 51] on button at bounding box center [557, 45] width 9 height 12
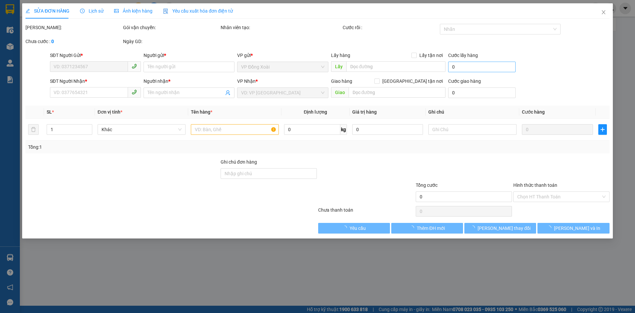
type input "0903900148"
type input "ANH THẾ"
type input "0945696571"
type input "ANH TÂN"
type input "30.000"
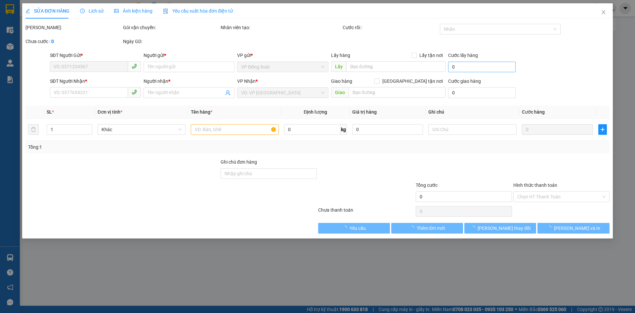
type input "30.000"
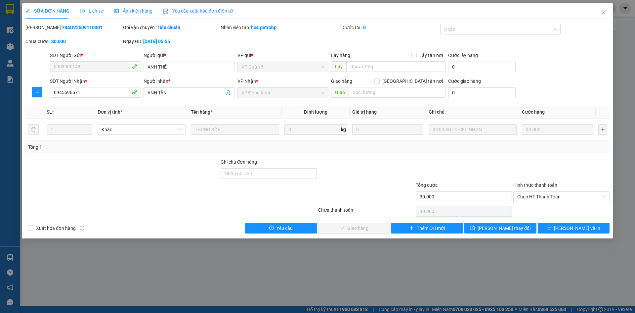
click at [95, 9] on span "Lịch sử" at bounding box center [91, 10] width 23 height 5
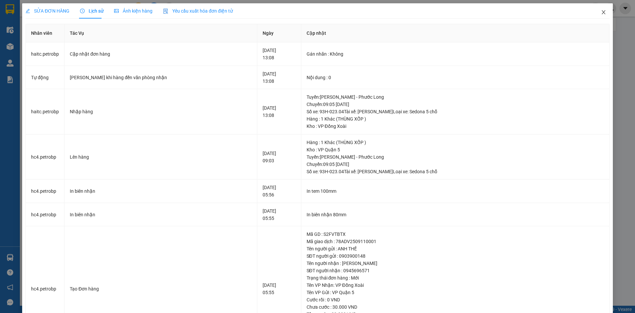
click at [601, 12] on icon "close" at bounding box center [603, 12] width 5 height 5
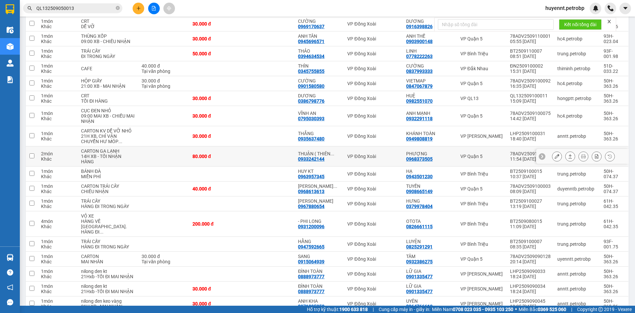
scroll to position [364, 0]
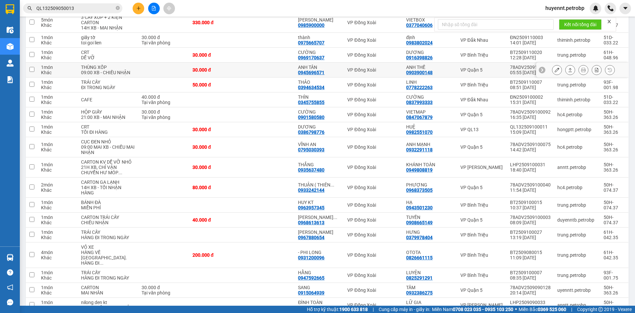
click at [273, 77] on td at bounding box center [268, 70] width 53 height 15
checkbox input "true"
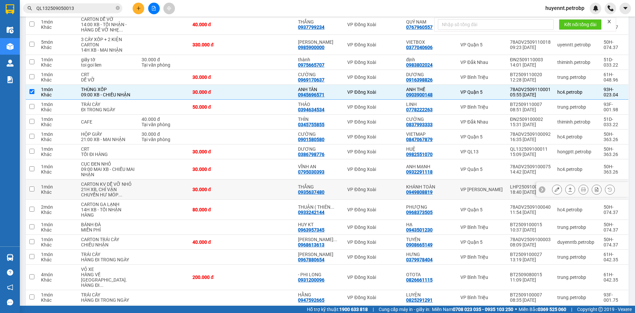
scroll to position [331, 0]
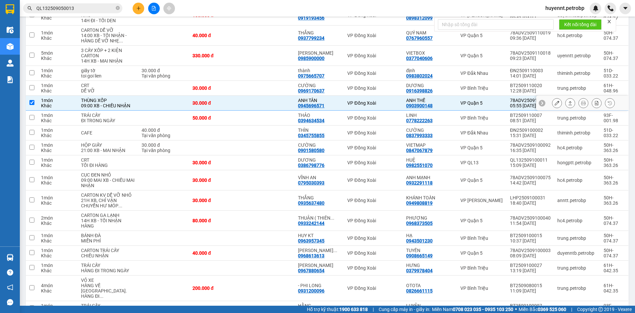
click at [566, 109] on button at bounding box center [570, 103] width 9 height 12
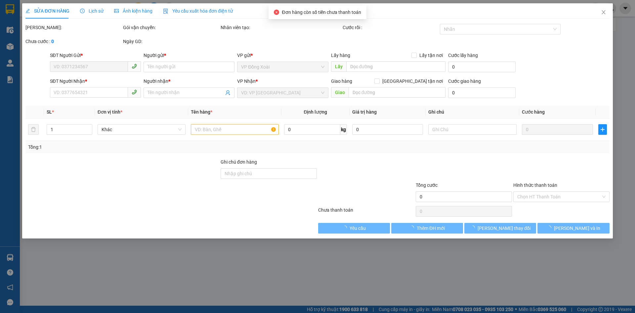
type input "0903900148"
type input "ANH THẾ"
type input "0945696571"
type input "ANH TÂN"
type input "30.000"
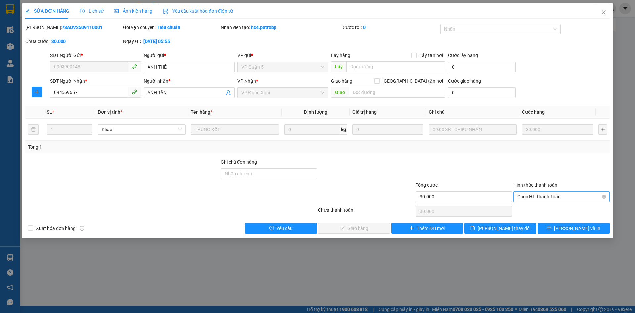
click at [535, 199] on span "Chọn HT Thanh Toán" at bounding box center [561, 197] width 88 height 10
click at [534, 208] on div "Tại văn phòng" at bounding box center [561, 209] width 88 height 7
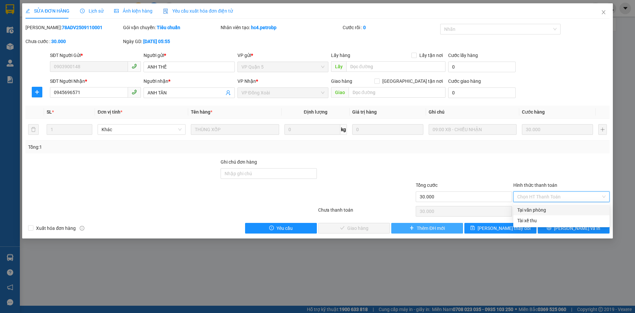
type input "0"
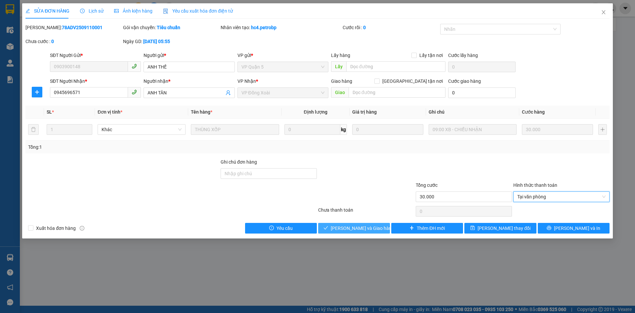
click at [377, 229] on button "[PERSON_NAME] và Giao hàng" at bounding box center [354, 228] width 72 height 11
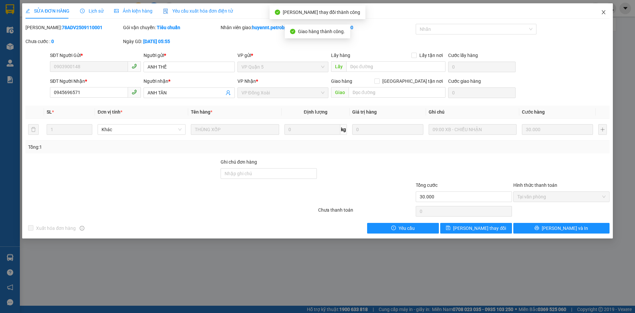
click at [602, 13] on icon "close" at bounding box center [603, 12] width 5 height 5
click at [603, 12] on div "huyennt.petrobp" at bounding box center [587, 9] width 95 height 12
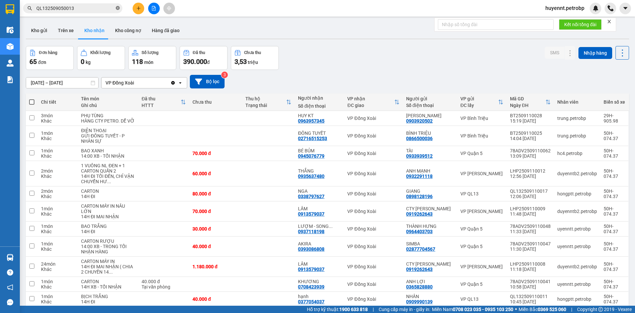
click at [117, 8] on icon "close-circle" at bounding box center [118, 8] width 4 height 4
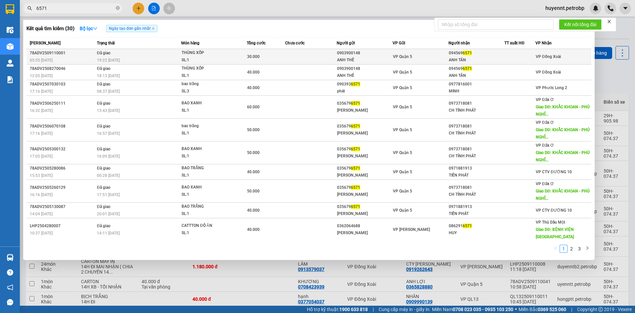
type input "6571"
click at [309, 57] on td at bounding box center [311, 57] width 52 height 16
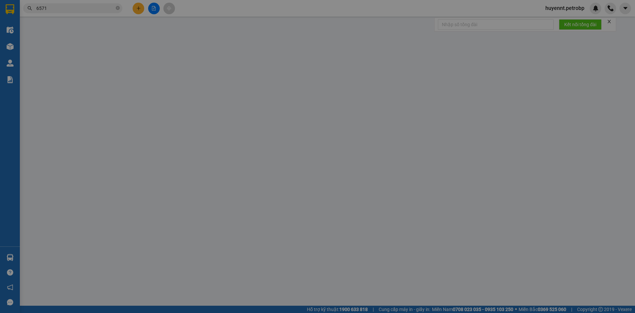
type input "0903900148"
type input "ANH THẾ"
type input "0945696571"
type input "ANH TÂN"
type input "30.000"
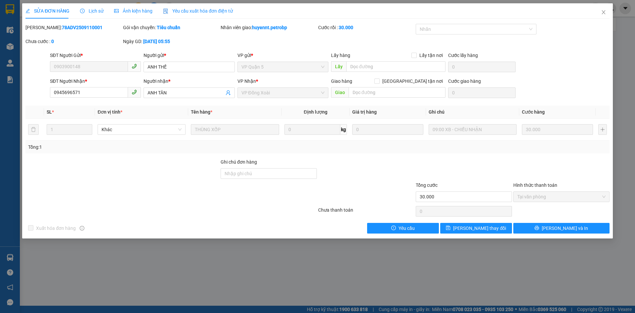
click at [95, 13] on span "Lịch sử" at bounding box center [91, 10] width 23 height 5
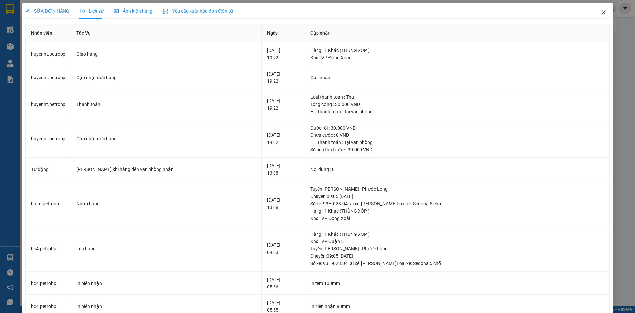
click at [601, 12] on icon "close" at bounding box center [603, 12] width 5 height 5
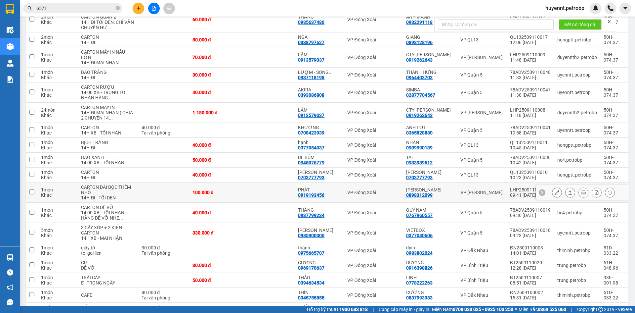
scroll to position [165, 0]
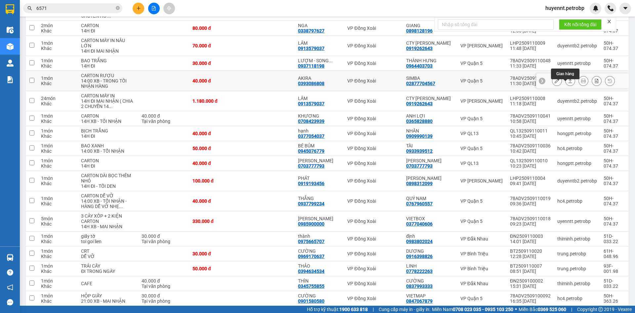
click at [568, 83] on icon at bounding box center [570, 80] width 5 height 5
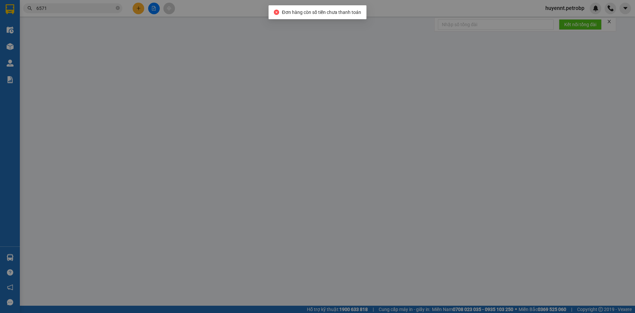
type input "02877704567"
type input "SIMBA"
type input "0393086808"
type input "AKIRA"
type input "40.000"
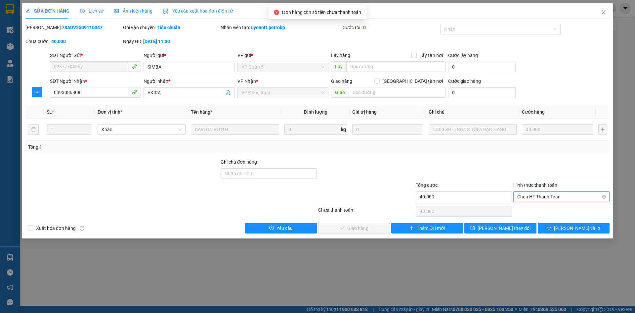
click at [547, 197] on span "Chọn HT Thanh Toán" at bounding box center [561, 197] width 88 height 10
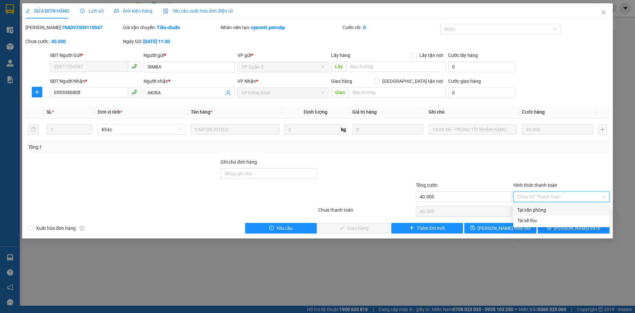
click at [542, 207] on div "Tại văn phòng" at bounding box center [561, 209] width 88 height 7
type input "0"
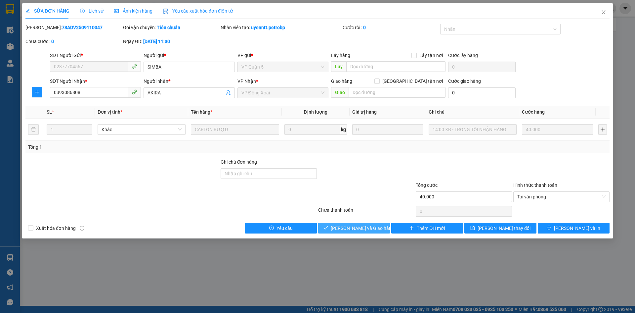
click at [350, 229] on span "Lưu và Giao hàng" at bounding box center [363, 227] width 64 height 7
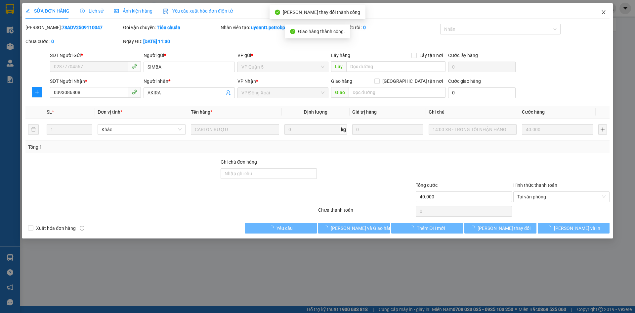
click at [604, 10] on span "Close" at bounding box center [604, 12] width 19 height 19
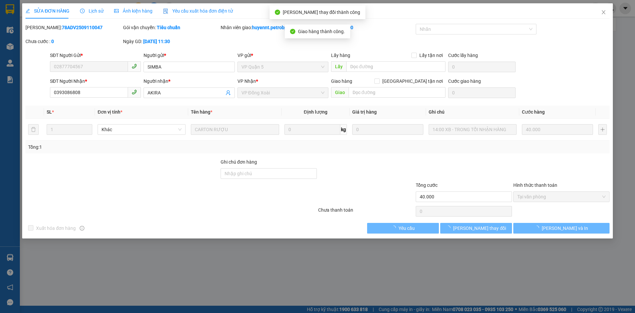
click at [604, 13] on div "huyennt.petrobp" at bounding box center [587, 9] width 95 height 12
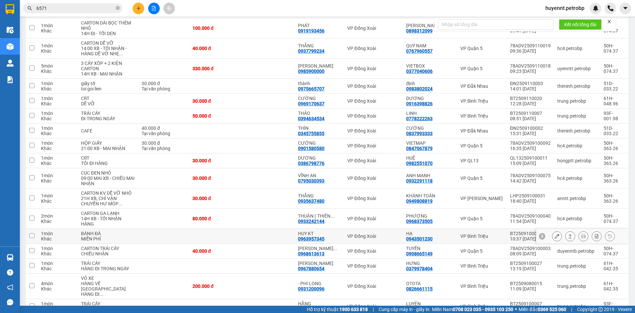
scroll to position [283, 0]
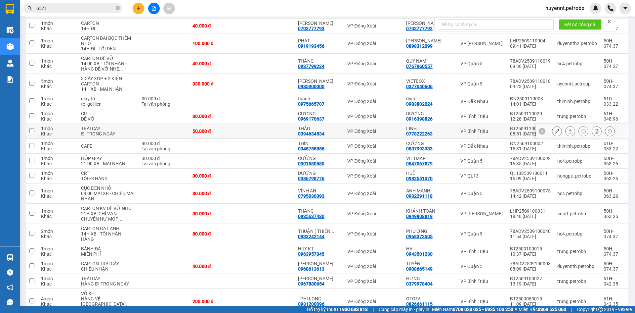
click at [323, 136] on div "0394634534" at bounding box center [311, 133] width 26 height 5
click at [313, 136] on div "0394634534" at bounding box center [311, 133] width 26 height 5
click at [309, 136] on div "0394634534" at bounding box center [311, 133] width 26 height 5
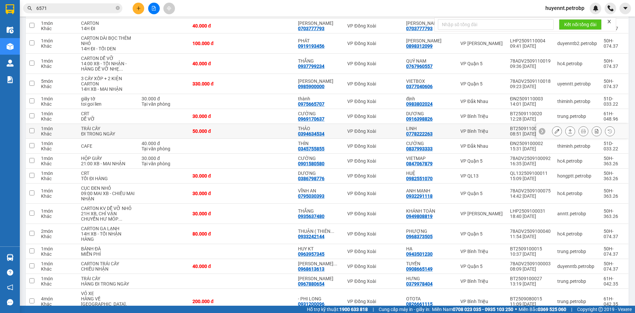
click at [309, 136] on div "0394634534" at bounding box center [311, 133] width 26 height 5
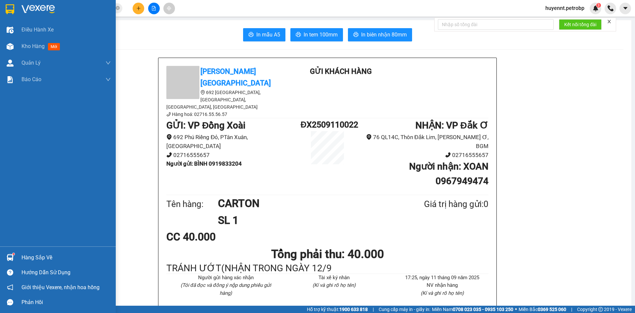
click at [30, 45] on span "Kho hàng" at bounding box center [33, 46] width 23 height 6
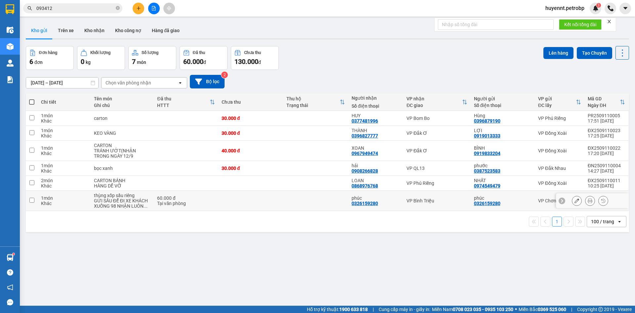
click at [335, 198] on td at bounding box center [315, 201] width 65 height 20
checkbox input "true"
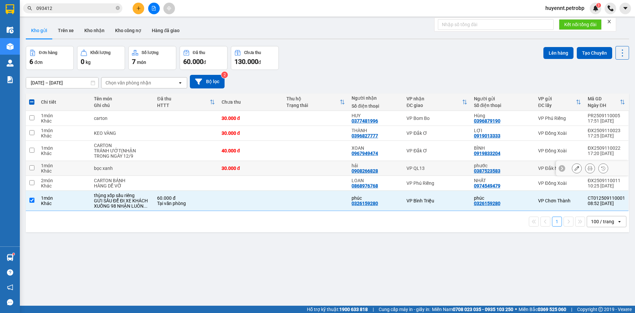
click at [333, 170] on td at bounding box center [315, 168] width 65 height 15
checkbox input "true"
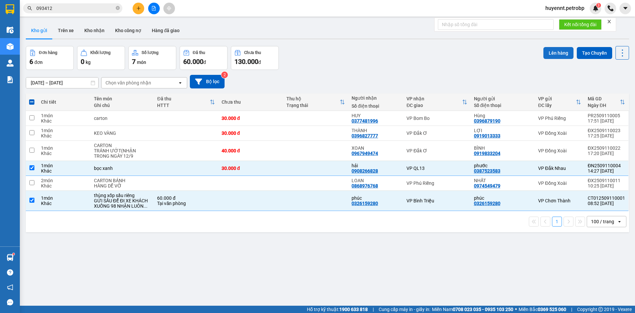
click at [555, 52] on button "Lên hàng" at bounding box center [559, 53] width 30 height 12
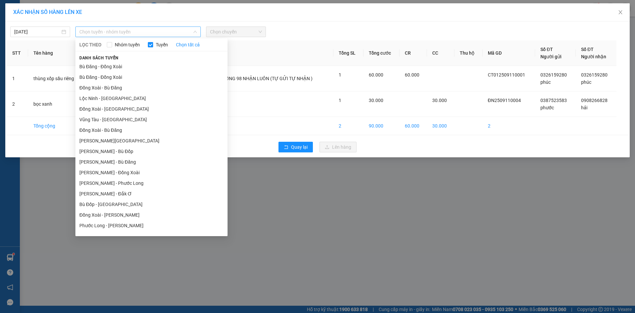
click at [151, 34] on span "Chọn tuyến - nhóm tuyến" at bounding box center [137, 32] width 117 height 10
click at [125, 223] on li "Phước Long - [PERSON_NAME]" at bounding box center [151, 225] width 152 height 11
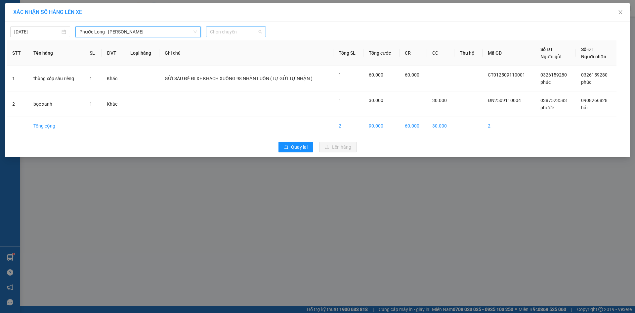
click at [237, 32] on span "Chọn chuyến" at bounding box center [236, 32] width 52 height 10
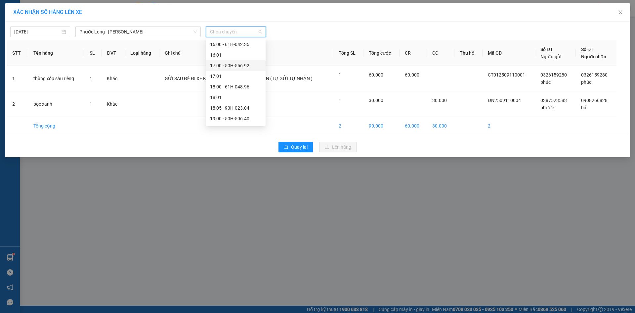
scroll to position [360, 0]
click at [248, 98] on div "18:05 - 93H-023.04" at bounding box center [236, 97] width 52 height 7
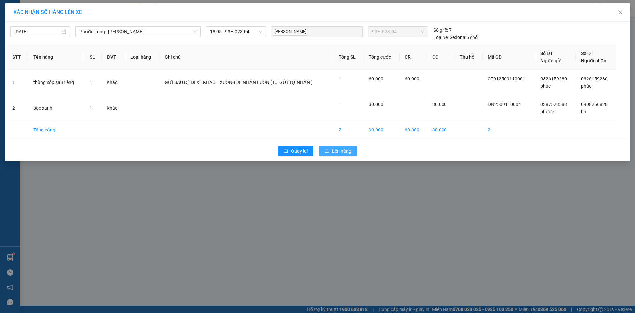
click at [333, 153] on span "Lên hàng" at bounding box center [341, 150] width 19 height 7
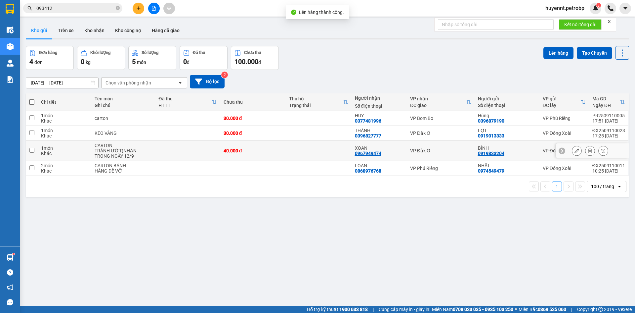
click at [331, 153] on td at bounding box center [319, 151] width 66 height 20
checkbox input "true"
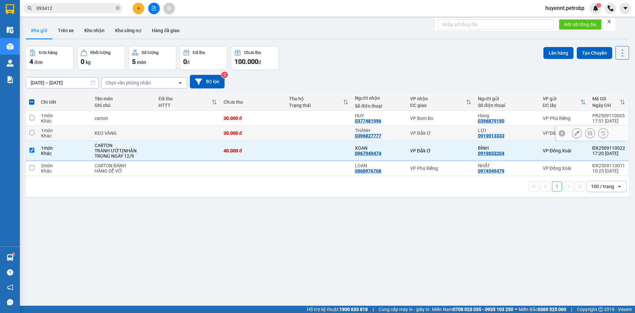
click at [329, 131] on td at bounding box center [319, 133] width 66 height 15
checkbox input "true"
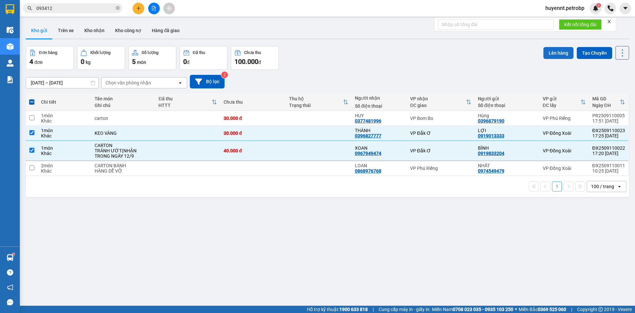
click at [545, 54] on button "Lên hàng" at bounding box center [559, 53] width 30 height 12
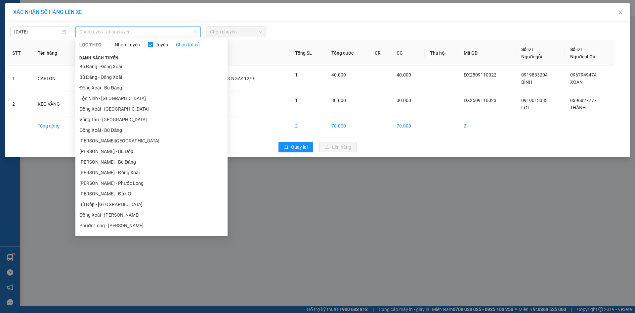
click at [112, 32] on span "Chọn tuyến - nhóm tuyến" at bounding box center [137, 32] width 117 height 10
click at [133, 193] on li "[PERSON_NAME] - Đắk Ơ" at bounding box center [151, 193] width 152 height 11
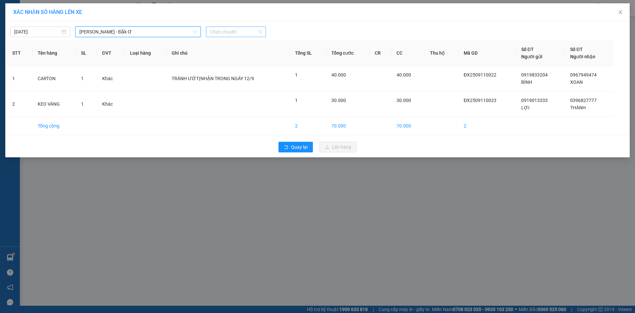
click at [223, 31] on span "Chọn chuyến" at bounding box center [236, 32] width 52 height 10
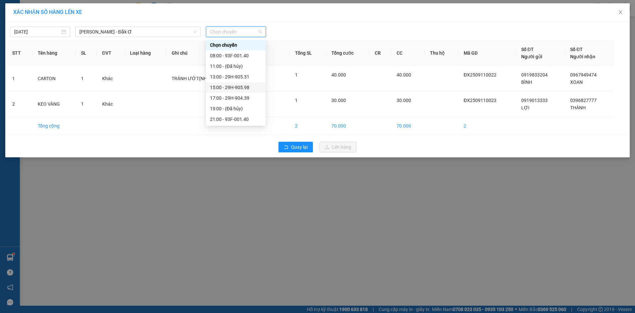
click at [239, 89] on div "15:00 - 29H-905.98" at bounding box center [236, 87] width 52 height 7
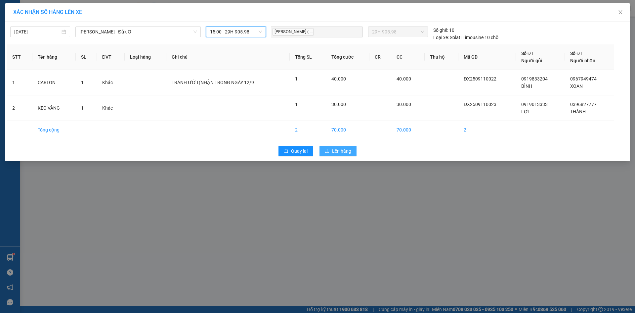
click at [334, 149] on span "Lên hàng" at bounding box center [341, 150] width 19 height 7
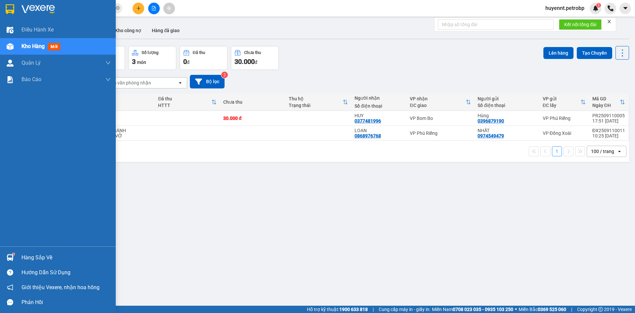
click at [43, 255] on div "Hàng sắp về" at bounding box center [66, 257] width 89 height 10
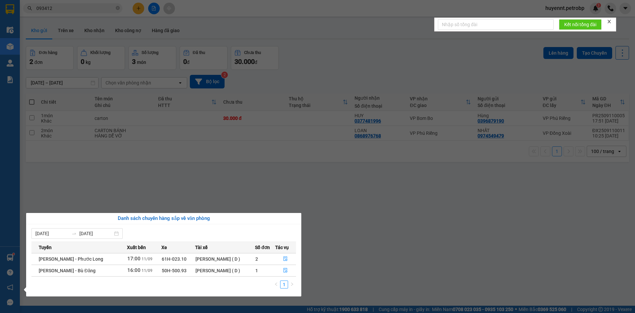
click at [371, 71] on section "Kết quả tìm kiếm ( 98 ) Bộ lọc Ngày tạo đơn gần nhất Mã ĐH Trạng thái Món hàng …" at bounding box center [317, 156] width 635 height 313
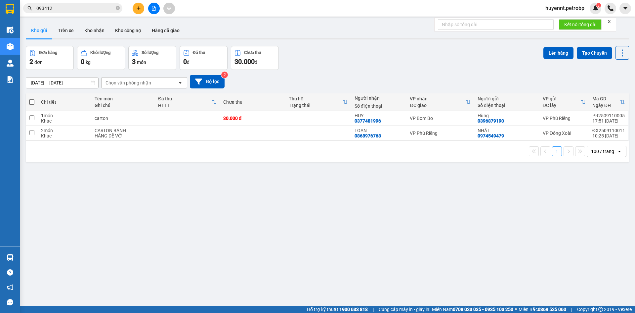
click at [136, 10] on icon "plus" at bounding box center [138, 8] width 5 height 5
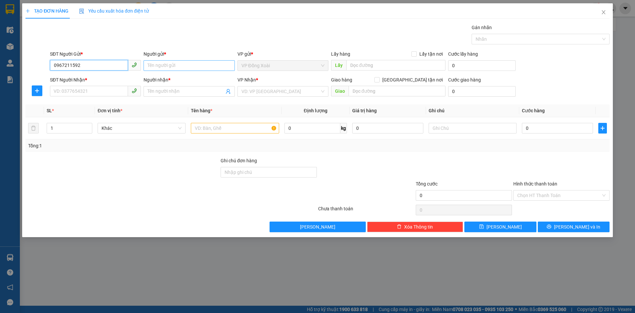
type input "0967211592"
click at [163, 66] on input "Người gửi *" at bounding box center [189, 65] width 91 height 11
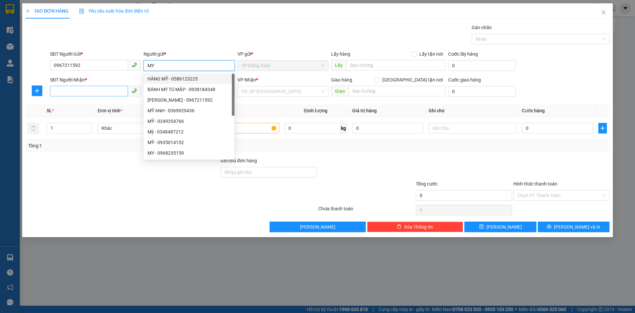
type input "MY"
click at [95, 92] on input "SĐT Người Nhận *" at bounding box center [89, 91] width 78 height 11
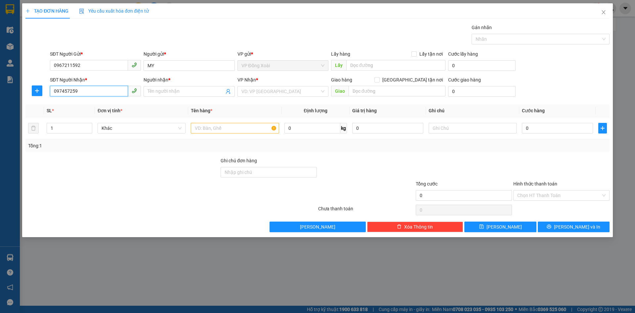
type input "0974572593"
click at [97, 105] on div "0974572593 - TUYẾT" at bounding box center [95, 104] width 83 height 7
type input "TUYẾT"
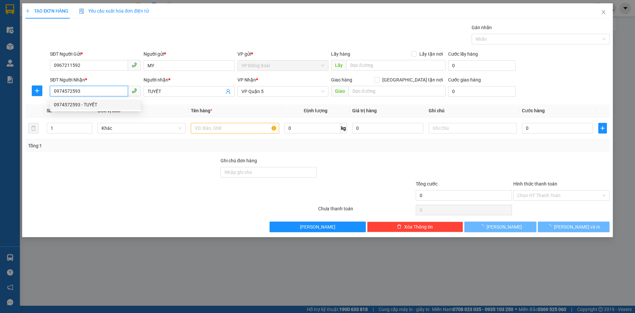
type input "30.000"
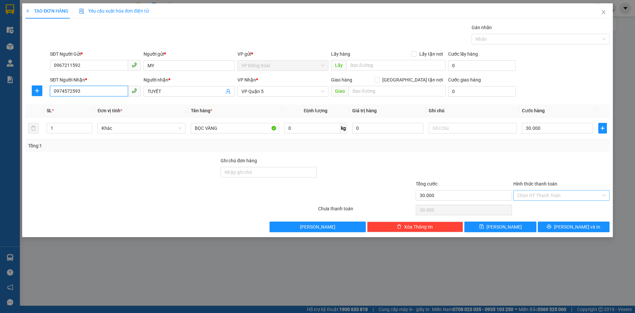
type input "0974572593"
click at [556, 198] on input "Hình thức thanh toán" at bounding box center [559, 195] width 84 height 10
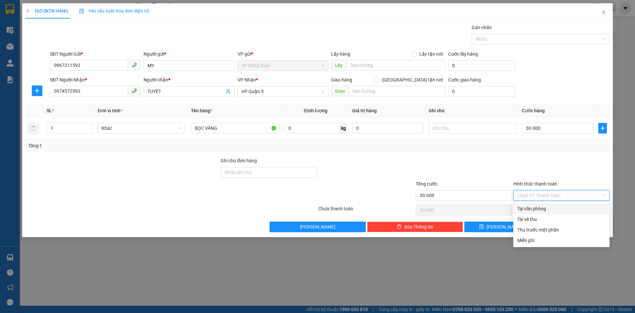
click at [556, 206] on div "Tại văn phòng" at bounding box center [561, 208] width 88 height 7
type input "0"
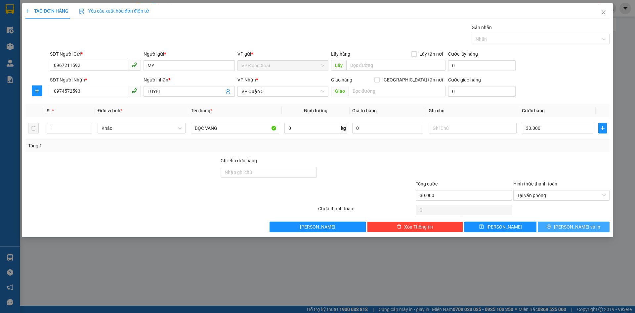
click at [557, 230] on button "[PERSON_NAME] và In" at bounding box center [574, 226] width 72 height 11
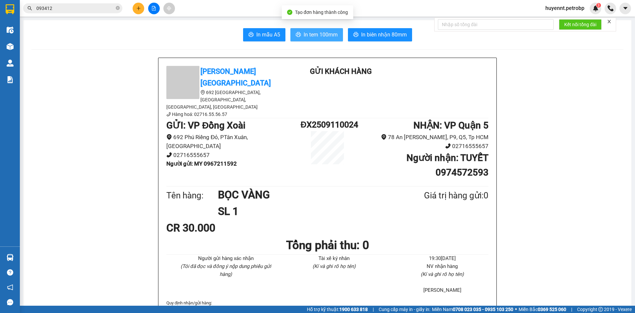
click at [316, 33] on span "In tem 100mm" at bounding box center [321, 34] width 34 height 8
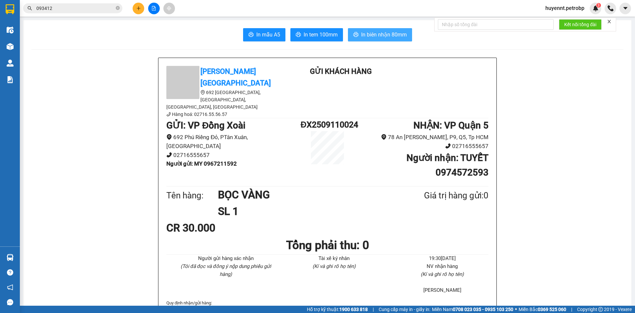
click at [371, 31] on span "In biên nhận 80mm" at bounding box center [384, 34] width 46 height 8
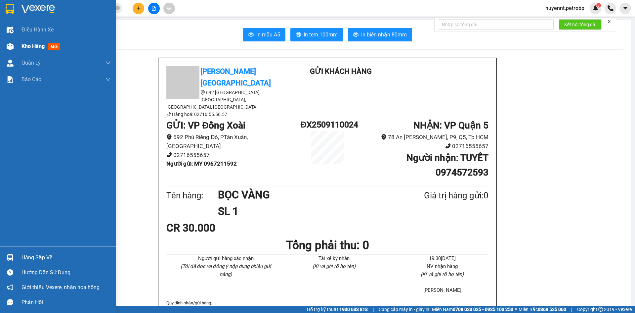
click at [26, 46] on span "Kho hàng" at bounding box center [33, 46] width 23 height 6
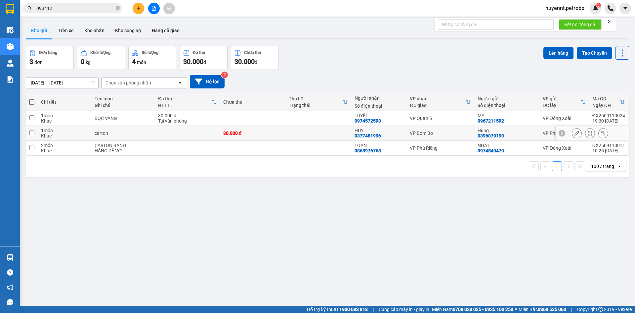
click at [326, 132] on td at bounding box center [319, 133] width 66 height 15
checkbox input "true"
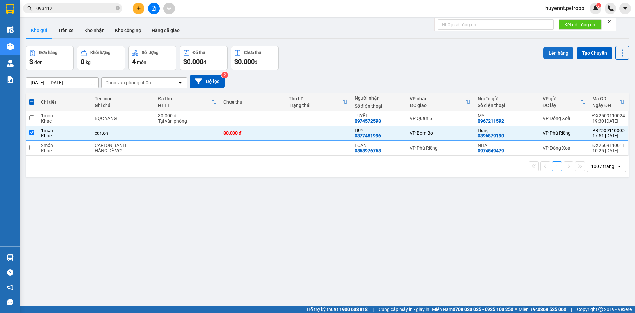
click at [554, 52] on button "Lên hàng" at bounding box center [559, 53] width 30 height 12
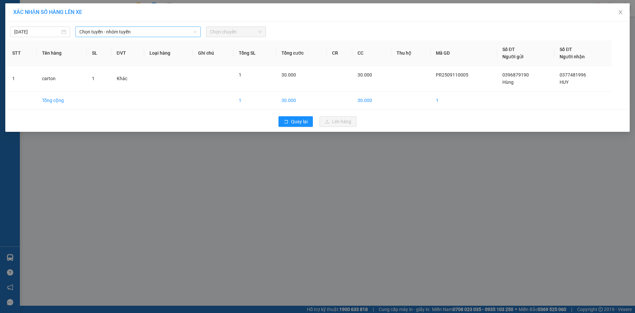
click at [120, 32] on span "Chọn tuyến - nhóm tuyến" at bounding box center [137, 32] width 117 height 10
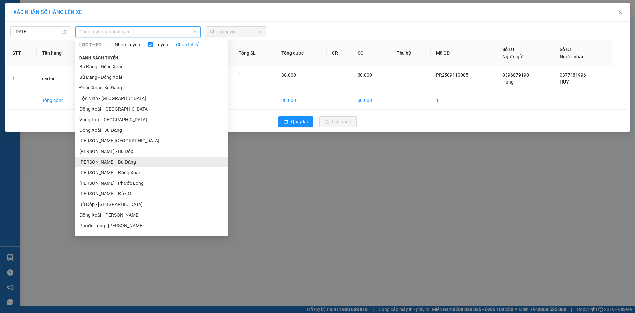
click at [110, 161] on li "[PERSON_NAME] - Bù Đăng" at bounding box center [151, 161] width 152 height 11
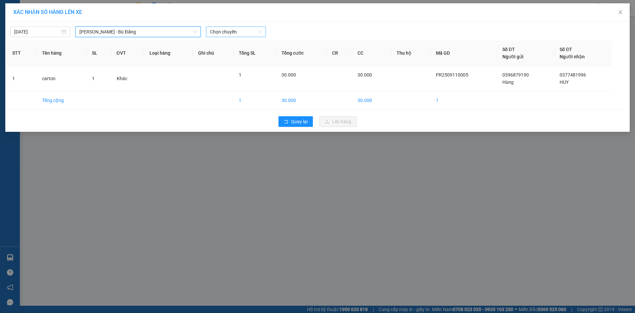
click at [229, 29] on span "Chọn chuyến" at bounding box center [236, 32] width 52 height 10
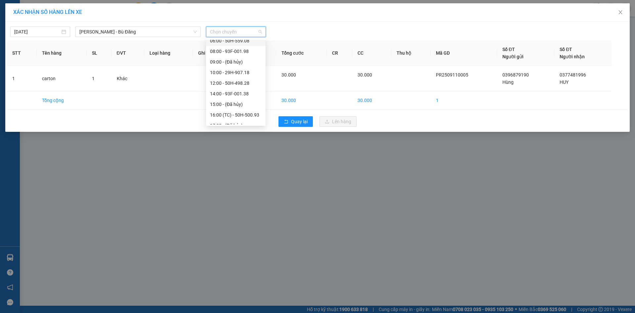
scroll to position [53, 0]
click at [242, 86] on div "16:00 (TC) - 50H-500.93" at bounding box center [236, 87] width 52 height 7
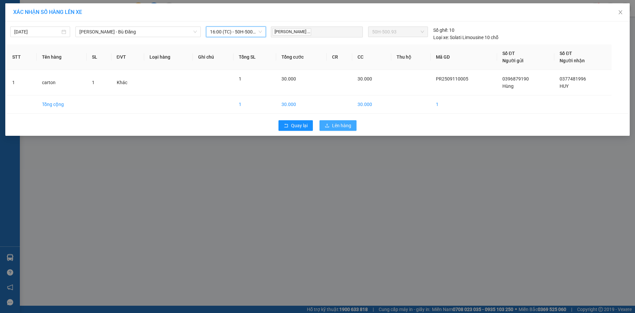
click at [341, 127] on span "Lên hàng" at bounding box center [341, 125] width 19 height 7
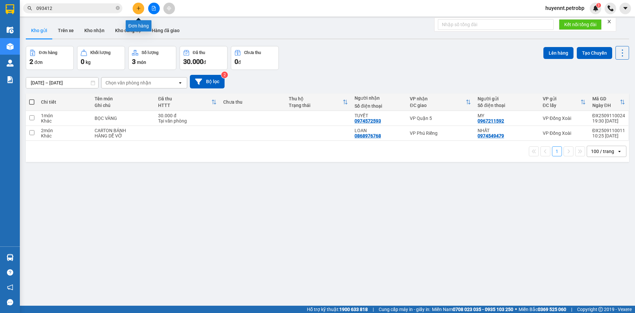
click at [138, 9] on icon "plus" at bounding box center [138, 8] width 5 height 5
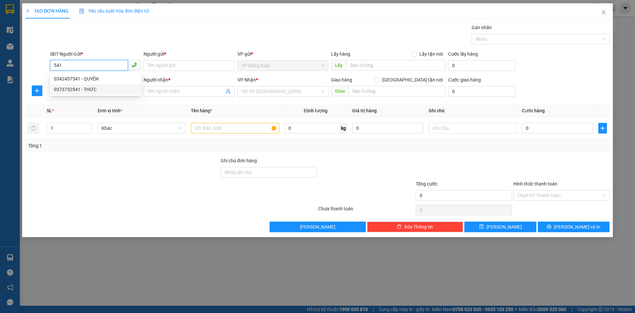
click at [89, 90] on div "0373752541 - THỨC" at bounding box center [95, 89] width 83 height 7
type input "0373752541"
type input "THỨC"
type input "0783690617"
type input "HẠNH"
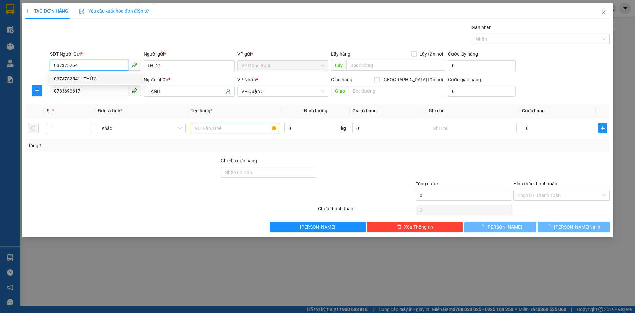
type input "50.000"
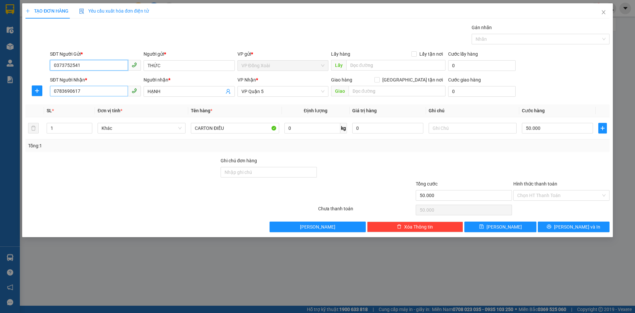
type input "0373752541"
drag, startPoint x: 90, startPoint y: 91, endPoint x: 37, endPoint y: 96, distance: 53.5
click at [37, 96] on div "SĐT Người Nhận * 0783690617 Người nhận * HẠNH VP Nhận * VP Quận 5 Giao hàng [GE…" at bounding box center [318, 87] width 586 height 23
type input "0383637546"
click at [165, 93] on input "HẠNH" at bounding box center [186, 91] width 76 height 7
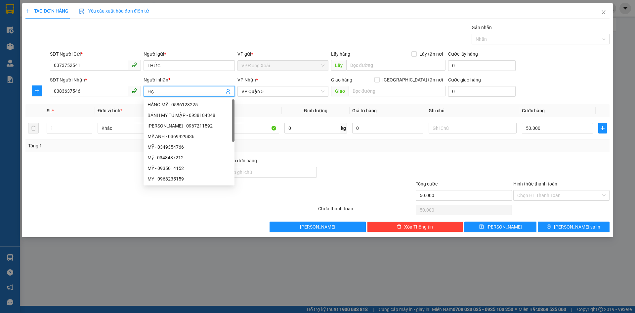
type input "H"
type input "MY"
click at [279, 110] on th "Tên hàng *" at bounding box center [234, 110] width 93 height 13
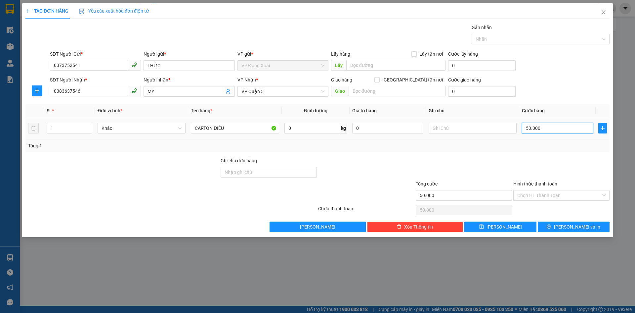
click at [553, 129] on input "50.000" at bounding box center [557, 128] width 71 height 11
type input "3"
type input "30"
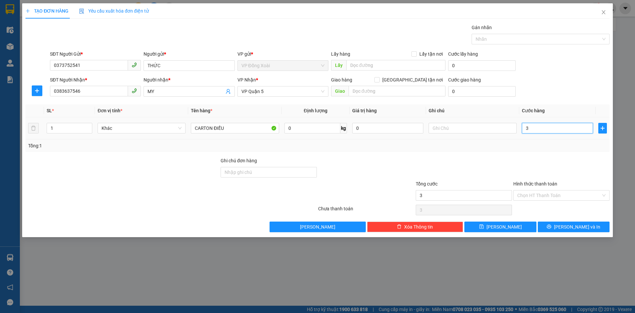
type input "30"
type input "300"
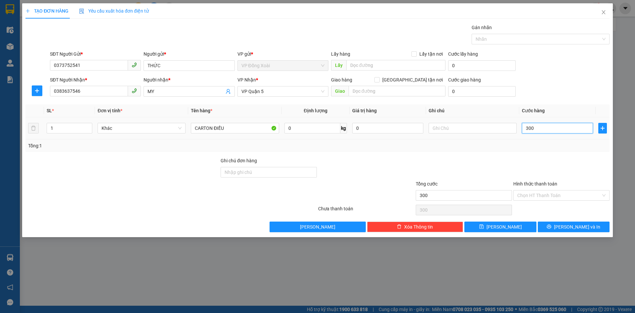
type input "3.000"
type input "30.000"
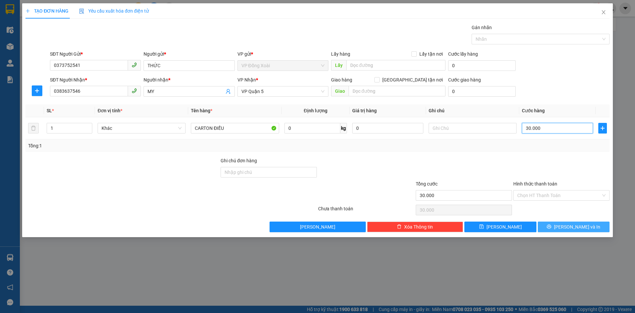
type input "30.000"
click at [552, 225] on icon "printer" at bounding box center [549, 226] width 4 height 4
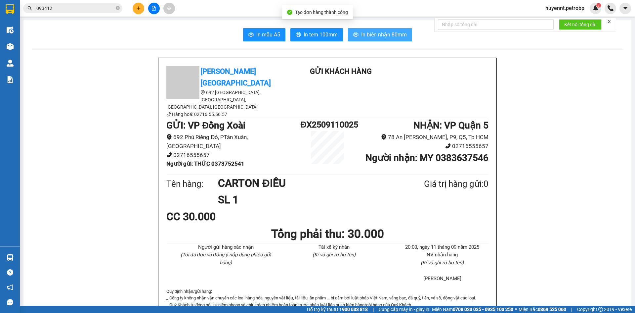
click at [375, 36] on span "In biên nhận 80mm" at bounding box center [384, 34] width 46 height 8
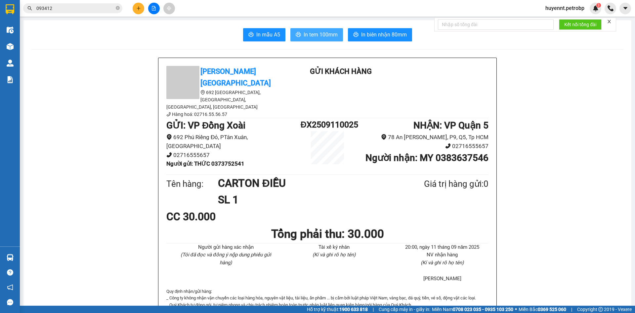
click at [300, 33] on button "In tem 100mm" at bounding box center [316, 34] width 53 height 13
click at [328, 31] on span "In tem 100mm" at bounding box center [321, 34] width 34 height 8
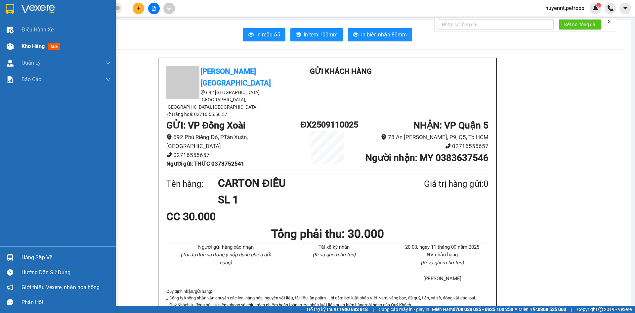
click at [40, 46] on span "Kho hàng" at bounding box center [33, 46] width 23 height 6
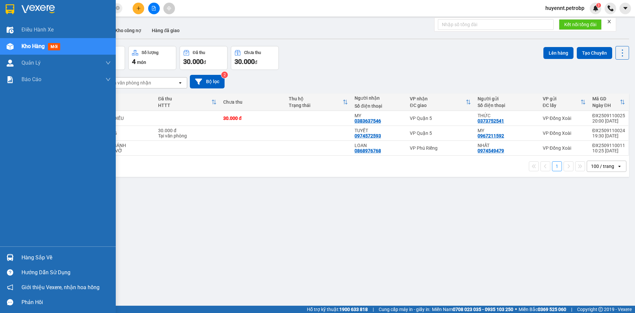
click at [38, 248] on div "Hàng sắp về Hướng dẫn sử dụng Giới thiệu Vexere, nhận hoa hồng Phản hồi" at bounding box center [58, 277] width 116 height 63
click at [38, 254] on div "Hàng sắp về" at bounding box center [66, 257] width 89 height 10
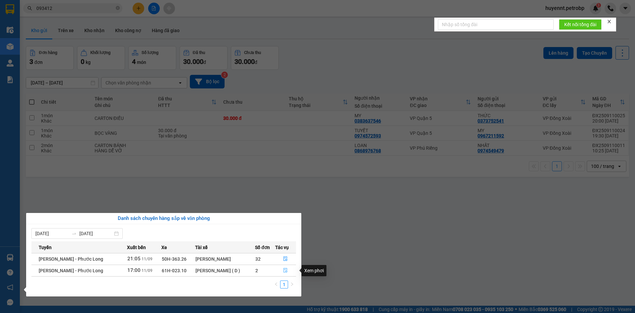
click at [286, 269] on icon "file-done" at bounding box center [286, 270] width 4 height 5
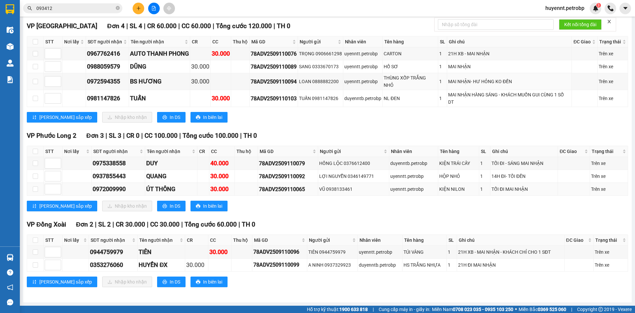
scroll to position [104, 0]
click at [37, 241] on input "checkbox" at bounding box center [35, 239] width 5 height 5
checkbox input "true"
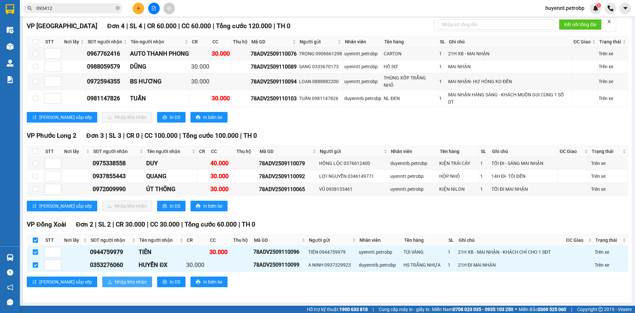
click at [115, 283] on span "Nhập kho nhận" at bounding box center [131, 281] width 32 height 7
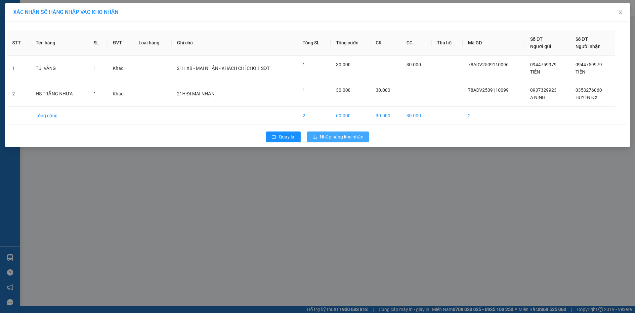
click at [354, 137] on span "Nhập hàng kho nhận" at bounding box center [342, 136] width 44 height 7
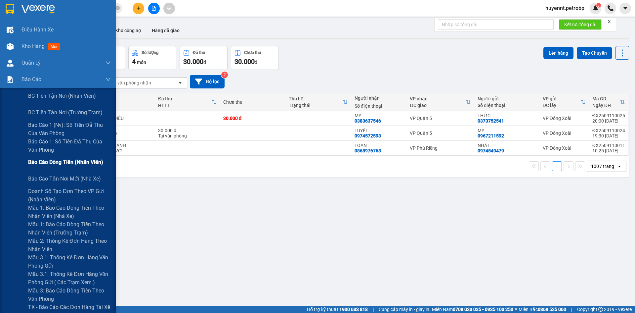
click at [59, 163] on span "Báo cáo dòng tiền (nhân viên)" at bounding box center [65, 162] width 75 height 8
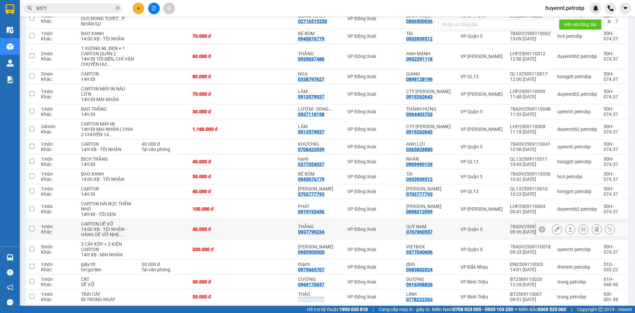
scroll to position [84, 0]
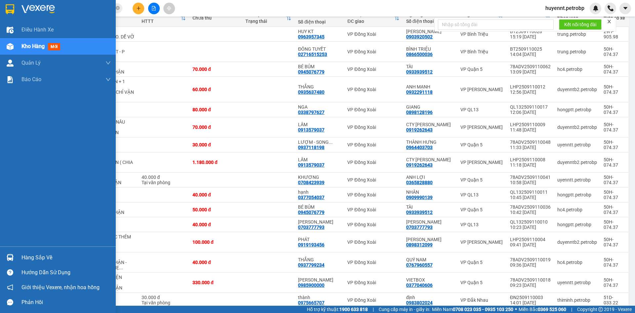
click at [34, 255] on div "Hàng sắp về" at bounding box center [66, 257] width 89 height 10
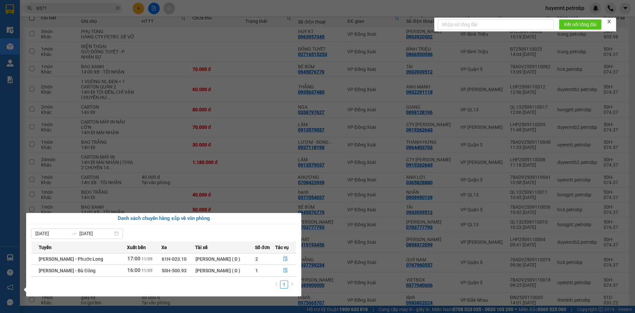
click at [189, 176] on section "Kết quả tìm kiếm ( 30 ) Bộ lọc Ngày tạo đơn gần nhất Mã ĐH Trạng thái Món hàng …" at bounding box center [317, 156] width 635 height 313
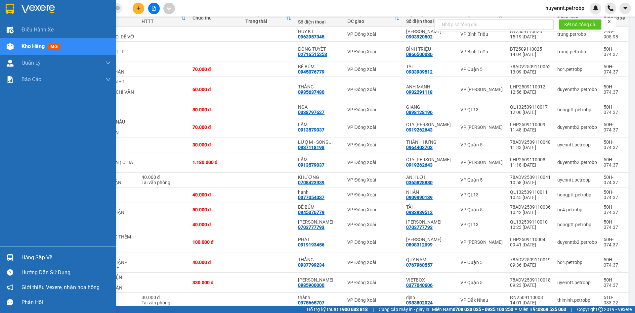
click at [28, 259] on div "Hàng sắp về" at bounding box center [66, 257] width 89 height 10
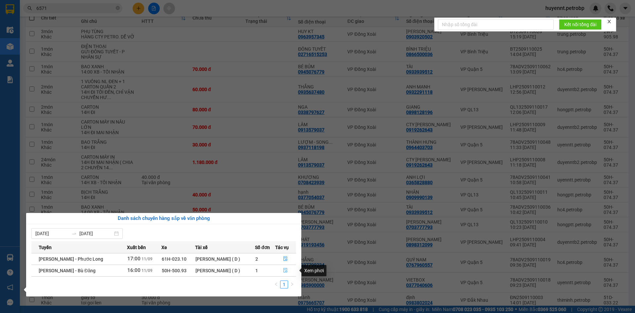
click at [284, 270] on icon "file-done" at bounding box center [285, 270] width 5 height 5
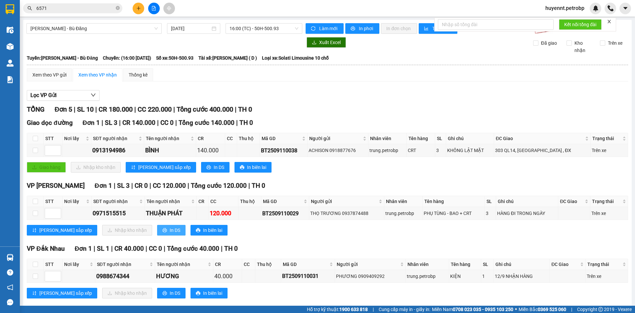
scroll to position [137, 0]
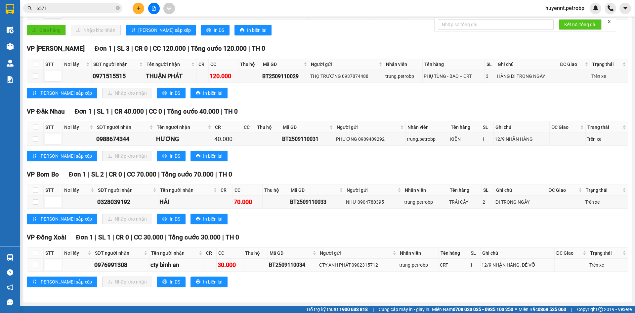
click at [120, 264] on div "0976991308" at bounding box center [121, 264] width 54 height 9
click at [119, 264] on div "0976991308" at bounding box center [121, 264] width 54 height 9
copy div "0976991308"
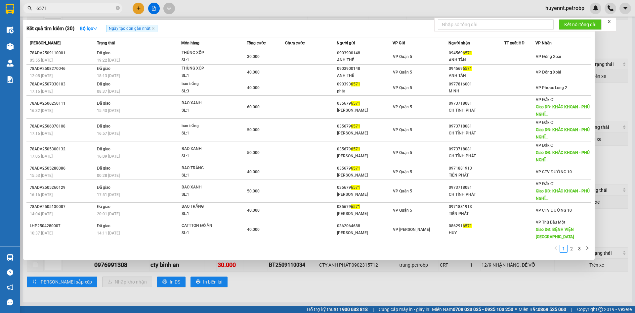
click at [115, 8] on span "6571" at bounding box center [72, 8] width 99 height 10
click at [117, 9] on icon "close-circle" at bounding box center [118, 8] width 4 height 4
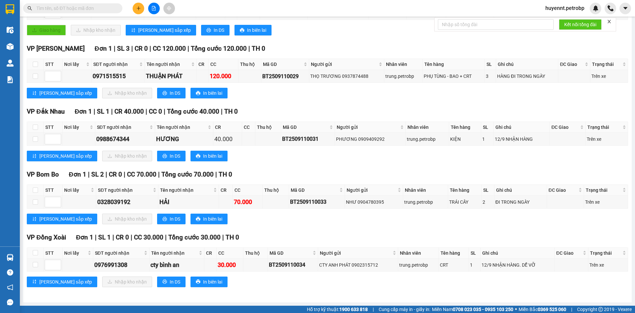
paste input "0976991308"
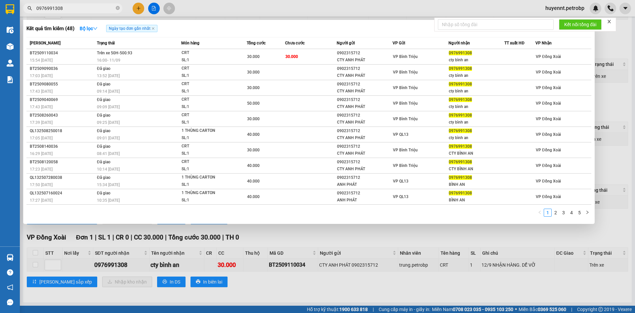
type input "0976991308"
click at [278, 246] on div at bounding box center [317, 156] width 635 height 313
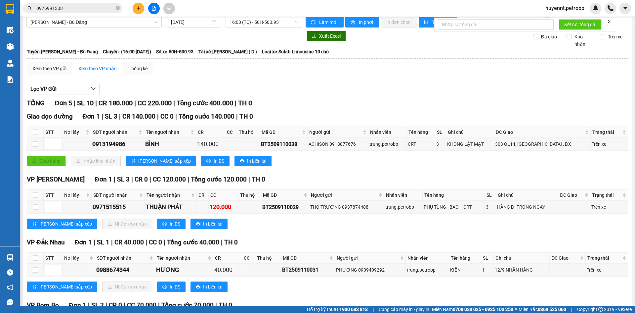
scroll to position [0, 0]
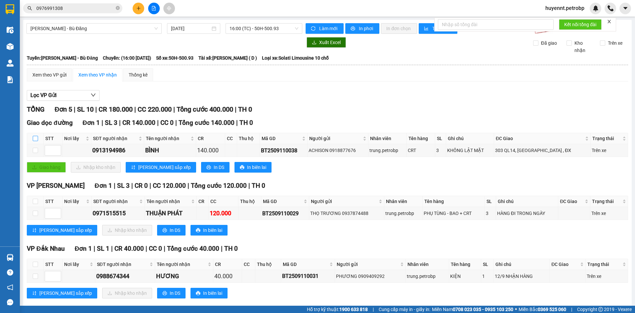
click at [34, 137] on input "checkbox" at bounding box center [35, 138] width 5 height 5
checkbox input "true"
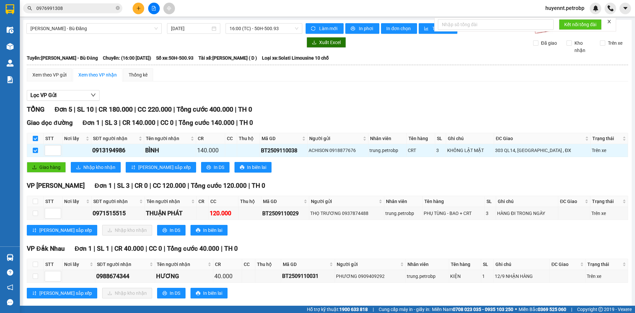
click at [35, 138] on input "checkbox" at bounding box center [35, 138] width 5 height 5
checkbox input "false"
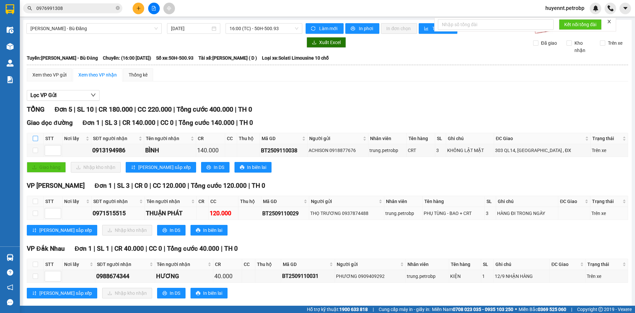
checkbox input "false"
click at [36, 139] on input "checkbox" at bounding box center [35, 138] width 5 height 5
checkbox input "true"
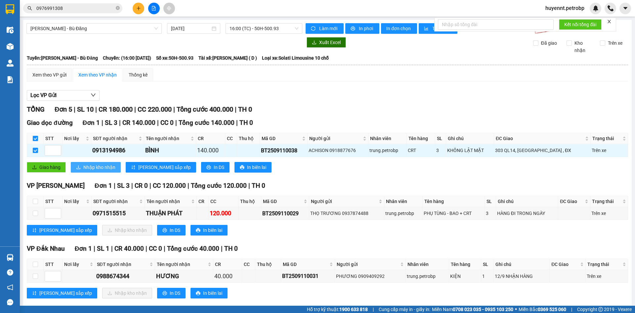
click at [91, 167] on span "Nhập kho nhận" at bounding box center [99, 166] width 32 height 7
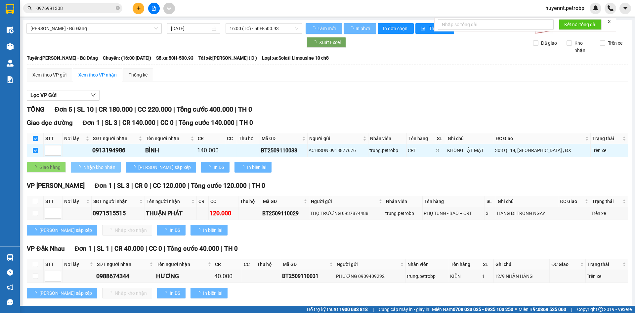
checkbox input "false"
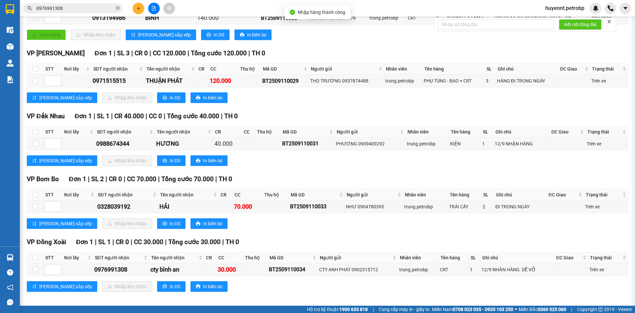
scroll to position [137, 0]
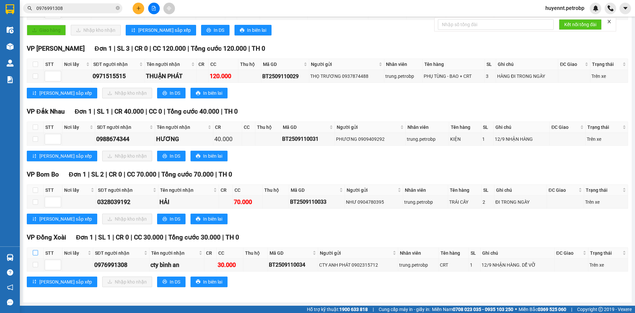
click at [34, 253] on input "checkbox" at bounding box center [35, 252] width 5 height 5
checkbox input "true"
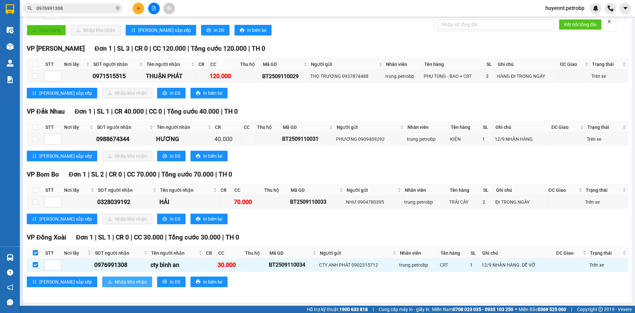
click at [115, 282] on span "Nhập kho nhận" at bounding box center [131, 281] width 32 height 7
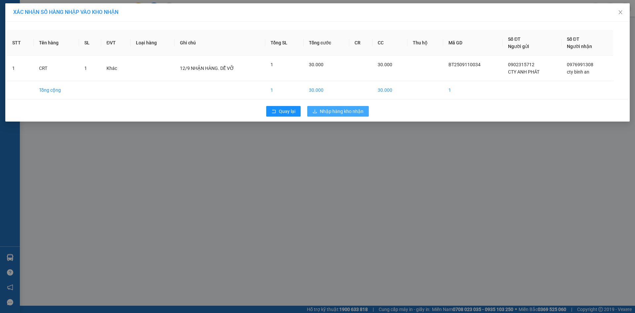
click at [350, 109] on span "Nhập hàng kho nhận" at bounding box center [342, 111] width 44 height 7
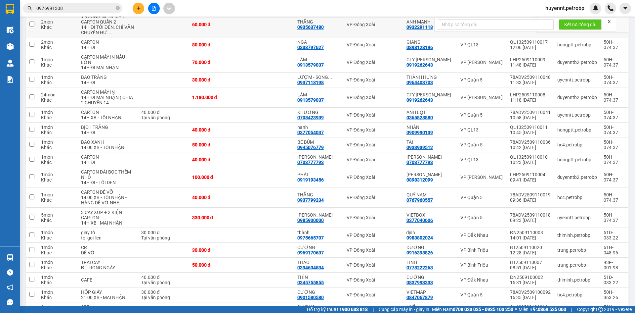
scroll to position [199, 0]
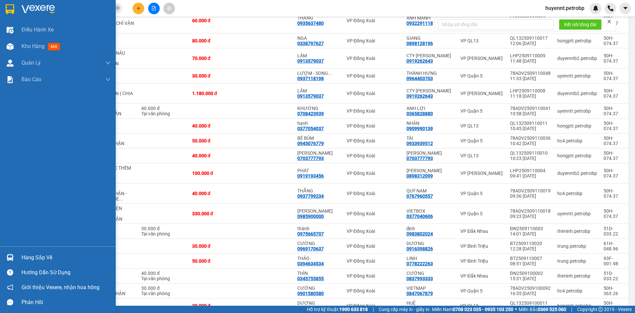
click at [26, 252] on div "Hàng sắp về" at bounding box center [66, 257] width 89 height 10
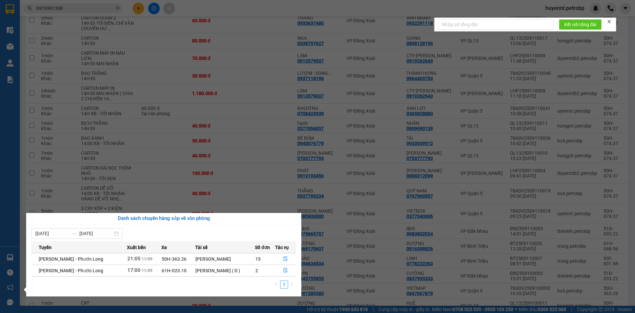
click at [245, 175] on section "Kết quả tìm kiếm ( 48 ) Bộ lọc Ngày tạo đơn gần nhất Mã ĐH Trạng thái Món hàng …" at bounding box center [317, 156] width 635 height 313
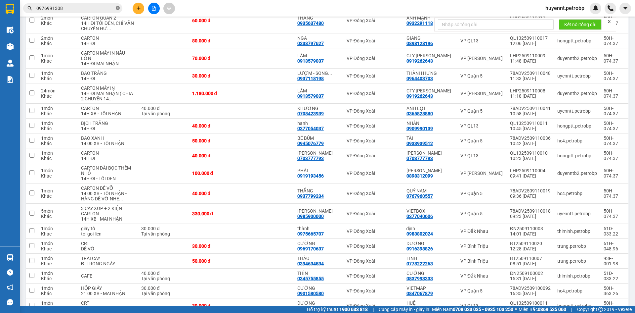
click at [119, 8] on icon "close-circle" at bounding box center [118, 8] width 4 height 4
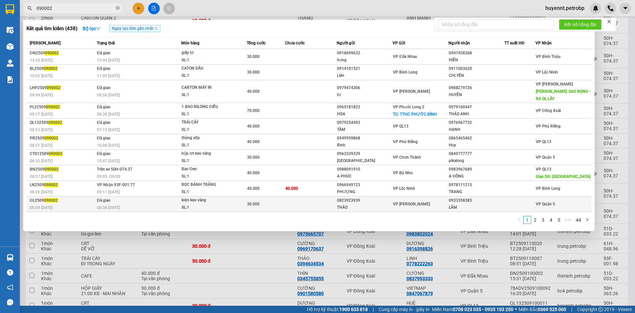
type input "090002"
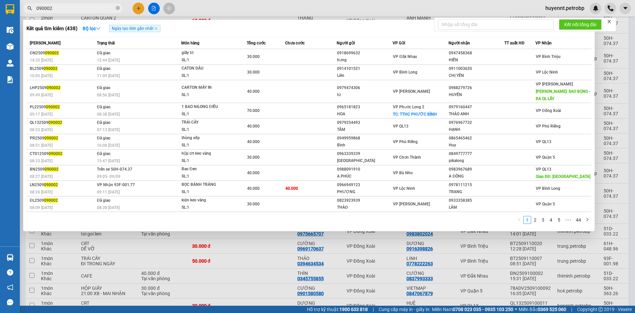
drag, startPoint x: 290, startPoint y: 264, endPoint x: 296, endPoint y: 268, distance: 7.5
click at [290, 264] on div at bounding box center [317, 156] width 635 height 313
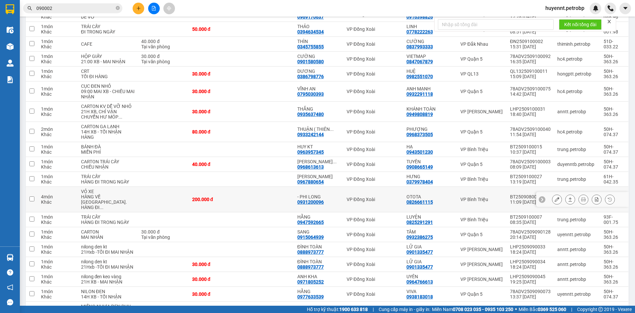
scroll to position [364, 0]
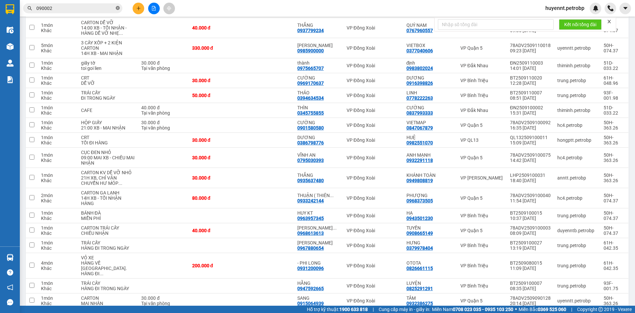
click at [118, 7] on icon "close-circle" at bounding box center [118, 8] width 4 height 4
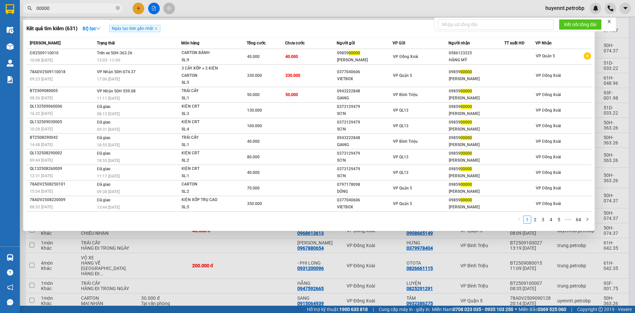
type input "00000"
click at [285, 281] on div at bounding box center [317, 156] width 635 height 313
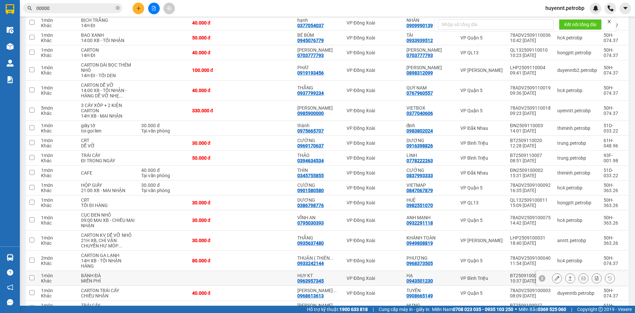
scroll to position [290, 0]
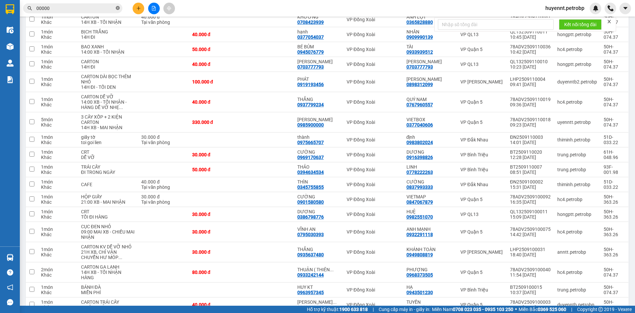
click at [117, 9] on icon "close-circle" at bounding box center [118, 8] width 4 height 4
click at [568, 123] on button at bounding box center [570, 122] width 9 height 12
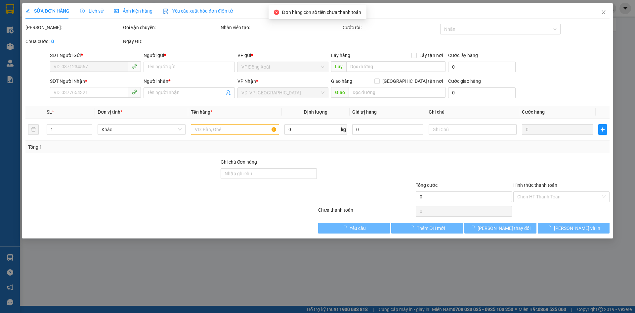
type input "0377040606"
type input "VIETBOX"
type input "0985900000"
type input "KIM ANH"
type input "330.000"
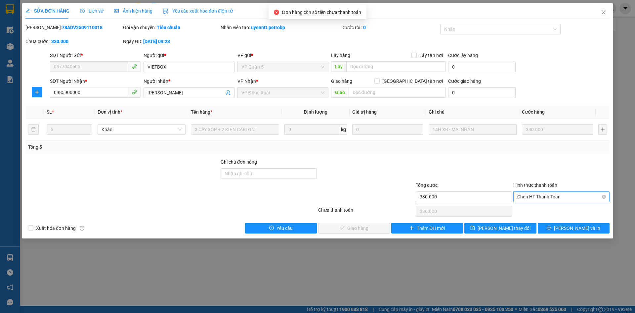
click at [548, 199] on span "Chọn HT Thanh Toán" at bounding box center [561, 197] width 88 height 10
click at [544, 207] on div "Tại văn phòng" at bounding box center [561, 209] width 88 height 7
type input "0"
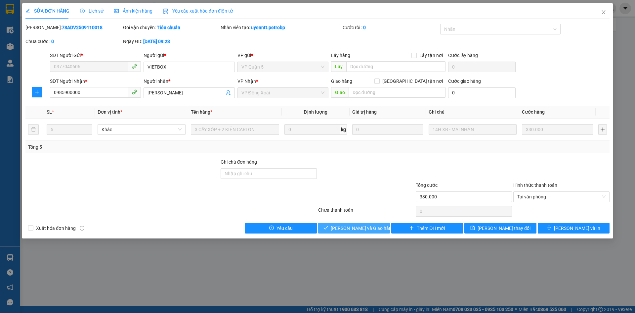
click at [375, 226] on span "Lưu và Giao hàng" at bounding box center [363, 227] width 64 height 7
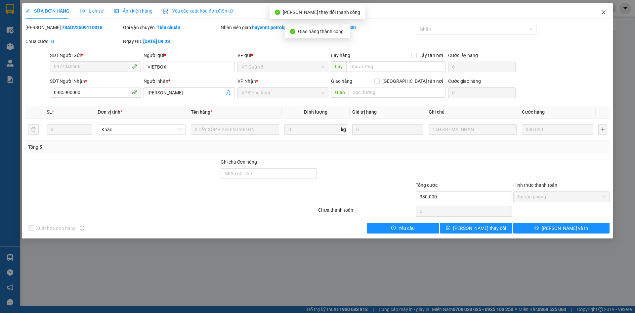
click at [603, 12] on icon "close" at bounding box center [603, 12] width 5 height 5
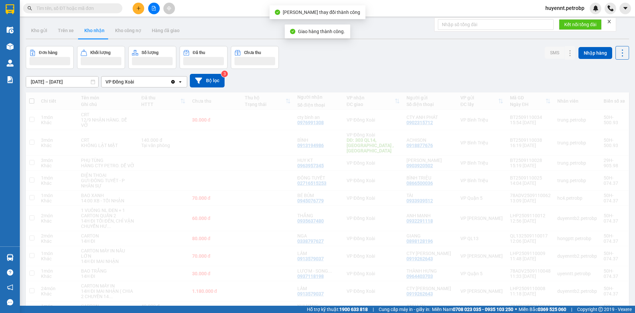
click at [604, 14] on div "huyennt.petrobp" at bounding box center [587, 9] width 95 height 12
click at [604, 13] on div "huyennt.petrobp" at bounding box center [587, 9] width 95 height 12
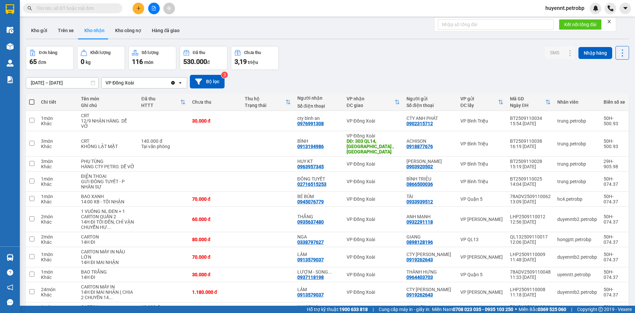
scroll to position [695, 0]
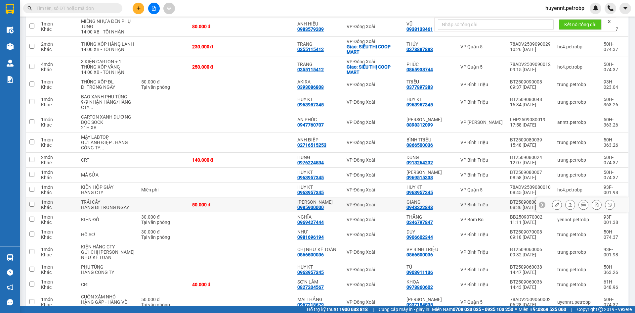
click at [568, 207] on icon at bounding box center [570, 204] width 5 height 5
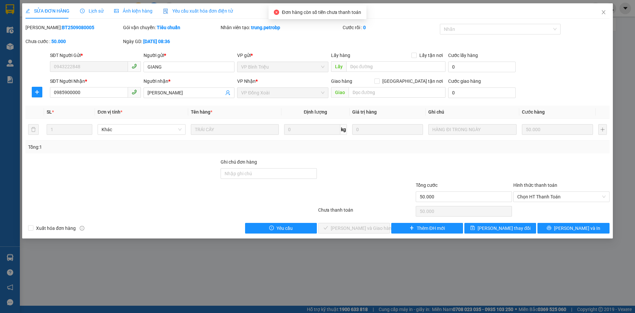
type input "0943222848"
type input "GIANG"
type input "0985900000"
type input "KIM ANH"
type input "50.000"
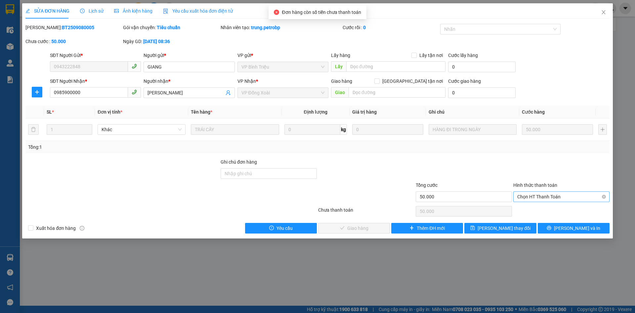
click at [562, 200] on span "Chọn HT Thanh Toán" at bounding box center [561, 197] width 88 height 10
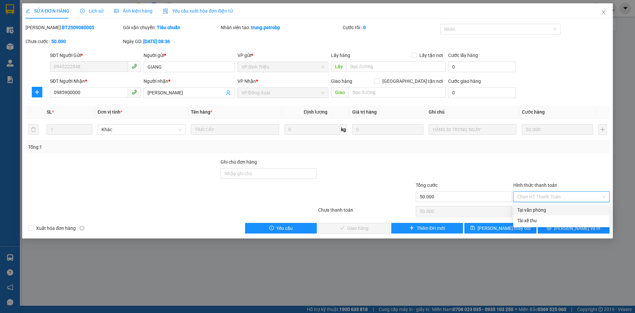
click at [560, 206] on div "Tại văn phòng" at bounding box center [561, 209] width 88 height 7
type input "0"
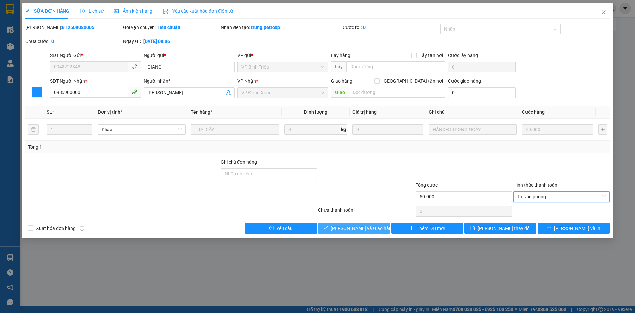
click at [364, 226] on span "Lưu và Giao hàng" at bounding box center [363, 227] width 64 height 7
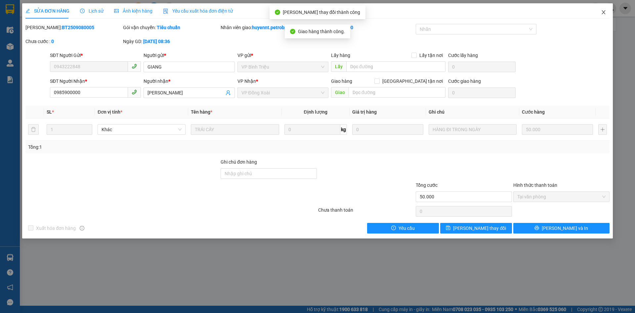
click at [605, 13] on icon "close" at bounding box center [603, 12] width 5 height 5
click at [602, 12] on div "huyennt.petrobp" at bounding box center [587, 9] width 95 height 12
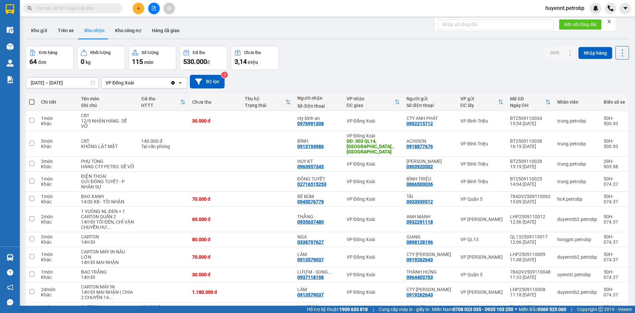
drag, startPoint x: 65, startPoint y: 33, endPoint x: 112, endPoint y: 44, distance: 48.8
click at [65, 33] on button "Trên xe" at bounding box center [66, 30] width 26 height 16
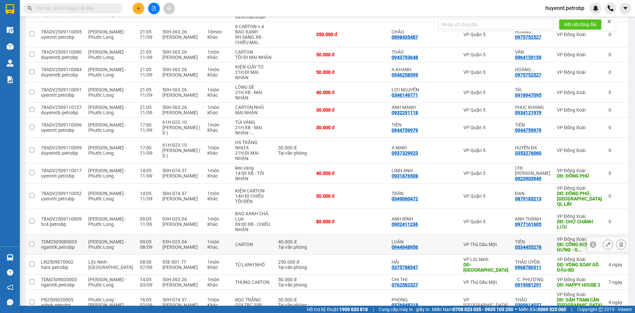
scroll to position [709, 0]
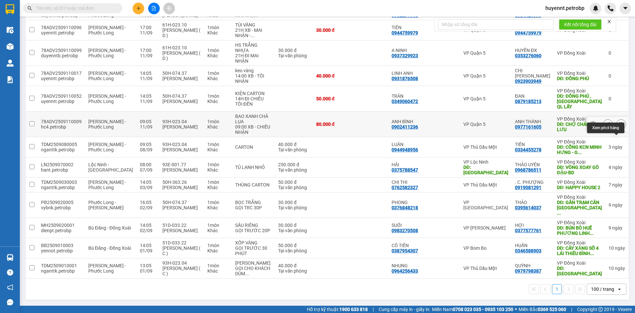
click at [617, 123] on button at bounding box center [621, 124] width 9 height 12
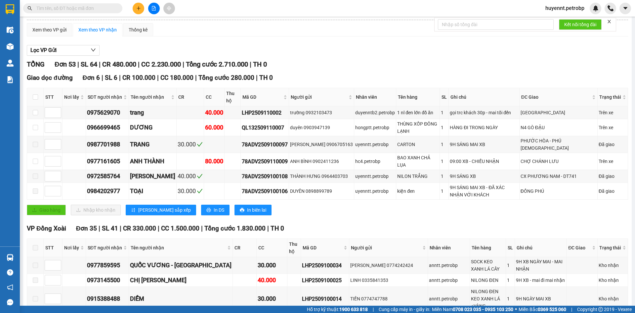
scroll to position [38, 0]
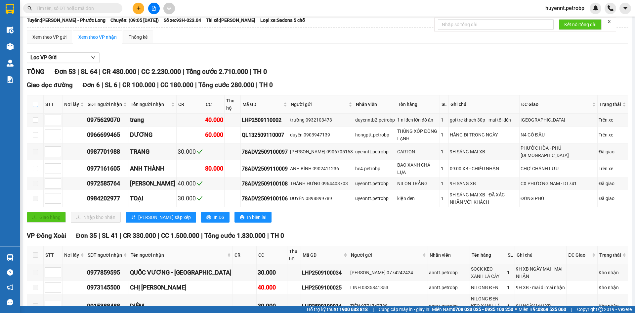
click at [36, 105] on input "checkbox" at bounding box center [35, 104] width 5 height 5
checkbox input "true"
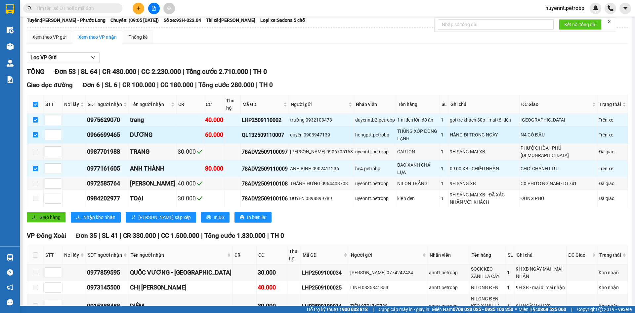
click at [35, 119] on input "checkbox" at bounding box center [35, 119] width 5 height 5
checkbox input "false"
click at [35, 133] on input "checkbox" at bounding box center [35, 134] width 5 height 5
checkbox input "false"
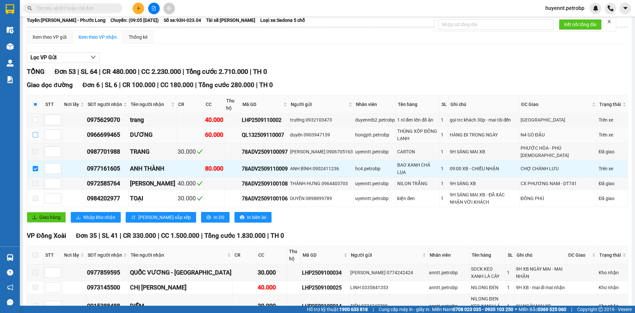
checkbox input "false"
click at [105, 214] on span "Nhập kho nhận" at bounding box center [99, 216] width 32 height 7
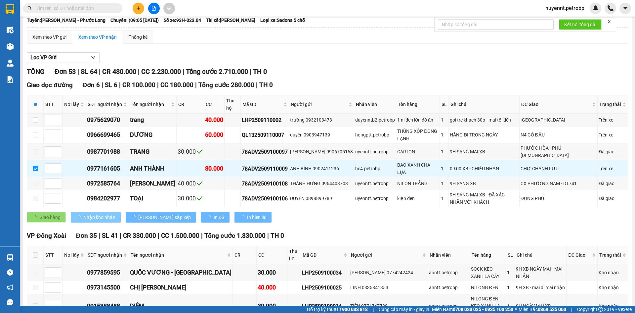
checkbox input "false"
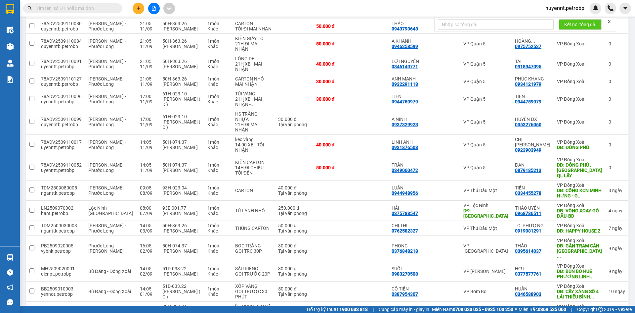
scroll to position [633, 0]
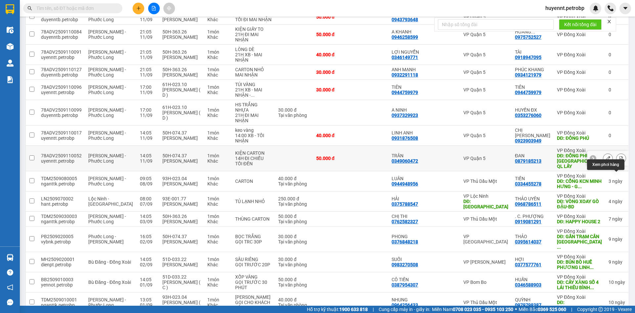
click at [619, 160] on icon at bounding box center [621, 158] width 5 height 5
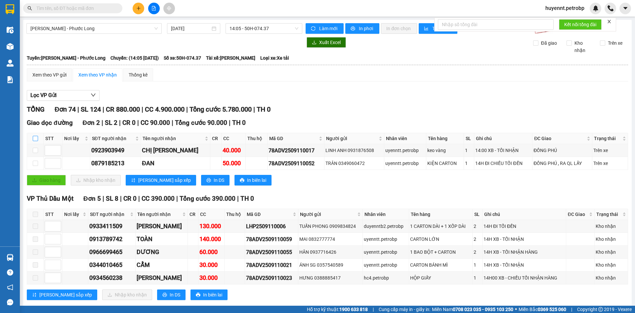
click at [33, 139] on input "checkbox" at bounding box center [35, 138] width 5 height 5
checkbox input "true"
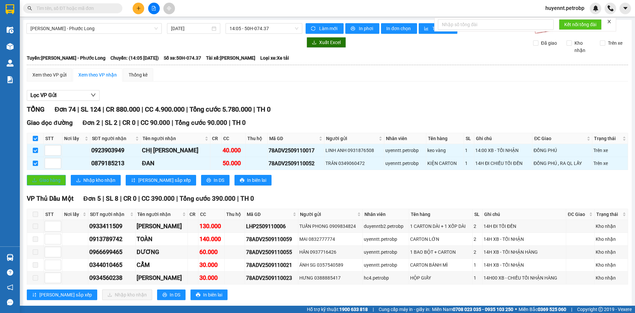
click at [54, 180] on span "Giao hàng" at bounding box center [49, 179] width 21 height 7
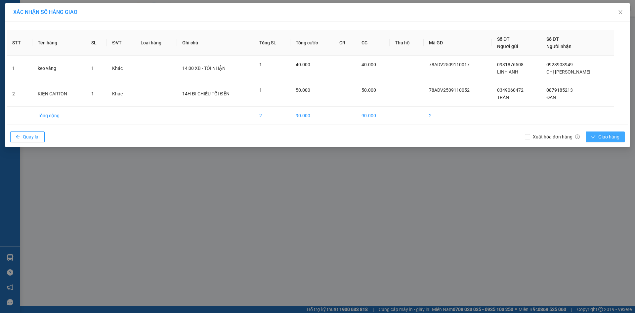
click at [594, 137] on icon "check" at bounding box center [593, 136] width 5 height 5
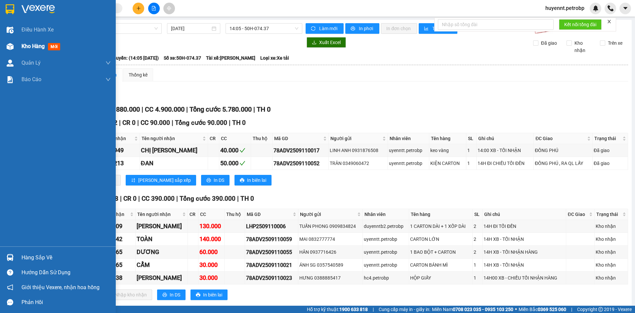
click at [29, 43] on span "Kho hàng" at bounding box center [33, 46] width 23 height 6
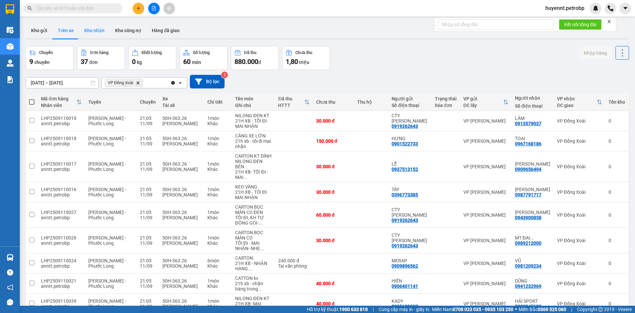
click at [86, 31] on button "Kho nhận" at bounding box center [94, 30] width 31 height 16
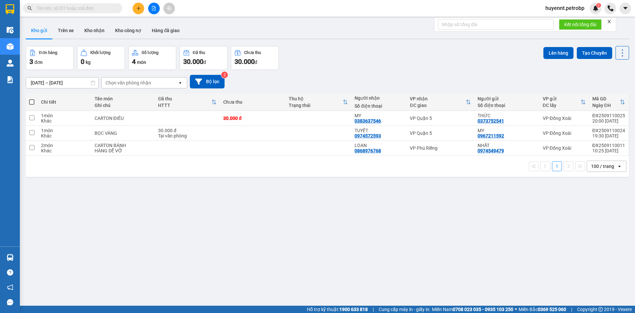
click at [575, 7] on span "huyennt.petrobp" at bounding box center [565, 8] width 50 height 8
click at [561, 22] on span "Đăng xuất" at bounding box center [568, 20] width 36 height 7
